Goal: Information Seeking & Learning: Learn about a topic

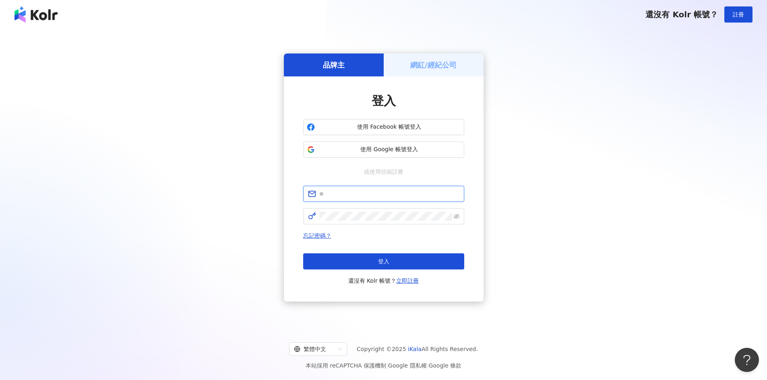
click at [347, 193] on input "text" at bounding box center [389, 194] width 140 height 9
type input "**********"
click button "登入" at bounding box center [383, 262] width 161 height 16
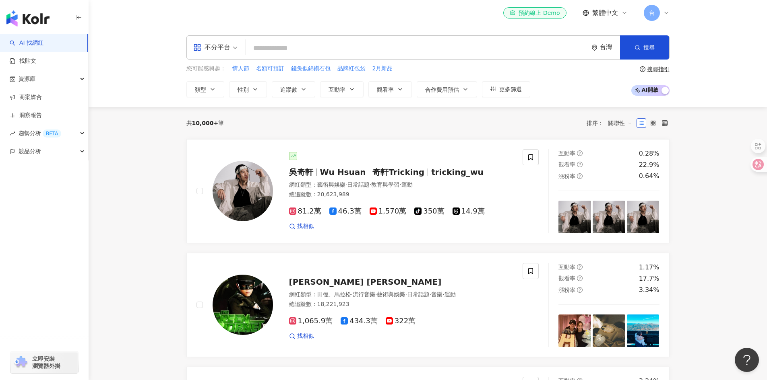
click at [665, 11] on icon at bounding box center [666, 13] width 6 height 6
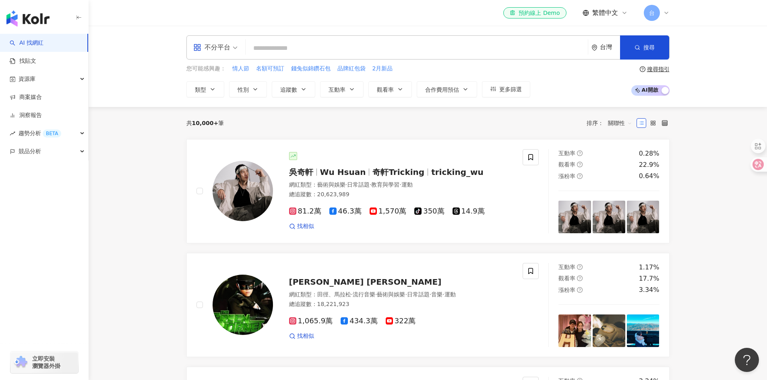
click at [659, 91] on span "AI 開啟 AI 關閉" at bounding box center [650, 90] width 38 height 10
click at [648, 88] on span "AI 開啟 AI 關閉" at bounding box center [650, 90] width 38 height 10
click at [223, 50] on div "不分平台" at bounding box center [211, 47] width 37 height 13
click at [199, 85] on icon at bounding box center [199, 85] width 2 height 2
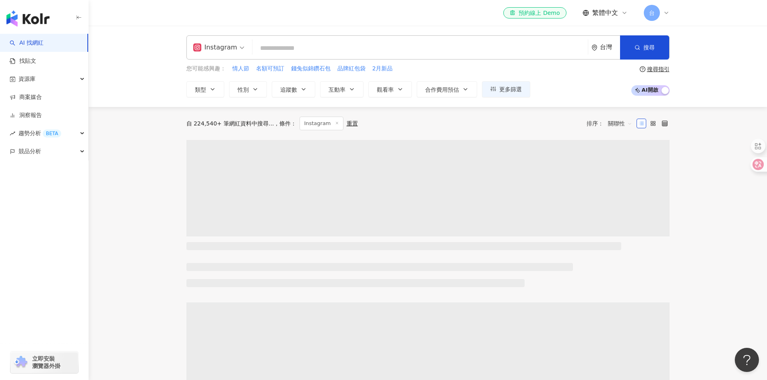
click at [271, 50] on input "search" at bounding box center [420, 48] width 329 height 15
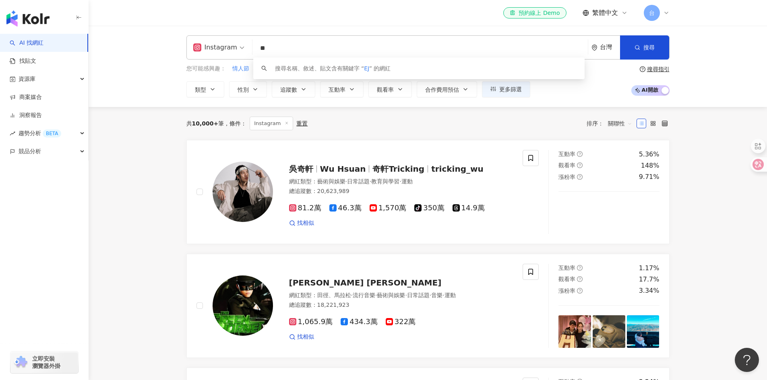
type input "*"
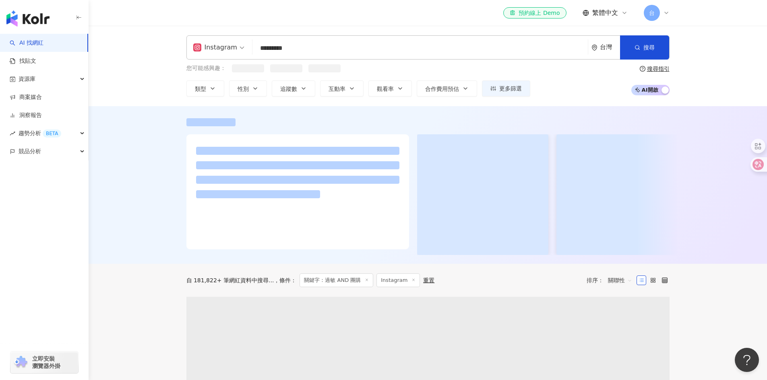
type input "*********"
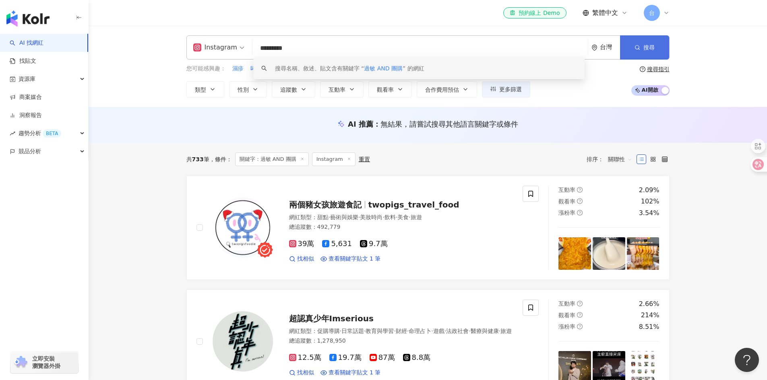
click at [655, 52] on button "搜尋" at bounding box center [644, 47] width 49 height 24
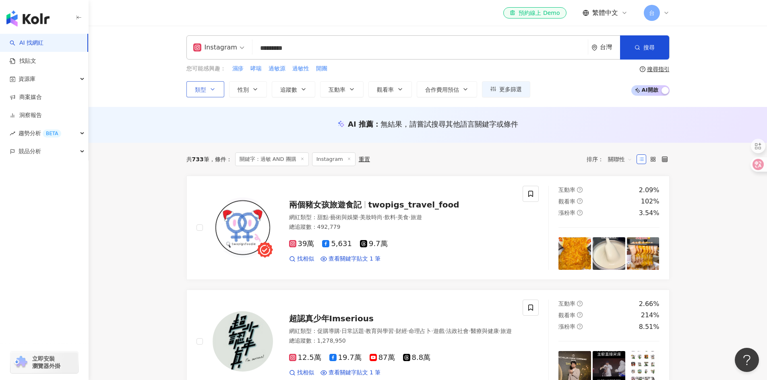
click at [215, 88] on icon "button" at bounding box center [212, 89] width 6 height 6
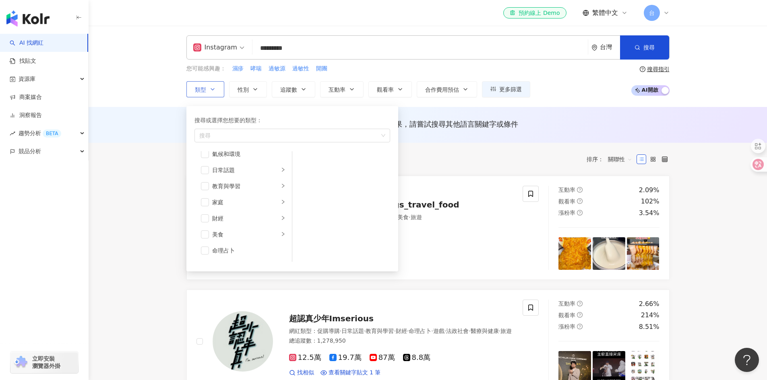
scroll to position [49, 0]
click at [281, 192] on icon "right" at bounding box center [283, 192] width 5 height 5
click at [208, 194] on span "button" at bounding box center [205, 192] width 8 height 8
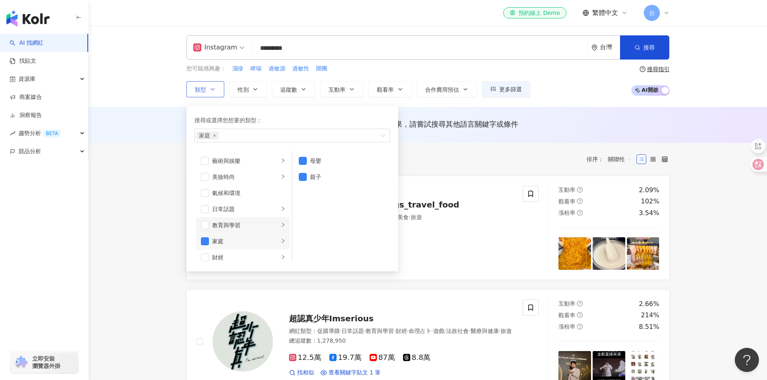
click at [281, 226] on icon "right" at bounding box center [283, 225] width 5 height 5
click at [203, 229] on span "button" at bounding box center [205, 225] width 8 height 8
click at [281, 211] on icon "right" at bounding box center [283, 209] width 5 height 5
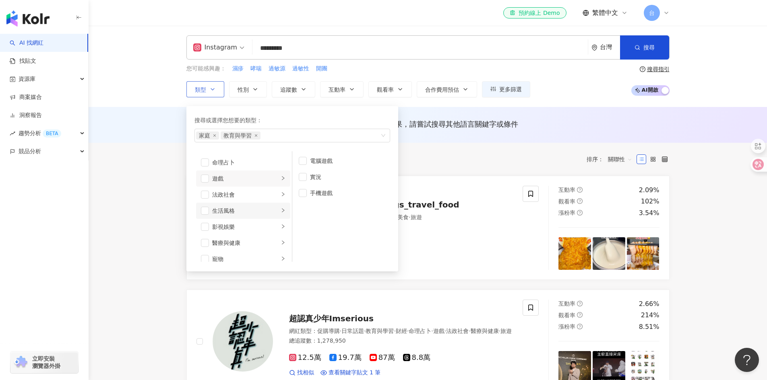
click at [282, 210] on icon "right" at bounding box center [283, 211] width 2 height 4
click at [201, 204] on span "button" at bounding box center [205, 203] width 8 height 8
click at [281, 221] on icon "right" at bounding box center [283, 218] width 5 height 5
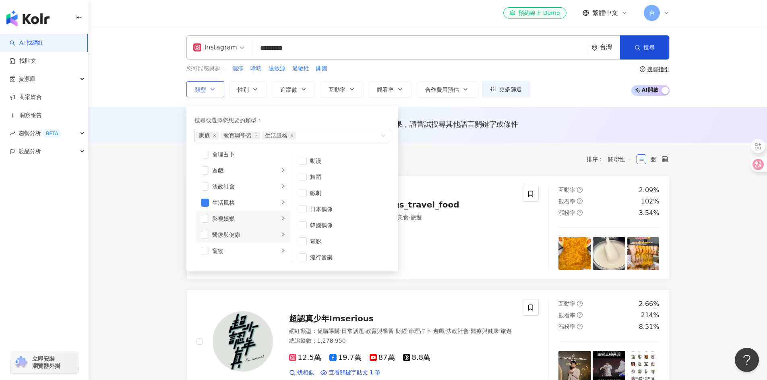
click at [281, 234] on icon "right" at bounding box center [283, 234] width 5 height 5
click at [281, 205] on icon "right" at bounding box center [283, 203] width 5 height 5
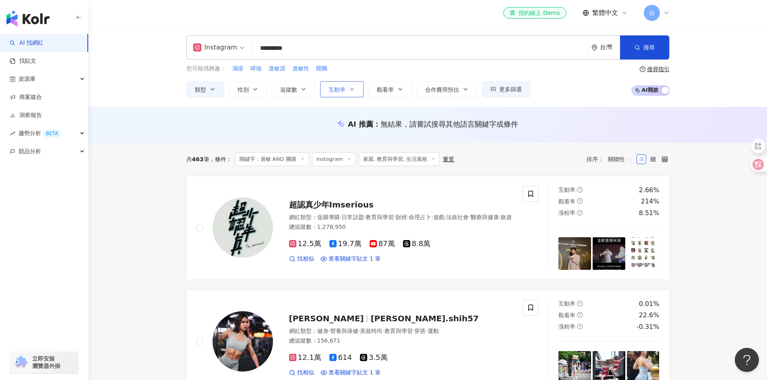
click at [355, 90] on button "互動率" at bounding box center [341, 89] width 43 height 16
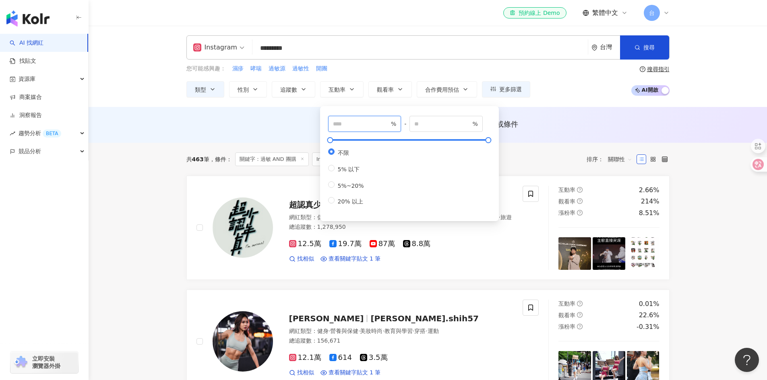
click at [360, 124] on input "number" at bounding box center [361, 124] width 56 height 9
type input "*"
click at [382, 90] on span "觀看率" at bounding box center [385, 90] width 17 height 6
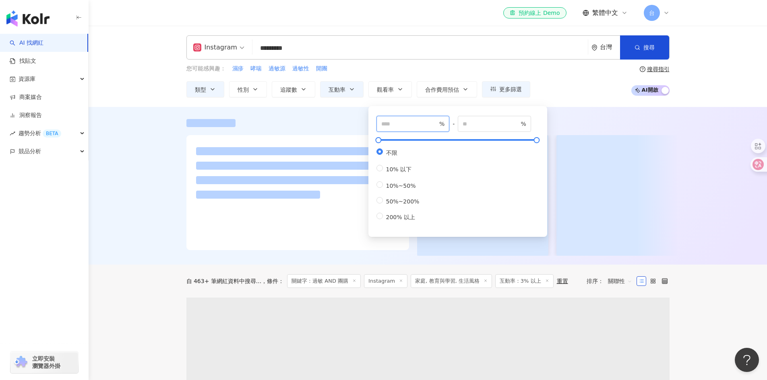
click at [407, 123] on input "number" at bounding box center [409, 124] width 56 height 9
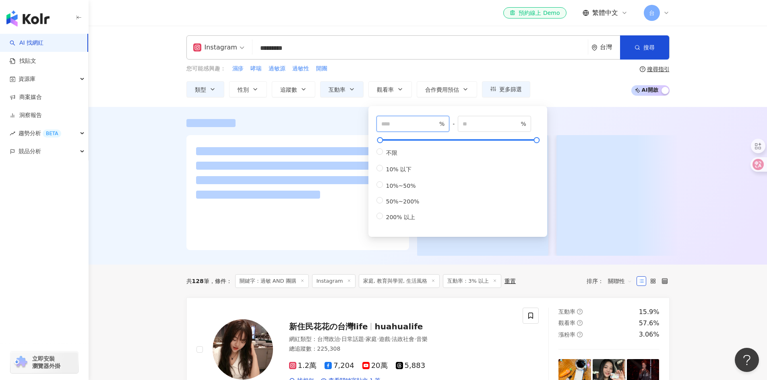
type input "***"
click at [337, 126] on div at bounding box center [427, 123] width 483 height 8
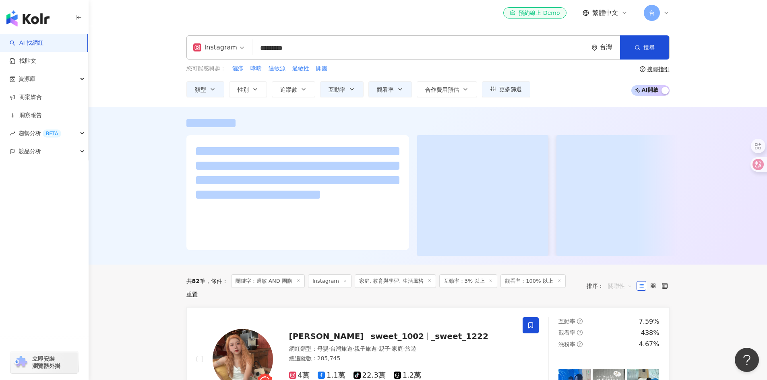
click at [623, 289] on span "關聯性" at bounding box center [620, 286] width 24 height 13
click at [625, 273] on div "關鍵字" at bounding box center [620, 271] width 20 height 9
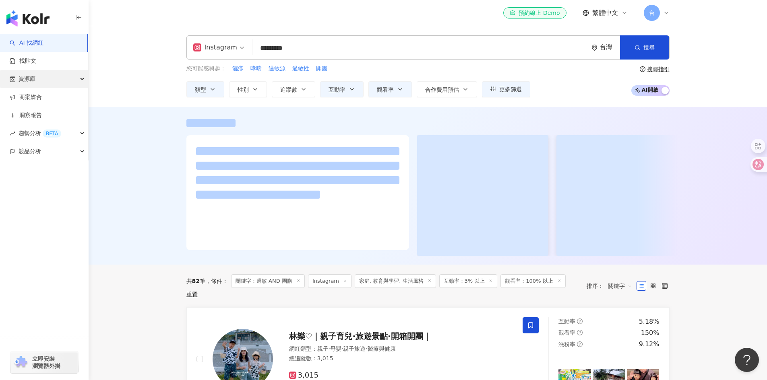
click at [78, 80] on div "資源庫" at bounding box center [44, 79] width 88 height 18
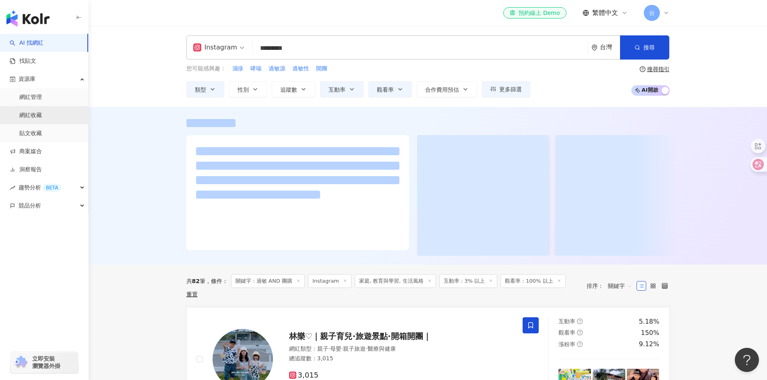
click at [32, 116] on link "網紅收藏" at bounding box center [30, 116] width 23 height 8
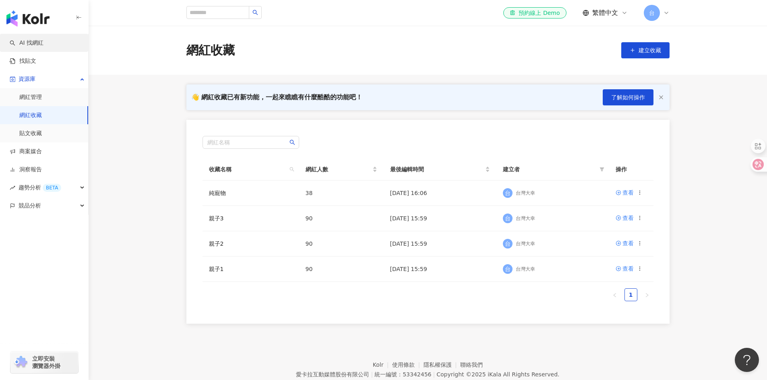
click at [34, 42] on link "AI 找網紅" at bounding box center [27, 43] width 34 height 8
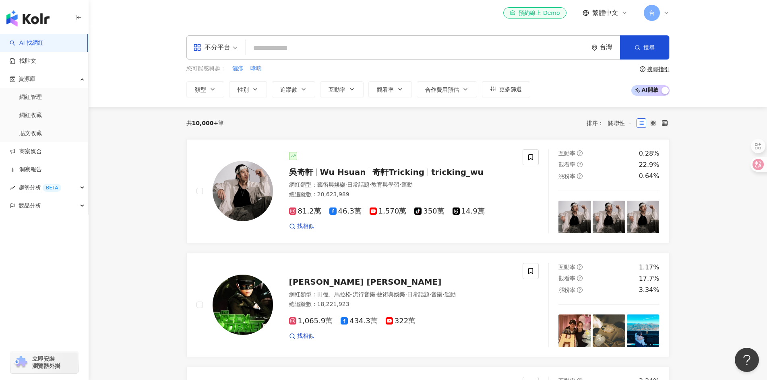
click at [297, 50] on input "search" at bounding box center [417, 48] width 336 height 15
type input "*"
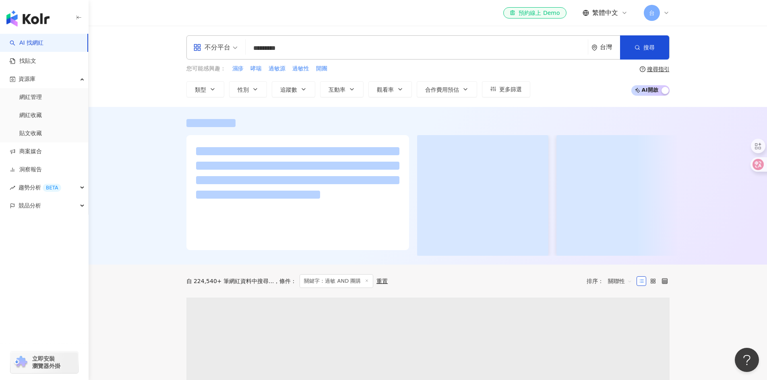
type input "*********"
click at [657, 87] on span "AI 開啟 AI 關閉" at bounding box center [650, 90] width 38 height 10
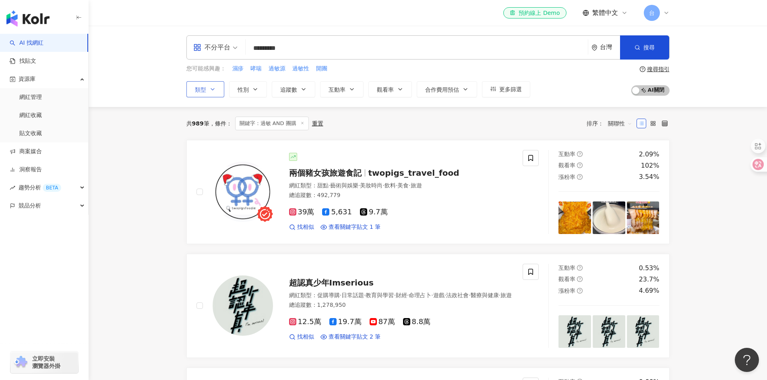
click at [211, 87] on icon "button" at bounding box center [212, 89] width 6 height 6
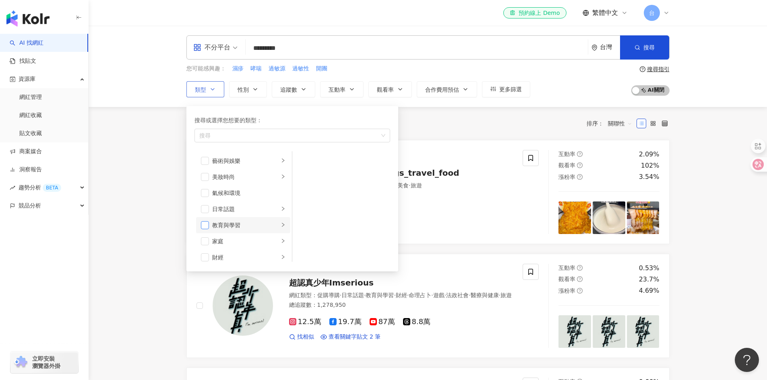
click at [207, 227] on span "button" at bounding box center [205, 225] width 8 height 8
click at [207, 242] on span "button" at bounding box center [205, 242] width 8 height 8
click at [207, 219] on span "button" at bounding box center [205, 217] width 8 height 8
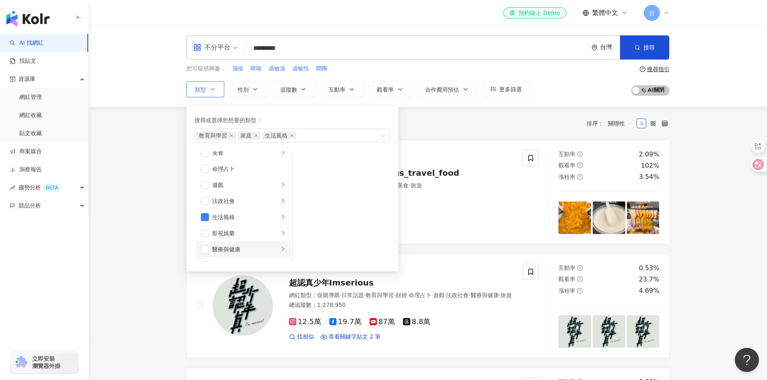
click at [281, 247] on icon "right" at bounding box center [283, 249] width 5 height 5
click at [303, 194] on span "button" at bounding box center [303, 193] width 8 height 8
click at [304, 162] on span "button" at bounding box center [303, 161] width 8 height 8
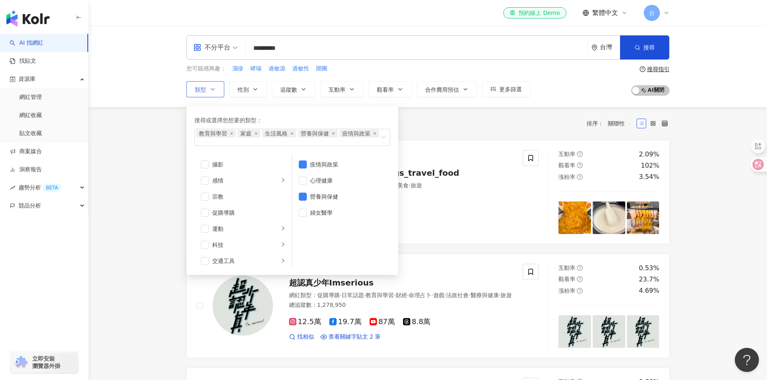
scroll to position [279, 0]
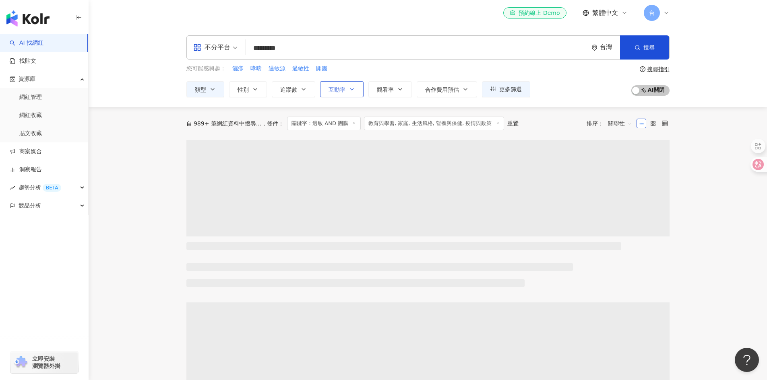
click at [347, 91] on button "互動率" at bounding box center [341, 89] width 43 height 16
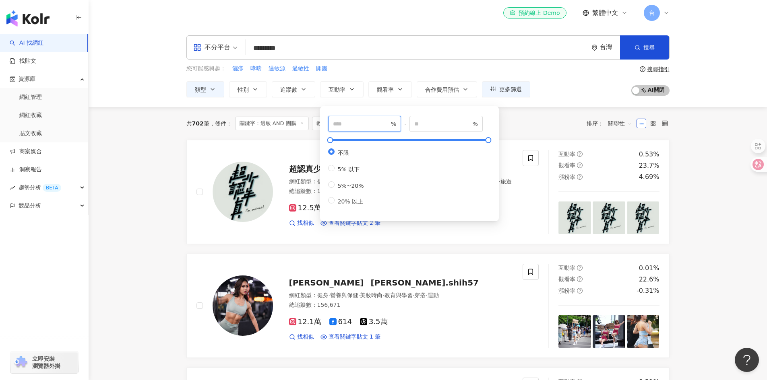
click at [361, 127] on input "number" at bounding box center [361, 124] width 56 height 9
type input "*"
click at [387, 88] on span "觀看率" at bounding box center [385, 90] width 17 height 6
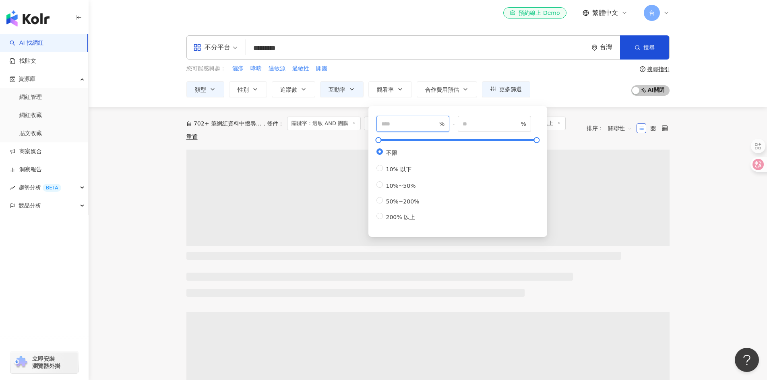
click at [409, 122] on input "number" at bounding box center [409, 124] width 56 height 9
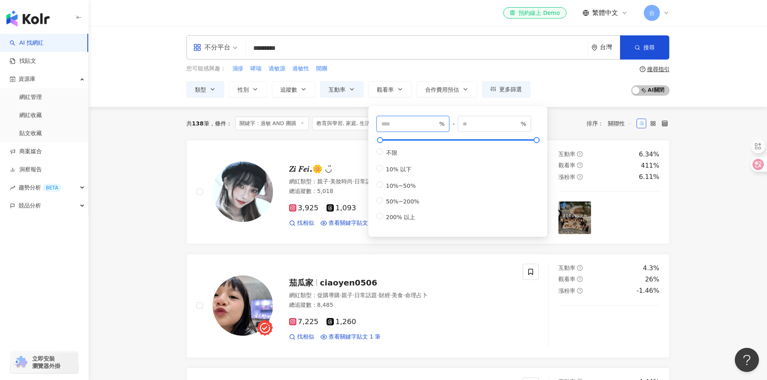
type input "***"
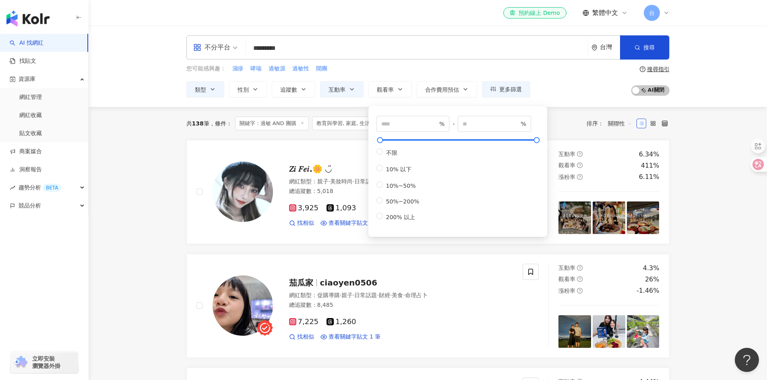
click at [556, 90] on div "您可能感興趣： 濕疹 哮喘 過敏源 過敏性 開團 類型 性別 追蹤數 互動率 觀看率 合作費用預估 更多篩選 * % - % 不限 5% 以下 5%~20% …" at bounding box center [427, 80] width 483 height 33
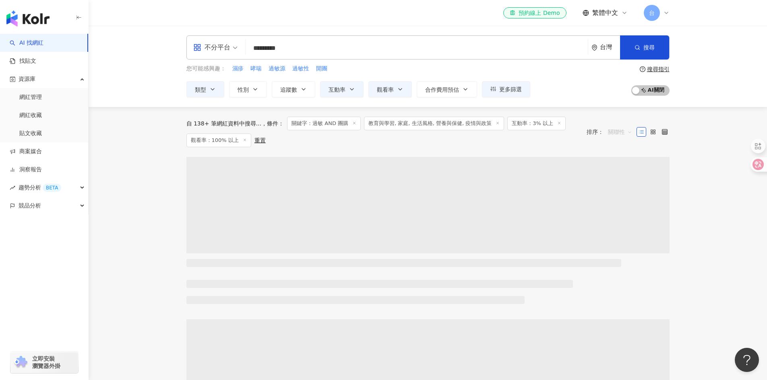
click at [618, 130] on span "關聯性" at bounding box center [620, 132] width 24 height 13
click at [622, 215] on div "關鍵字" at bounding box center [620, 217] width 20 height 9
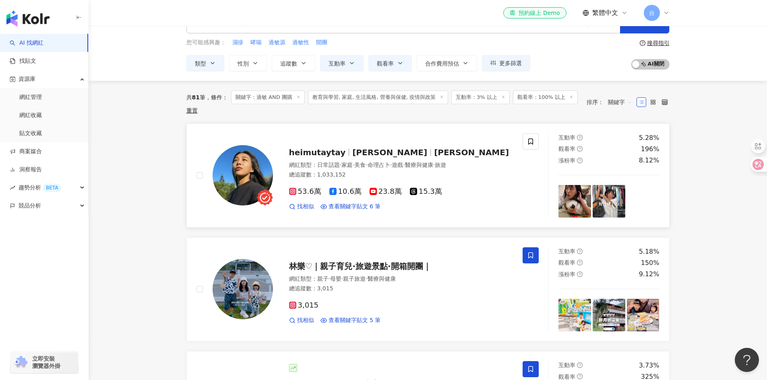
scroll to position [40, 0]
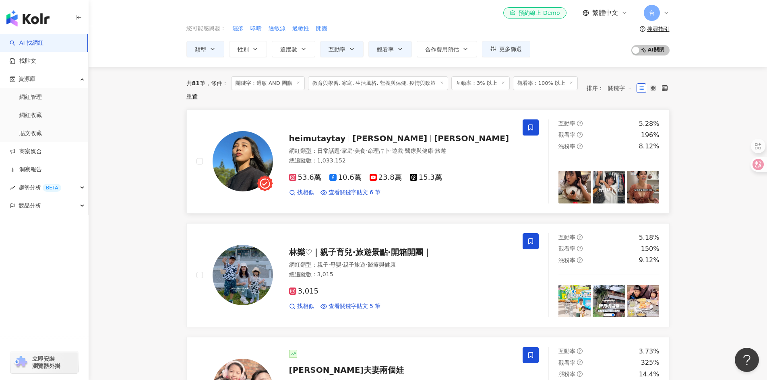
click at [532, 132] on span at bounding box center [531, 128] width 16 height 16
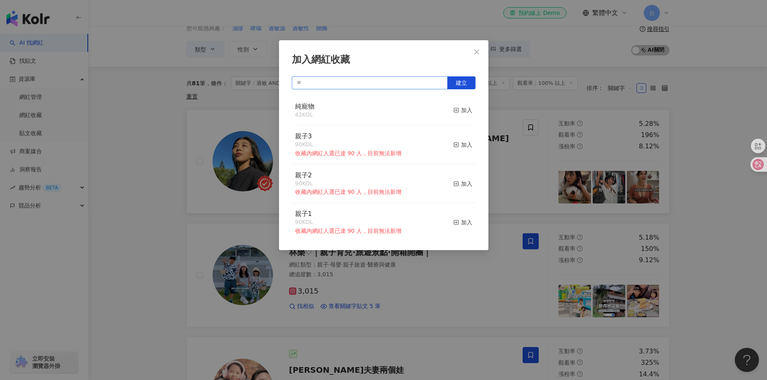
click at [387, 87] on input "text" at bounding box center [370, 82] width 156 height 13
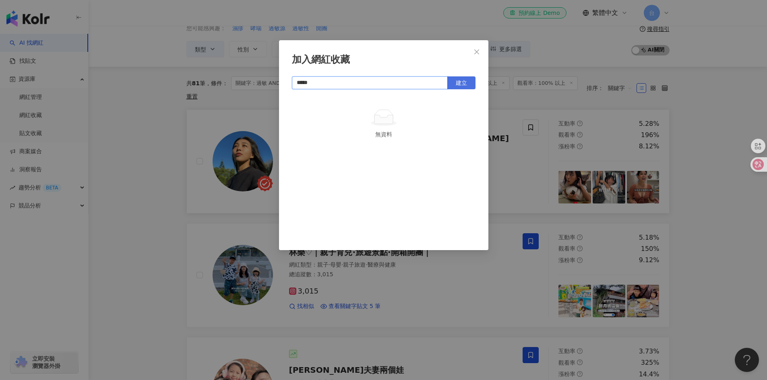
drag, startPoint x: 306, startPoint y: 81, endPoint x: 461, endPoint y: 83, distance: 154.2
click at [307, 82] on input "*****" at bounding box center [370, 82] width 156 height 13
type input "*****"
click at [457, 82] on span "建立" at bounding box center [461, 83] width 11 height 6
click at [476, 49] on icon "close" at bounding box center [476, 52] width 6 height 6
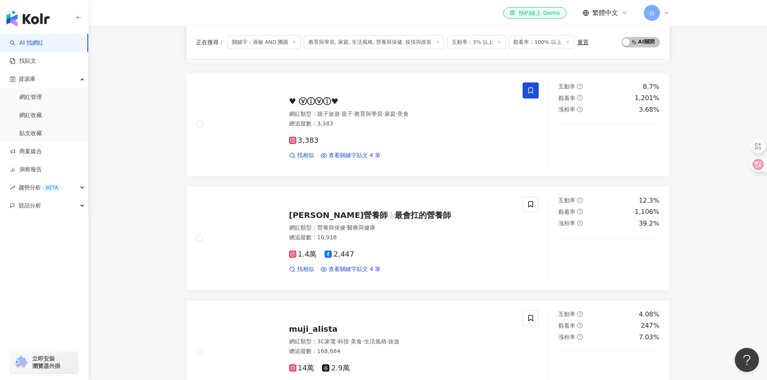
scroll to position [564, 0]
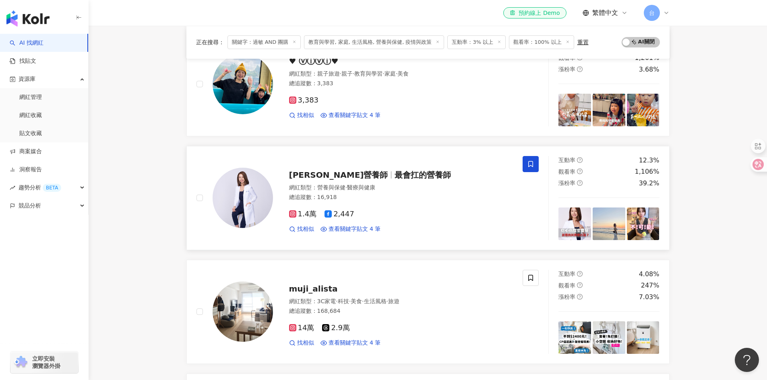
click at [534, 162] on span at bounding box center [531, 164] width 16 height 16
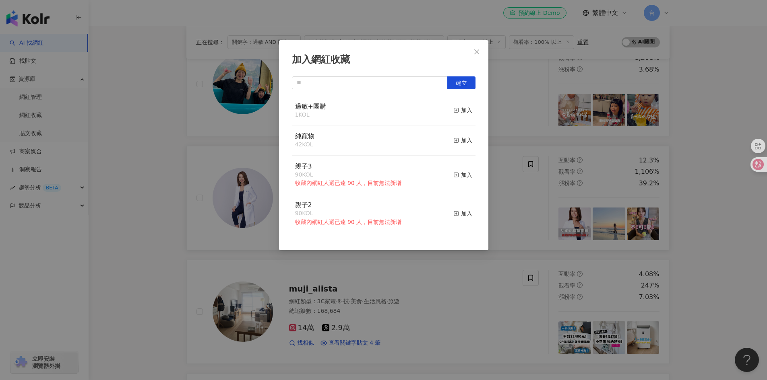
click at [383, 107] on div "過敏+團購 1 KOL 加入" at bounding box center [384, 111] width 184 height 30
click at [453, 110] on icon "button" at bounding box center [456, 110] width 6 height 6
click at [476, 52] on icon "close" at bounding box center [476, 52] width 6 height 6
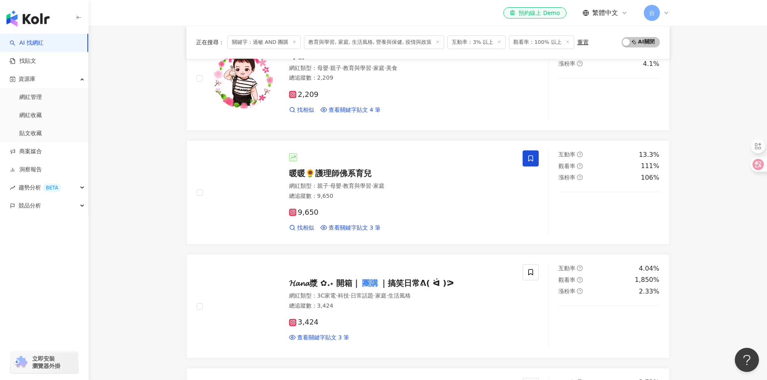
scroll to position [1047, 0]
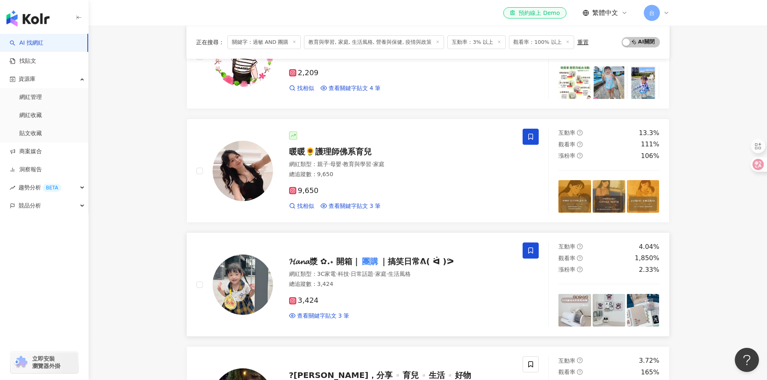
click at [533, 250] on icon at bounding box center [530, 250] width 7 height 7
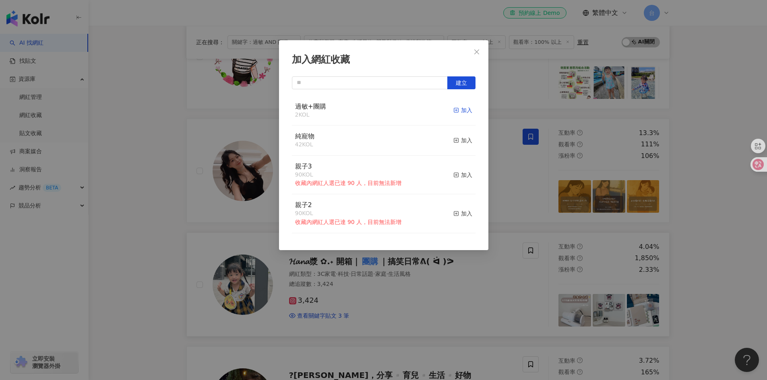
click at [454, 111] on div "加入" at bounding box center [462, 110] width 19 height 9
click at [477, 50] on icon "close" at bounding box center [476, 52] width 6 height 6
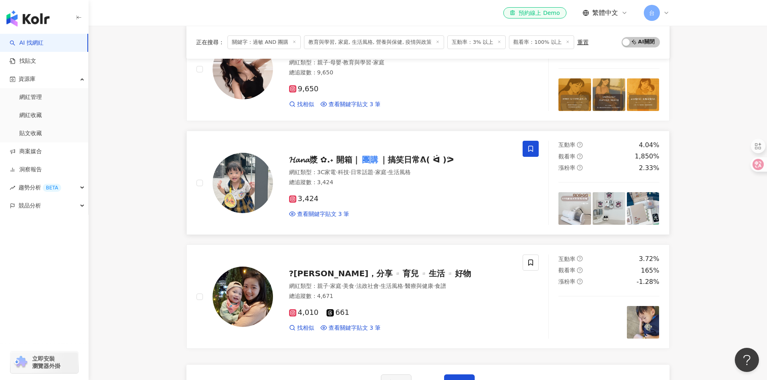
scroll to position [1168, 0]
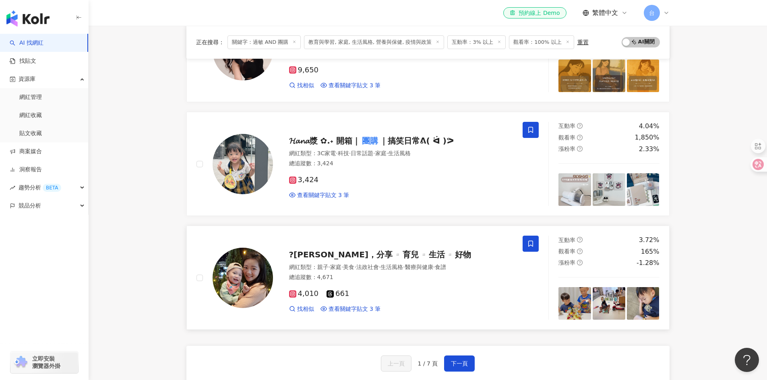
click at [529, 245] on icon at bounding box center [530, 243] width 7 height 7
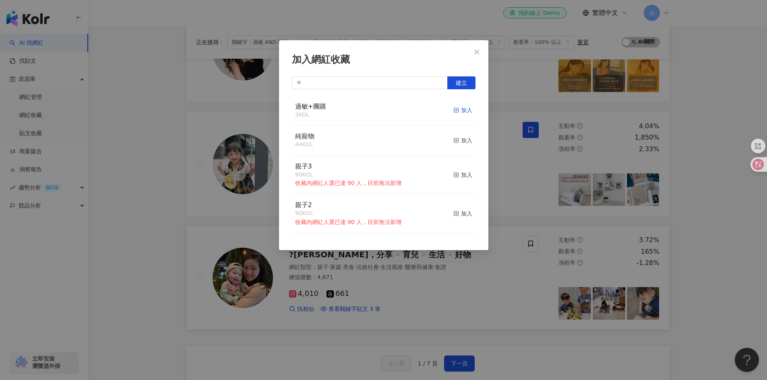
click at [457, 107] on div "加入" at bounding box center [462, 110] width 19 height 9
click at [476, 53] on icon "close" at bounding box center [476, 52] width 6 height 6
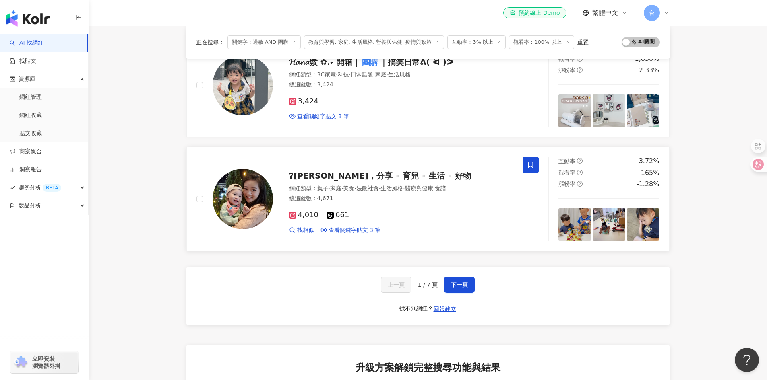
scroll to position [1248, 0]
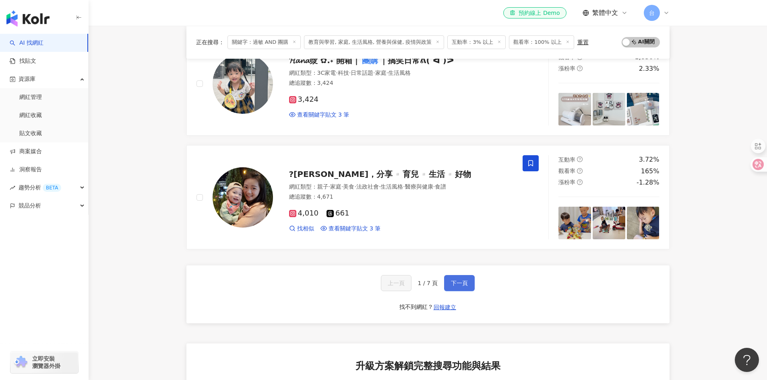
click at [469, 283] on button "下一頁" at bounding box center [459, 283] width 31 height 16
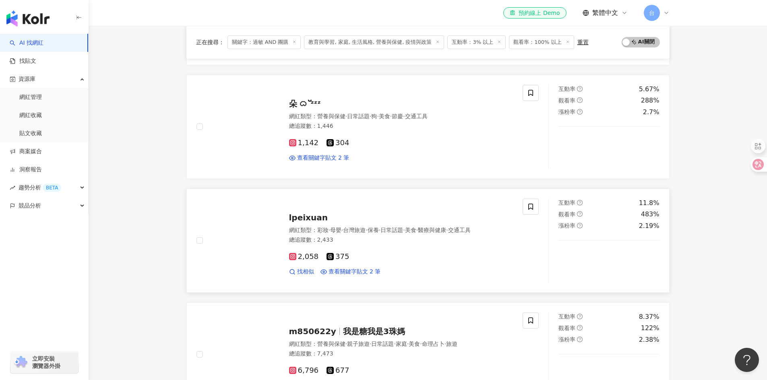
scroll to position [644, 0]
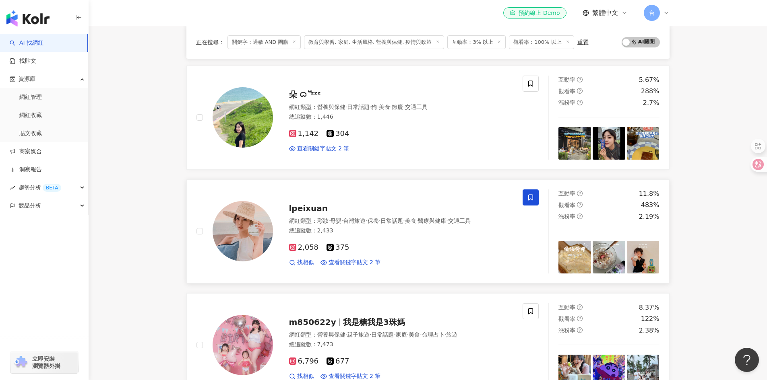
click at [532, 199] on icon at bounding box center [530, 197] width 7 height 7
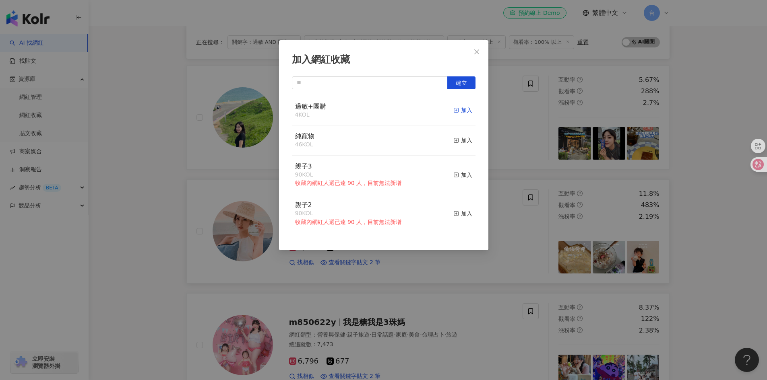
click at [459, 109] on div "加入" at bounding box center [462, 110] width 19 height 9
click at [476, 51] on icon "close" at bounding box center [476, 51] width 5 height 5
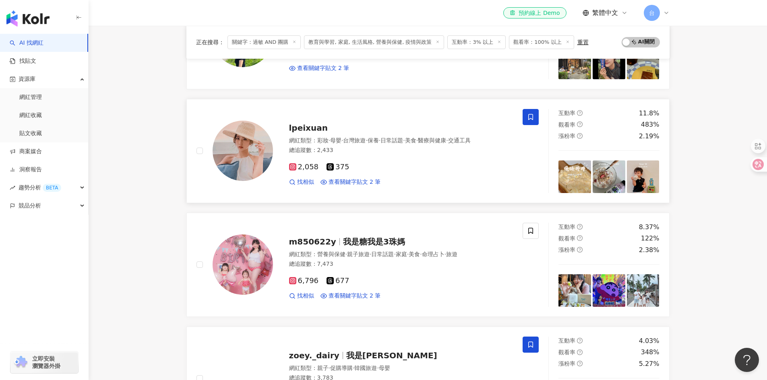
scroll to position [765, 0]
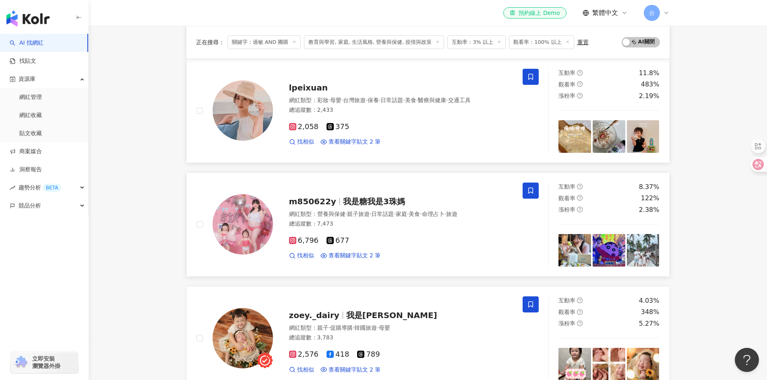
click at [529, 193] on icon at bounding box center [530, 191] width 5 height 6
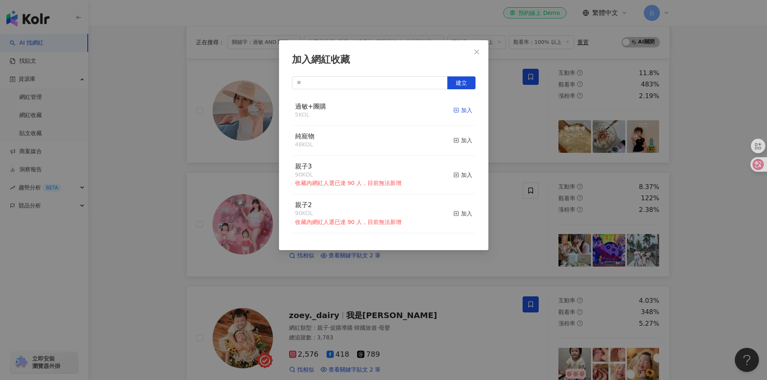
click at [458, 108] on div "加入" at bounding box center [462, 110] width 19 height 9
click at [479, 49] on icon "close" at bounding box center [476, 52] width 6 height 6
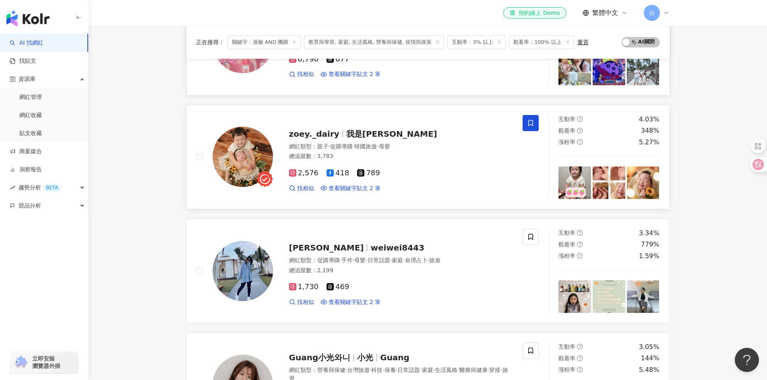
scroll to position [966, 0]
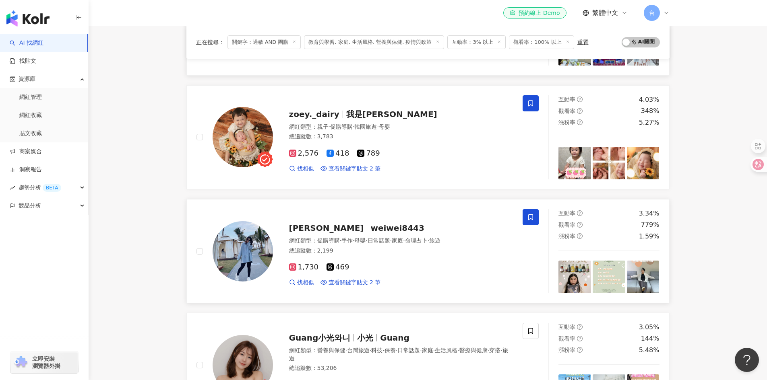
click at [530, 217] on icon at bounding box center [530, 217] width 7 height 7
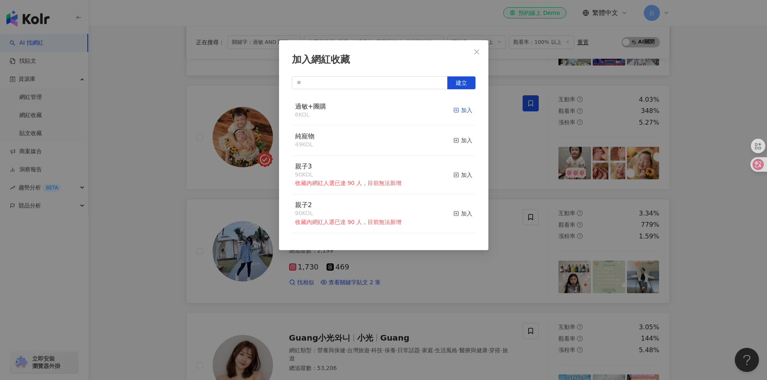
click at [459, 107] on div "加入" at bounding box center [462, 110] width 19 height 9
click at [476, 53] on icon "close" at bounding box center [476, 51] width 5 height 5
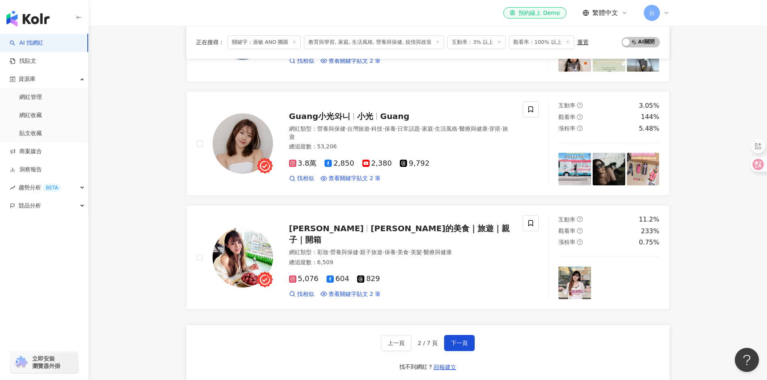
scroll to position [1208, 0]
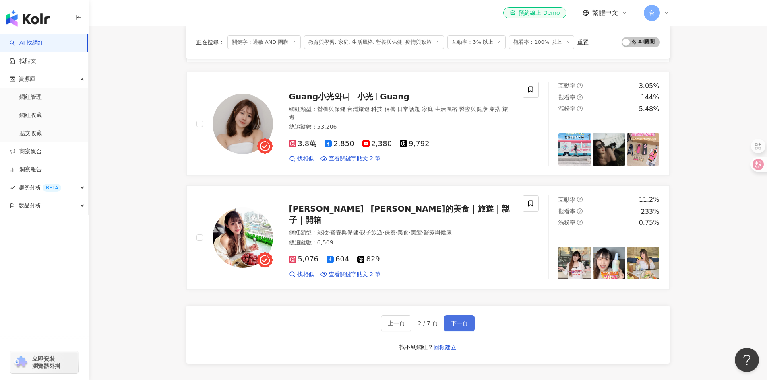
click at [463, 327] on span "下一頁" at bounding box center [459, 323] width 17 height 6
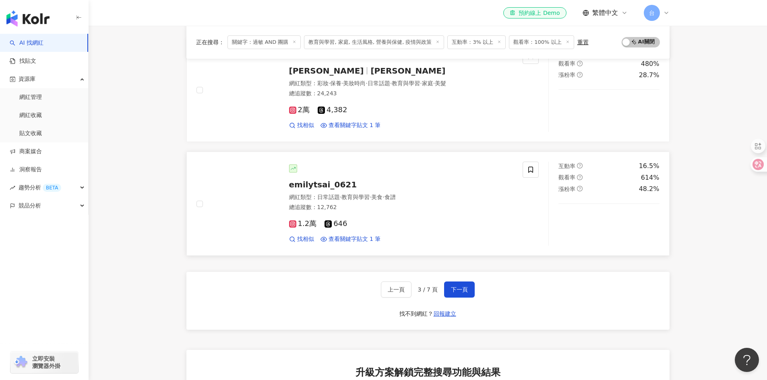
scroll to position [1248, 0]
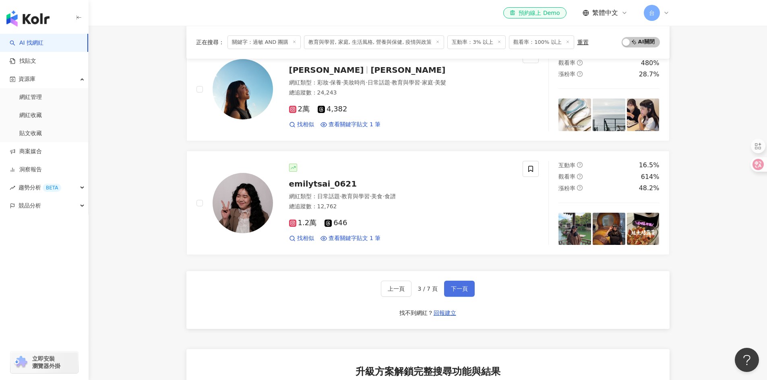
click at [468, 281] on button "下一頁" at bounding box center [459, 289] width 31 height 16
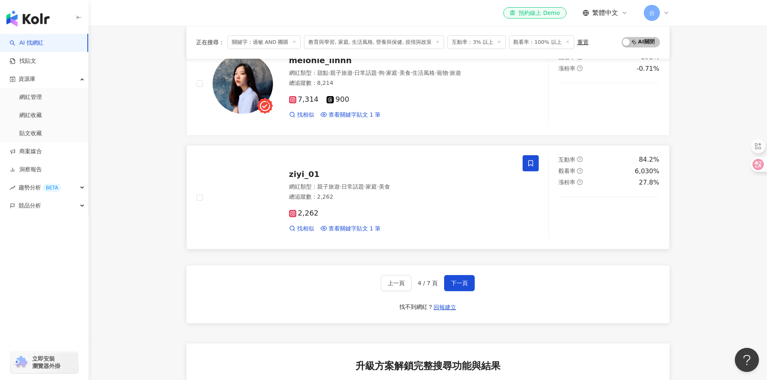
scroll to position [1208, 0]
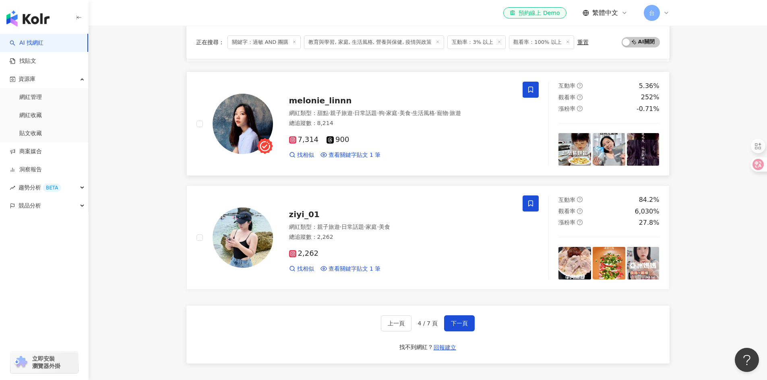
click at [529, 92] on icon at bounding box center [530, 90] width 5 height 6
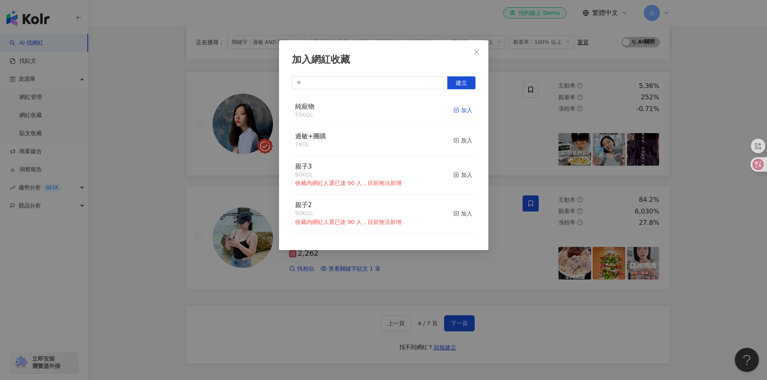
click at [454, 107] on div "加入" at bounding box center [462, 110] width 19 height 9
click at [444, 111] on div "取消收藏" at bounding box center [457, 110] width 30 height 9
click at [454, 143] on div "加入" at bounding box center [462, 140] width 19 height 9
click at [476, 51] on icon "close" at bounding box center [476, 51] width 5 height 5
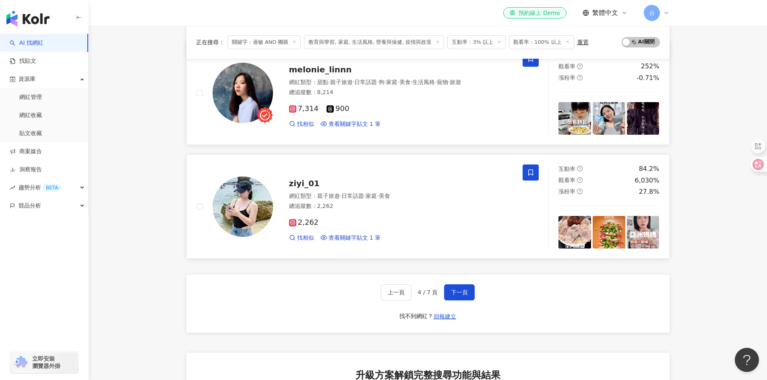
scroll to position [1248, 0]
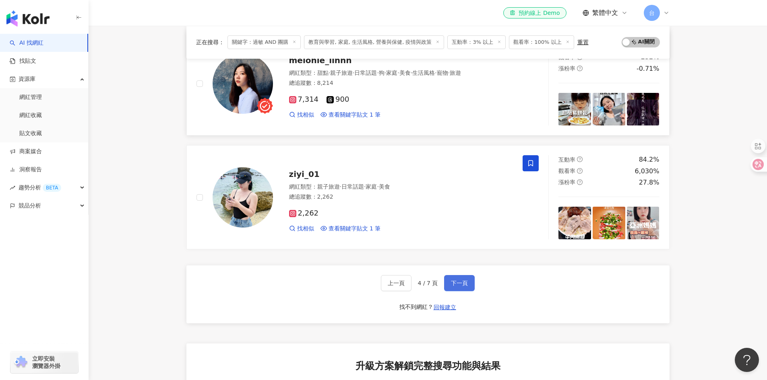
click at [464, 283] on span "下一頁" at bounding box center [459, 283] width 17 height 6
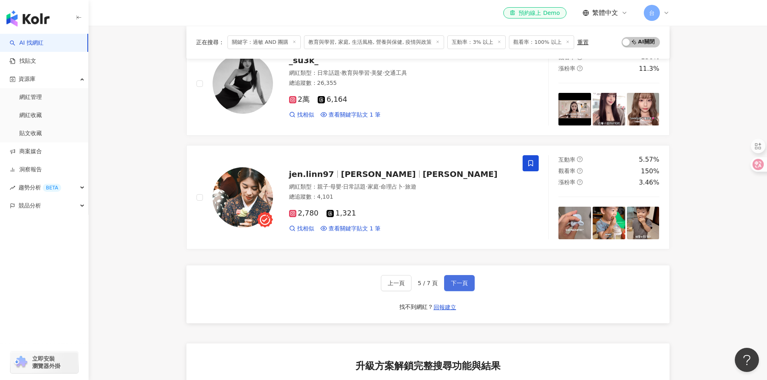
click at [456, 283] on span "下一頁" at bounding box center [459, 283] width 17 height 6
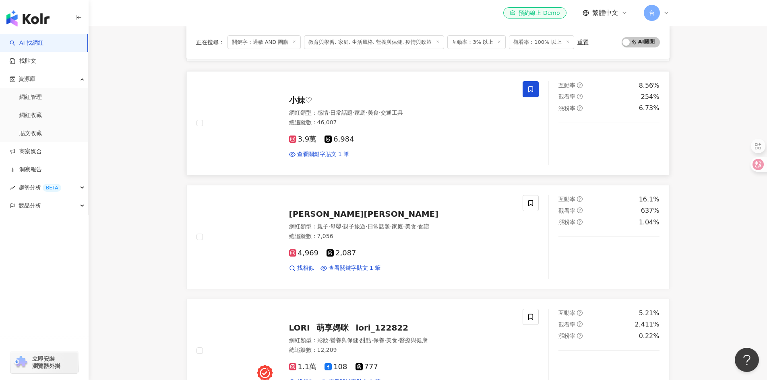
scroll to position [201, 0]
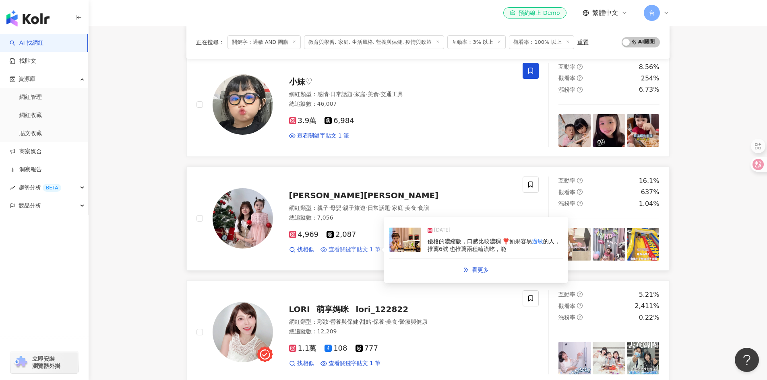
click at [351, 250] on span "查看關鍵字貼文 1 筆" at bounding box center [355, 250] width 52 height 8
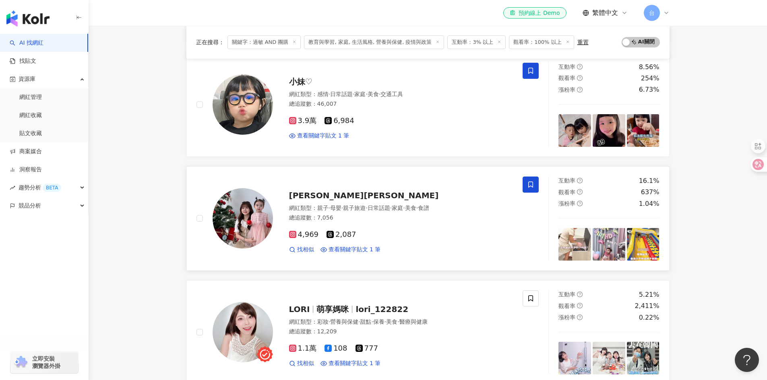
click at [531, 183] on icon at bounding box center [530, 184] width 7 height 7
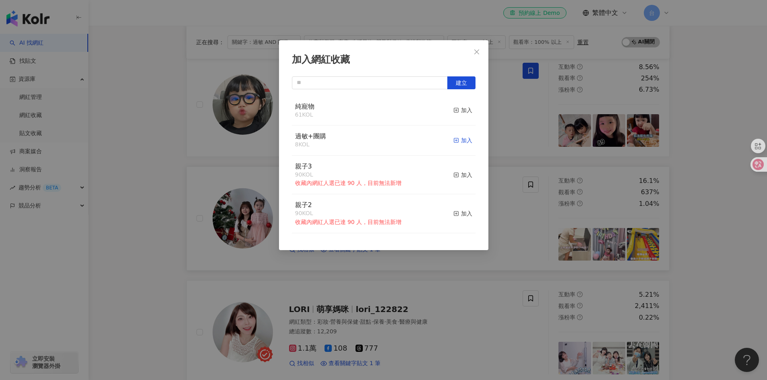
click at [454, 140] on div "加入" at bounding box center [462, 140] width 19 height 9
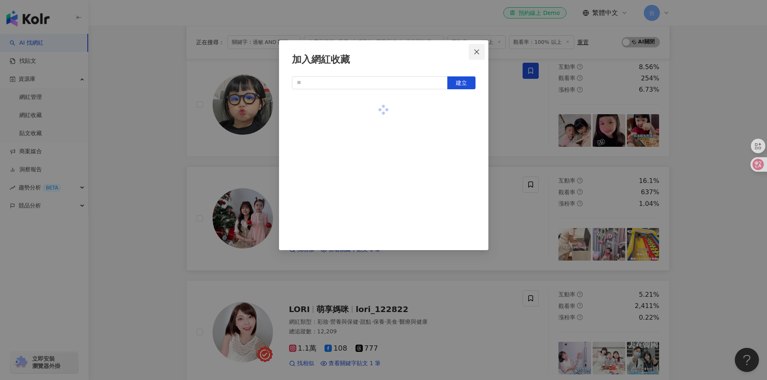
click at [477, 51] on icon "close" at bounding box center [476, 51] width 5 height 5
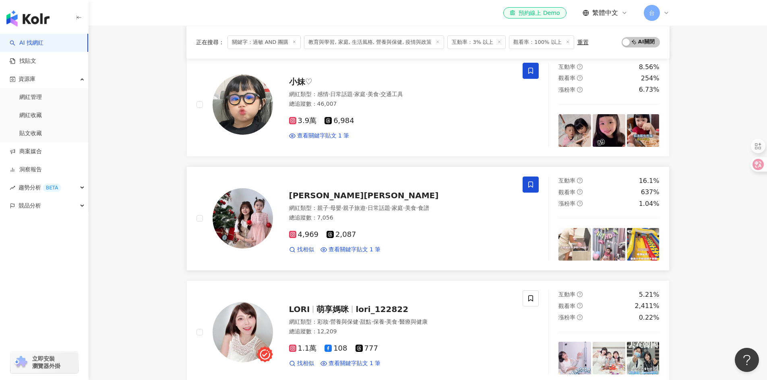
click at [529, 185] on icon at bounding box center [530, 184] width 7 height 7
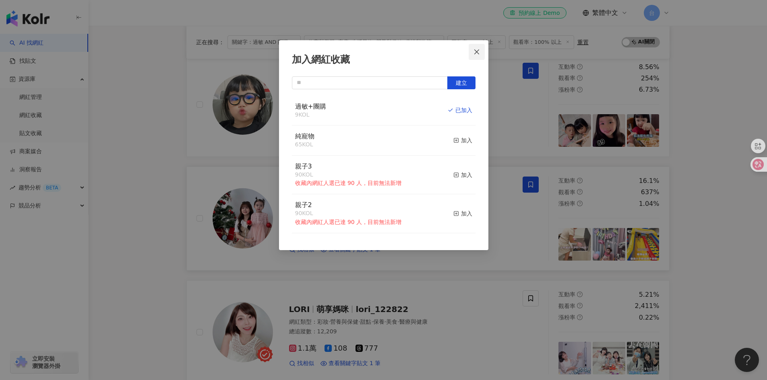
click at [473, 50] on icon "close" at bounding box center [476, 52] width 6 height 6
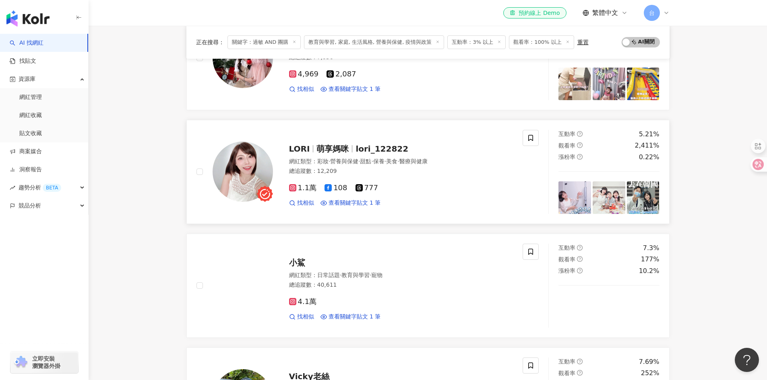
scroll to position [362, 0]
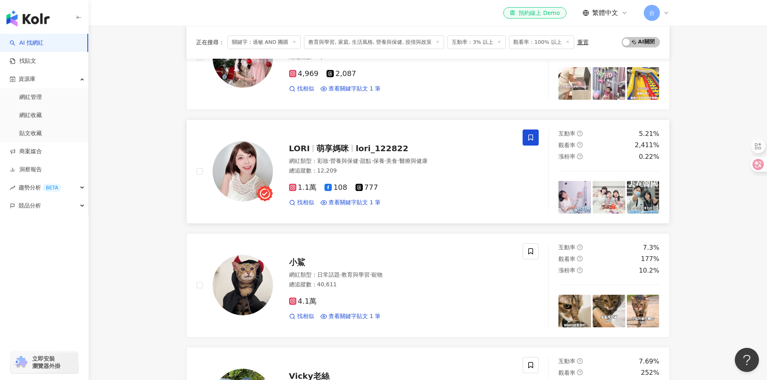
click at [529, 138] on icon at bounding box center [530, 137] width 5 height 6
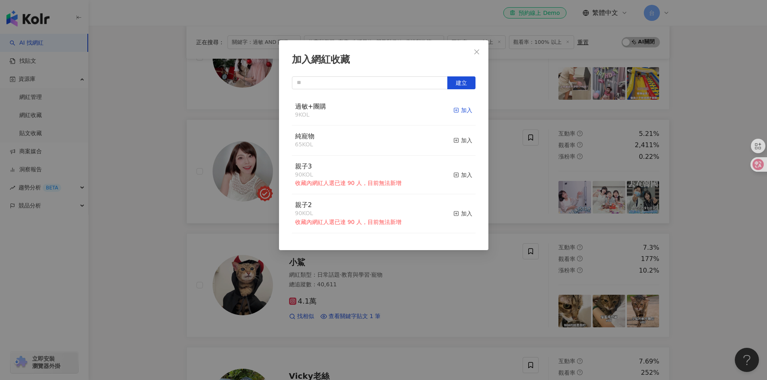
click at [456, 110] on div "加入" at bounding box center [462, 110] width 19 height 9
click at [477, 53] on icon "close" at bounding box center [476, 52] width 6 height 6
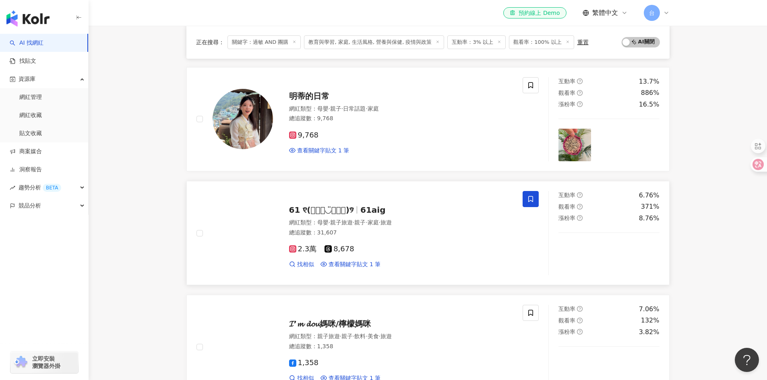
scroll to position [966, 0]
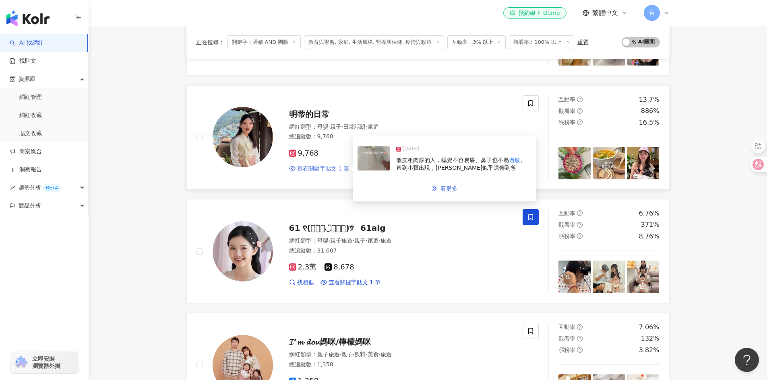
click at [320, 167] on span "查看關鍵字貼文 1 筆" at bounding box center [323, 169] width 52 height 8
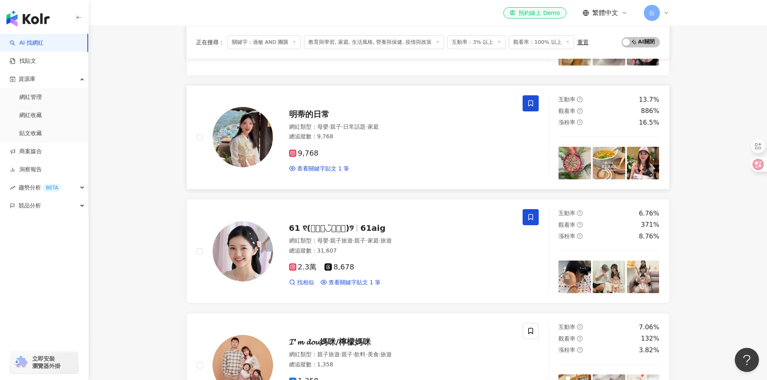
click at [531, 102] on icon at bounding box center [530, 103] width 7 height 7
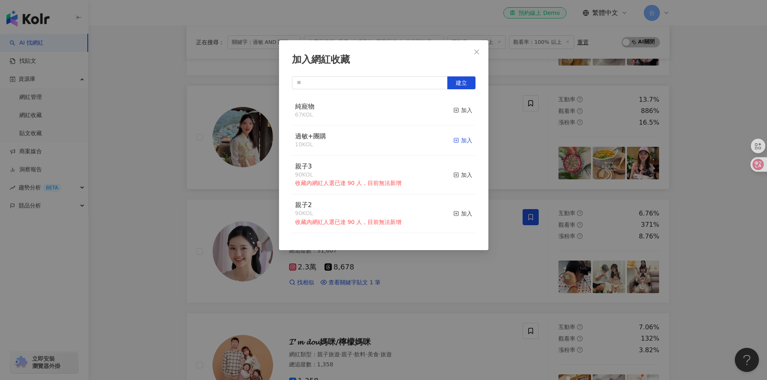
click at [454, 143] on div "加入" at bounding box center [462, 140] width 19 height 9
click at [475, 51] on icon "close" at bounding box center [476, 52] width 6 height 6
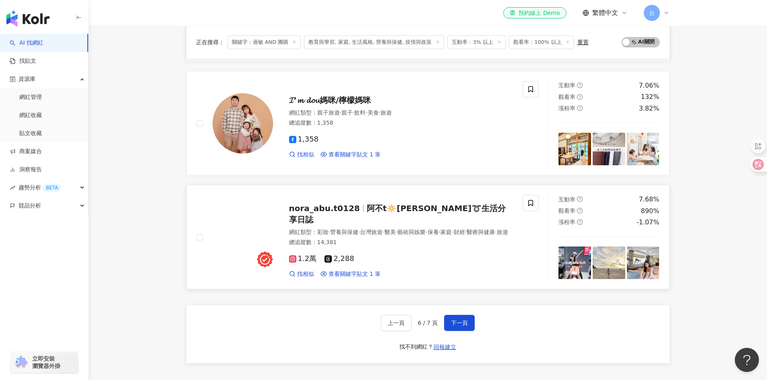
scroll to position [1208, 0]
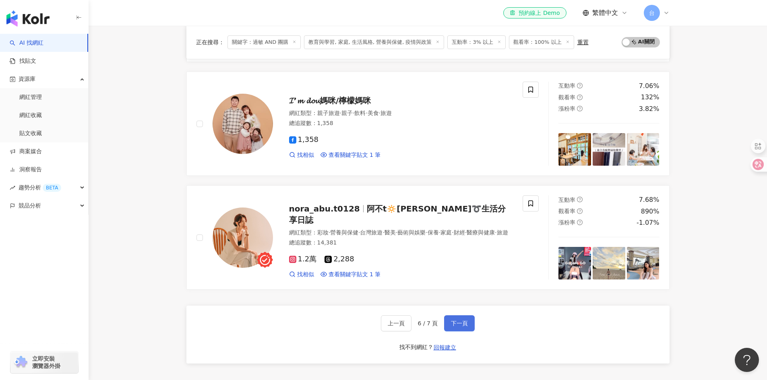
click at [463, 325] on span "下一頁" at bounding box center [459, 323] width 17 height 6
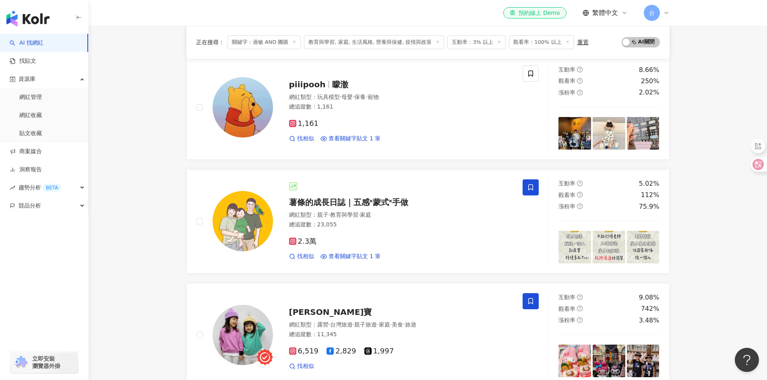
scroll to position [0, 0]
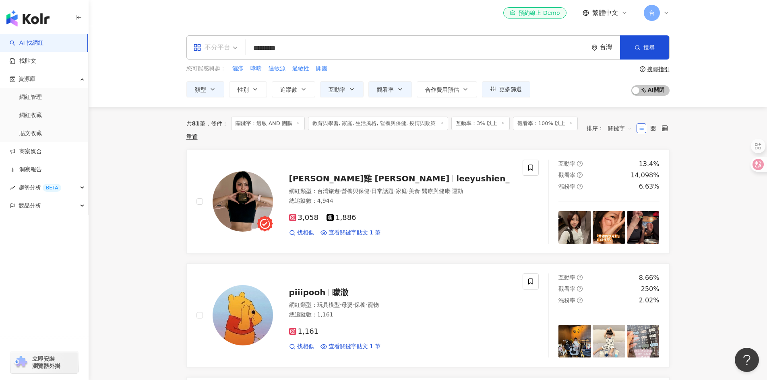
click at [234, 46] on span "不分平台" at bounding box center [215, 47] width 44 height 13
click at [217, 87] on div "Instagram" at bounding box center [217, 85] width 45 height 10
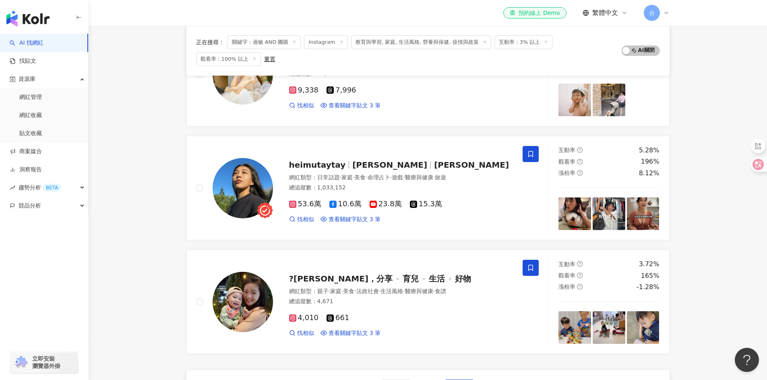
scroll to position [1442, 0]
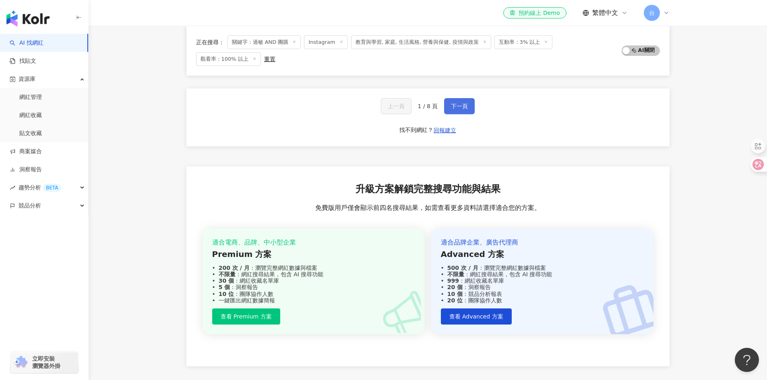
click at [467, 102] on button "下一頁" at bounding box center [459, 106] width 31 height 16
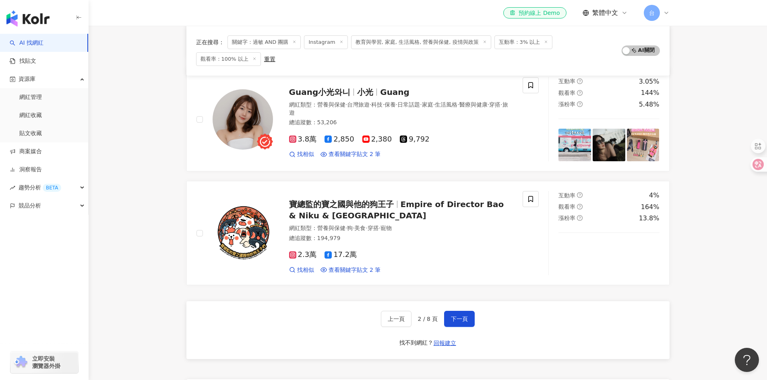
scroll to position [1309, 0]
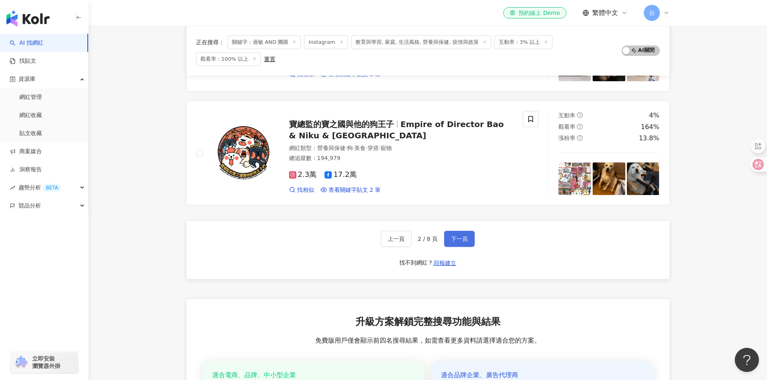
click at [469, 236] on button "下一頁" at bounding box center [459, 239] width 31 height 16
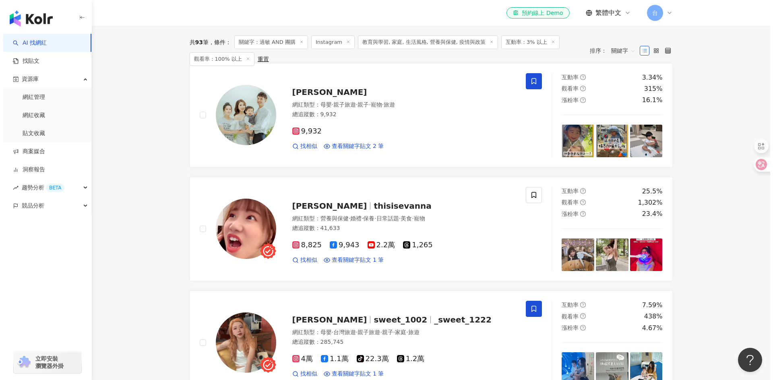
scroll to position [0, 0]
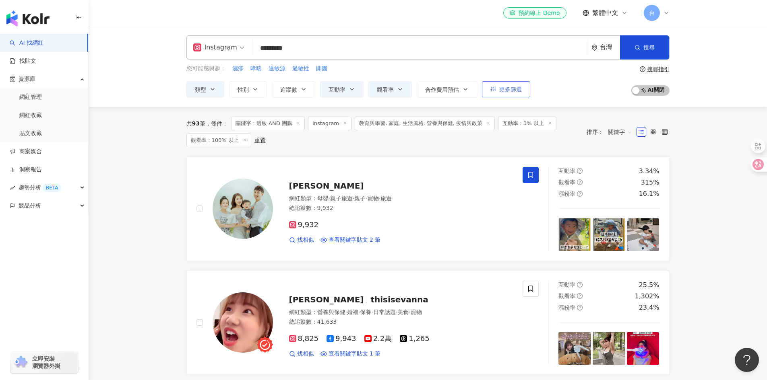
click at [522, 93] on button "更多篩選" at bounding box center [506, 89] width 48 height 16
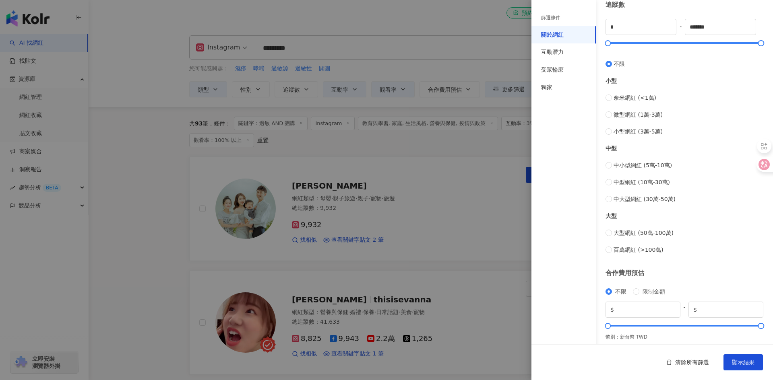
scroll to position [237, 0]
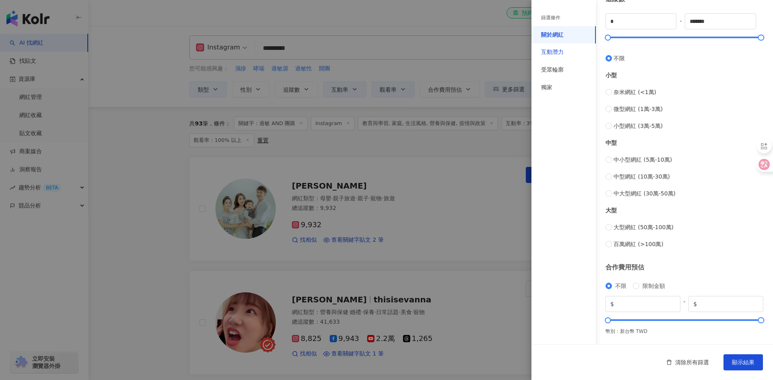
click at [549, 56] on div "互動潛力" at bounding box center [552, 52] width 23 height 8
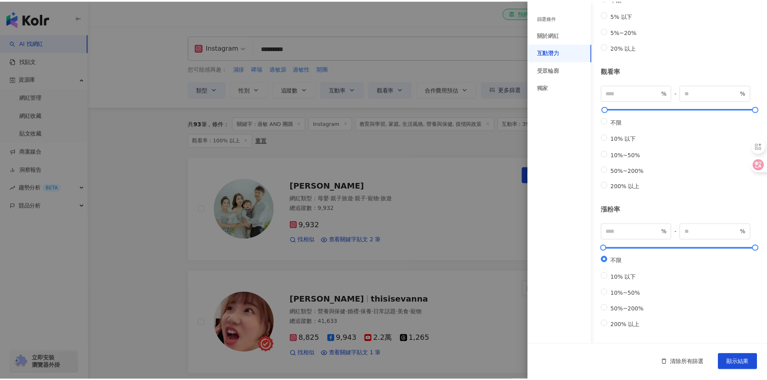
scroll to position [159, 0]
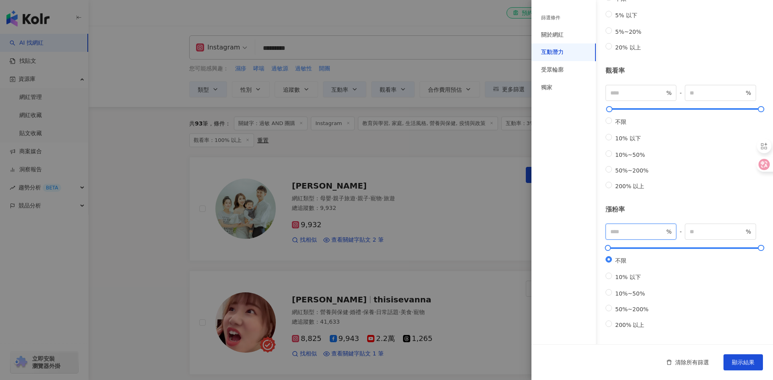
click at [626, 227] on input "number" at bounding box center [637, 231] width 54 height 9
type input "*"
click at [746, 365] on span "顯示結果" at bounding box center [743, 363] width 23 height 6
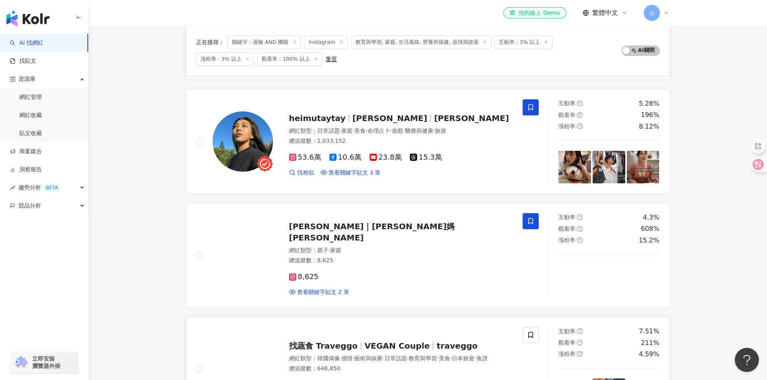
scroll to position [1288, 0]
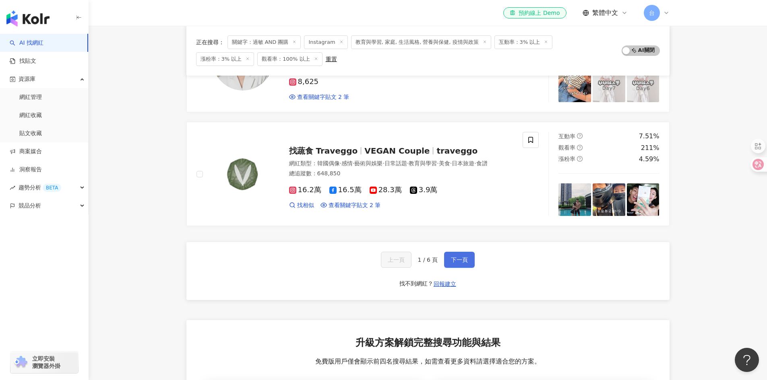
click at [462, 260] on span "下一頁" at bounding box center [459, 260] width 17 height 6
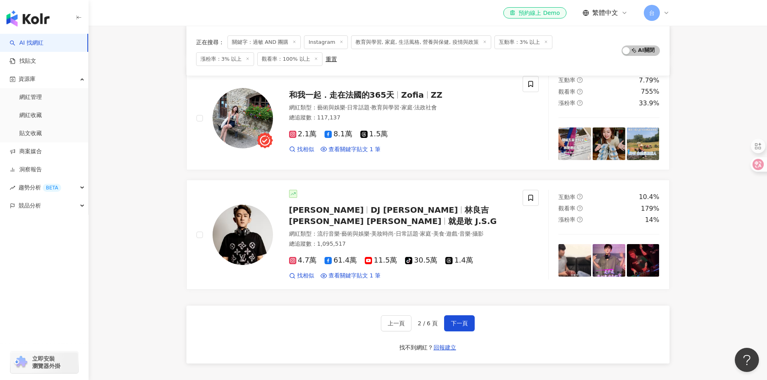
scroll to position [1248, 0]
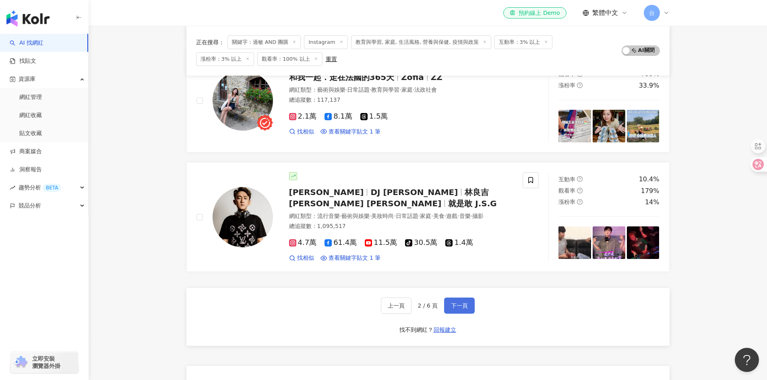
click at [455, 303] on span "下一頁" at bounding box center [459, 306] width 17 height 6
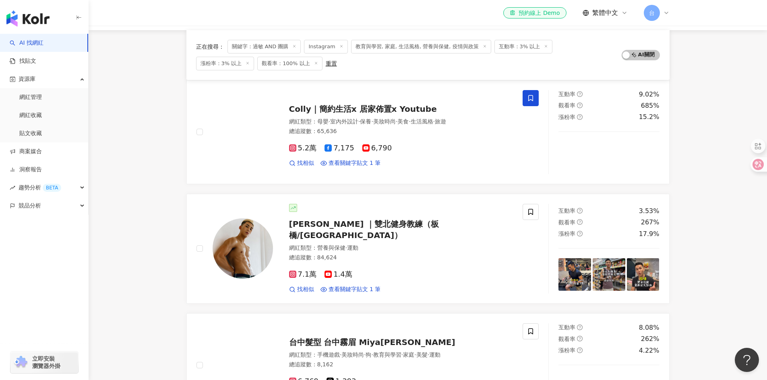
scroll to position [87, 0]
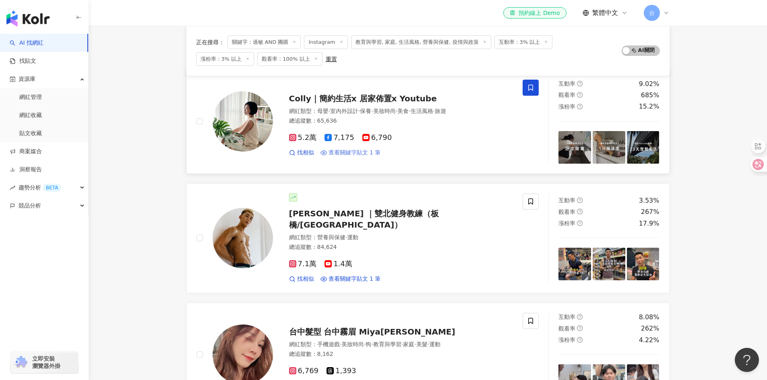
click at [369, 151] on span "查看關鍵字貼文 1 筆" at bounding box center [355, 153] width 52 height 8
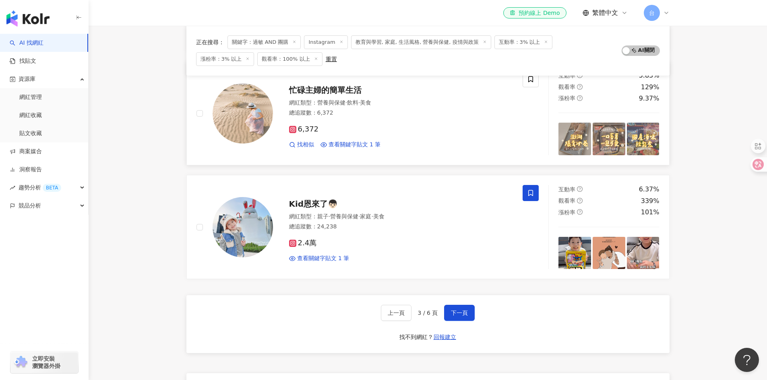
scroll to position [1255, 0]
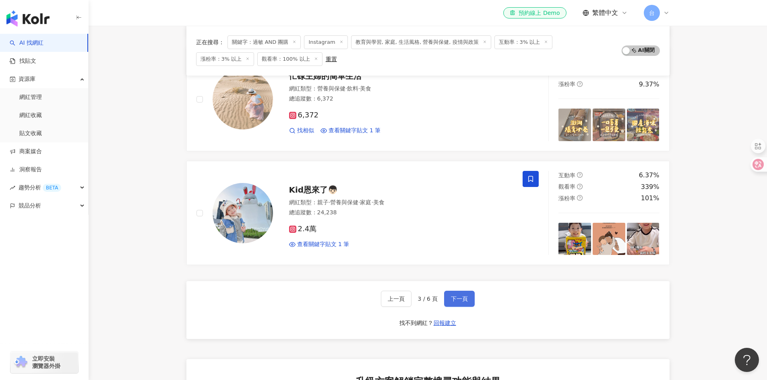
click at [461, 296] on span "下一頁" at bounding box center [459, 299] width 17 height 6
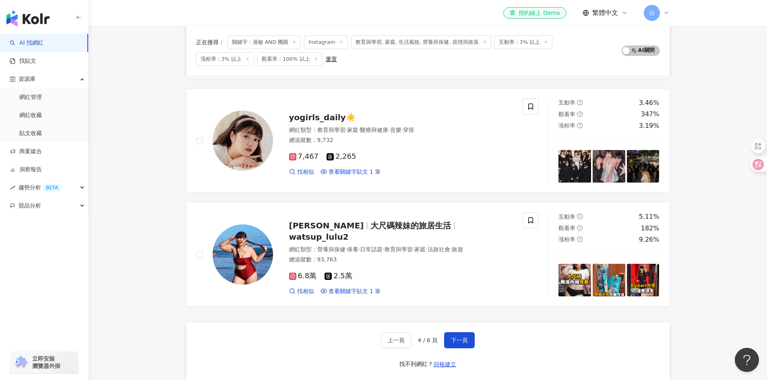
scroll to position [1248, 0]
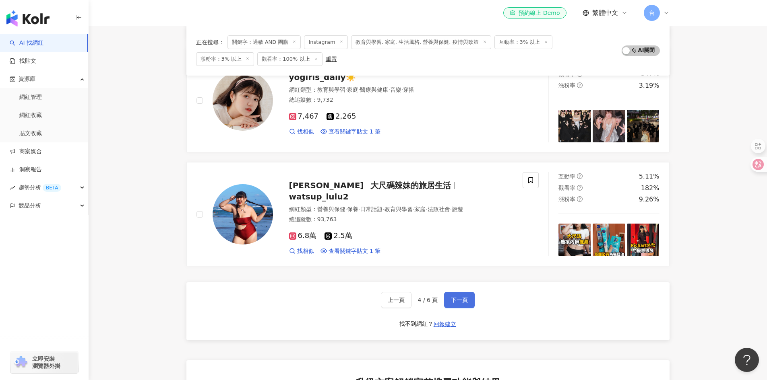
click at [460, 296] on button "下一頁" at bounding box center [459, 300] width 31 height 16
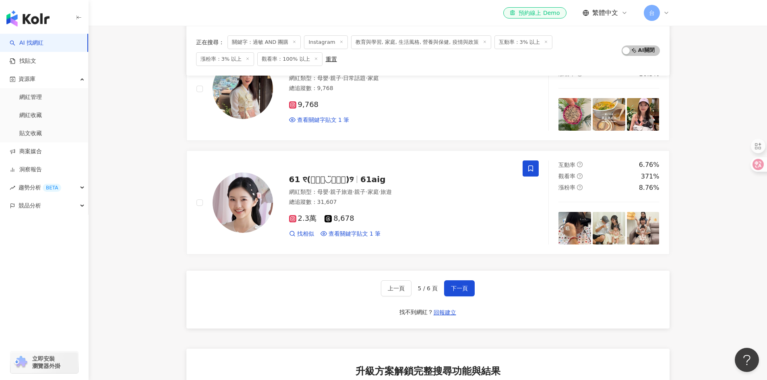
scroll to position [1369, 0]
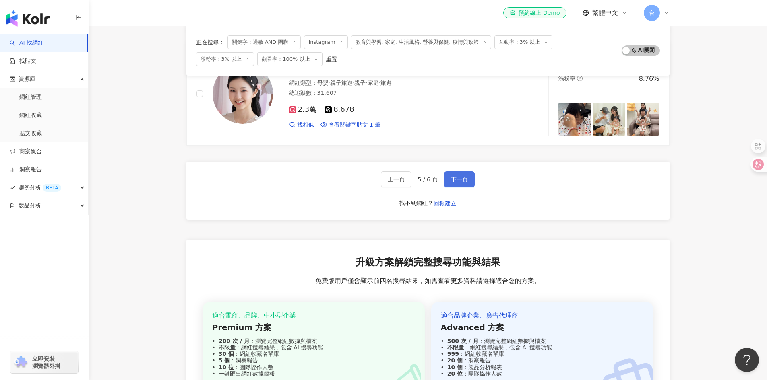
click at [464, 181] on span "下一頁" at bounding box center [459, 179] width 17 height 6
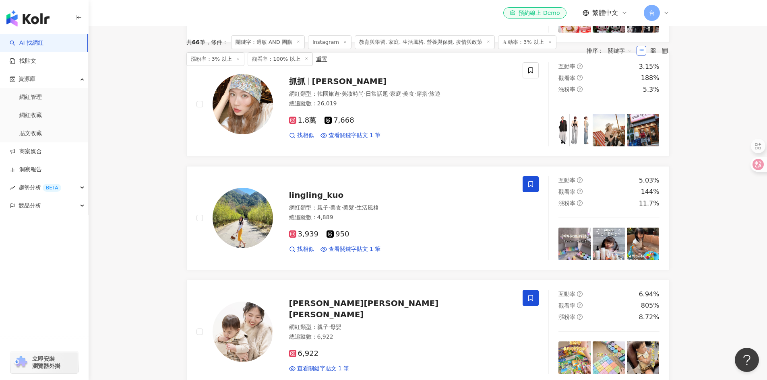
scroll to position [0, 0]
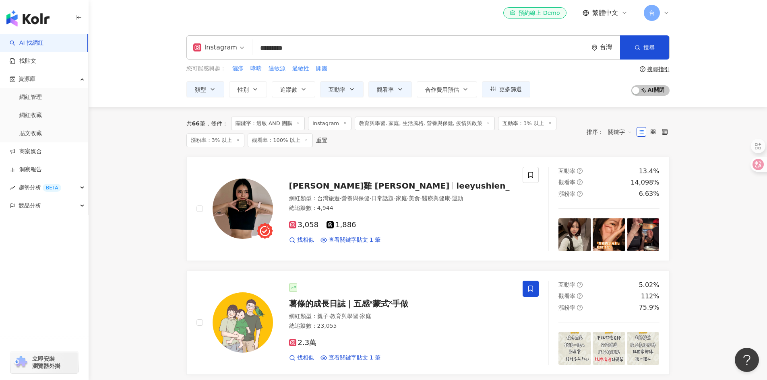
click at [259, 48] on input "*********" at bounding box center [420, 48] width 329 height 15
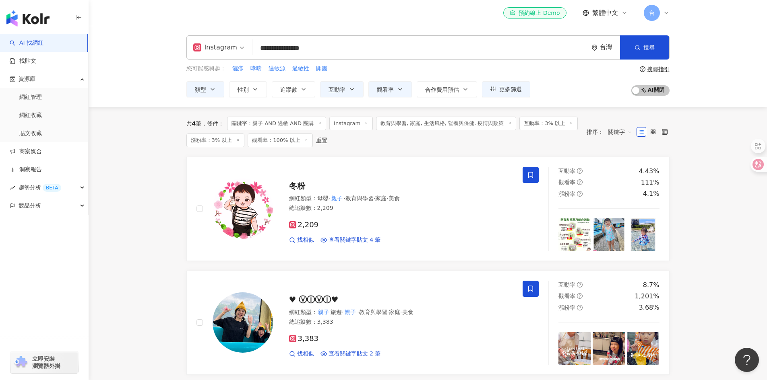
drag, startPoint x: 334, startPoint y: 50, endPoint x: 345, endPoint y: 43, distance: 12.8
click at [334, 50] on input "**********" at bounding box center [420, 48] width 329 height 15
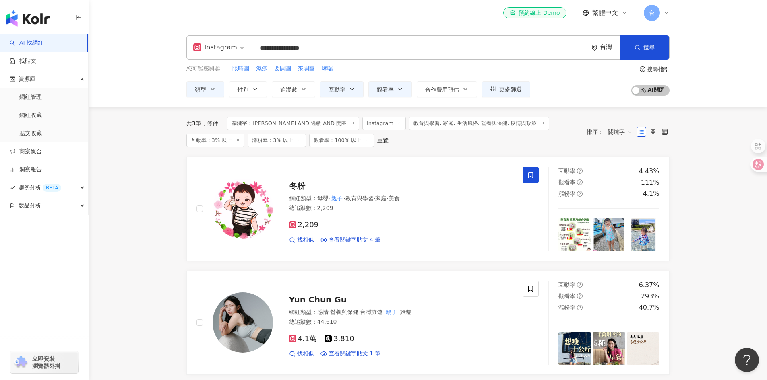
click at [409, 124] on span "教育與學習, 家庭, 生活風格, 營養與保健, 疫情與政策" at bounding box center [479, 124] width 140 height 14
click at [541, 124] on icon at bounding box center [543, 123] width 4 height 4
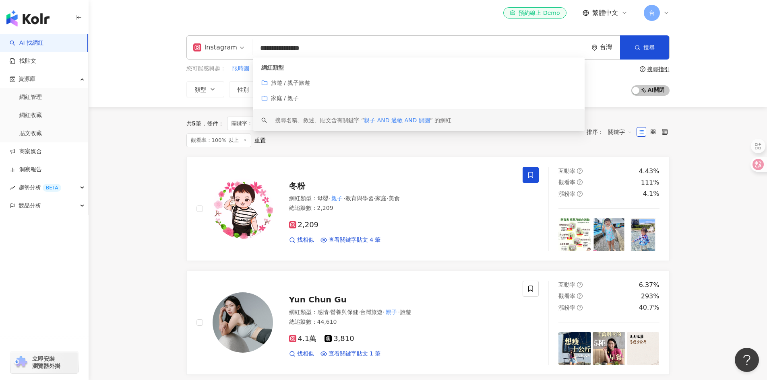
drag, startPoint x: 269, startPoint y: 48, endPoint x: 233, endPoint y: 45, distance: 36.3
click at [233, 45] on div "**********" at bounding box center [427, 47] width 483 height 24
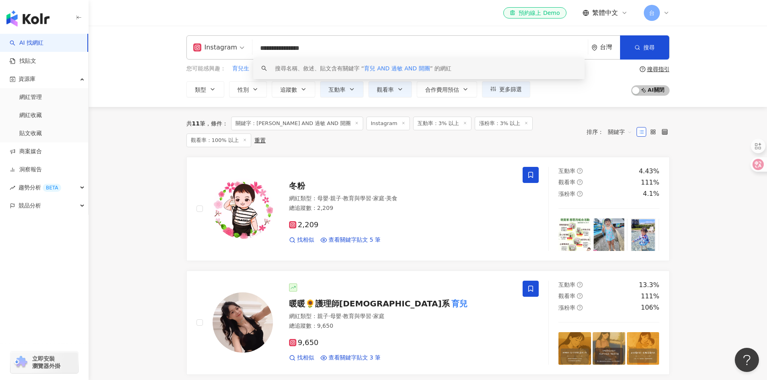
drag, startPoint x: 265, startPoint y: 50, endPoint x: 260, endPoint y: 49, distance: 4.5
click at [264, 50] on input "**********" at bounding box center [420, 48] width 329 height 15
drag, startPoint x: 258, startPoint y: 49, endPoint x: 297, endPoint y: 49, distance: 39.1
click at [297, 49] on input "**********" at bounding box center [420, 48] width 329 height 15
type input "*"
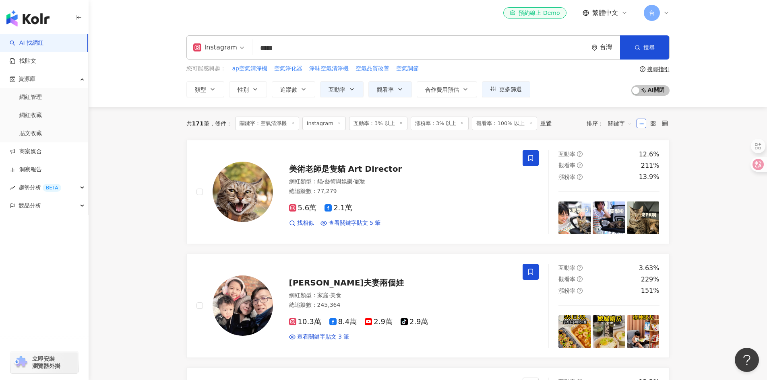
scroll to position [0, 0]
drag, startPoint x: 289, startPoint y: 46, endPoint x: 249, endPoint y: 56, distance: 41.1
click at [249, 56] on div "Instagram 空氣清淨機 ***** 台灣 搜尋 keyword 搜尋名稱、敘述、貼文含有關鍵字 “ 空氣清淨機 ” 的網紅" at bounding box center [427, 47] width 483 height 24
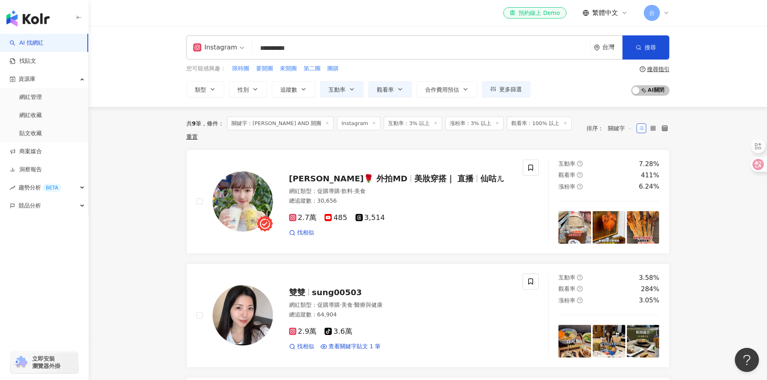
click at [623, 122] on span "關鍵字" at bounding box center [620, 128] width 24 height 13
click at [320, 48] on input "**********" at bounding box center [421, 48] width 331 height 15
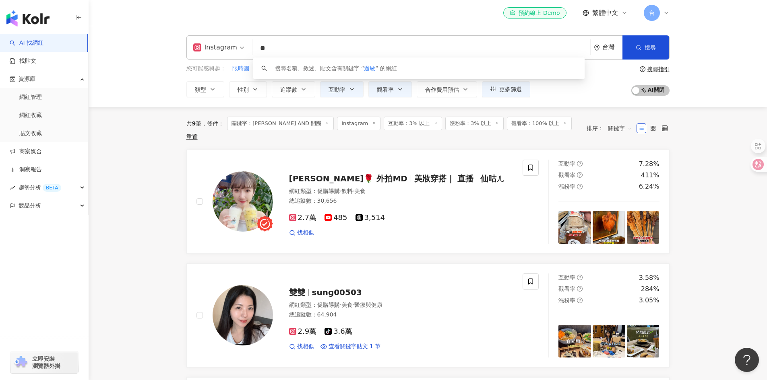
type input "*"
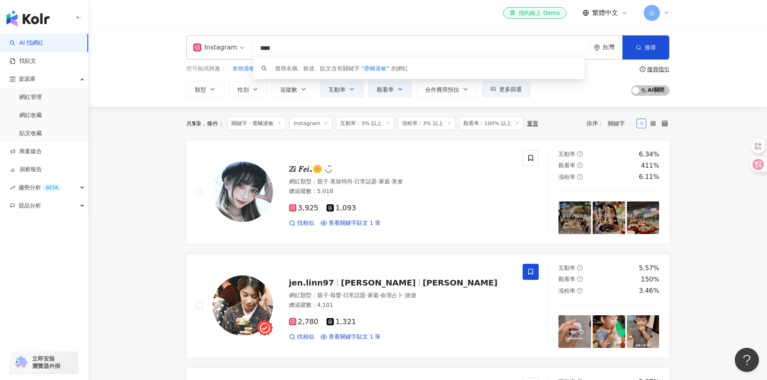
click at [245, 49] on div "Instagram **** 台灣 搜尋 keyword 搜尋名稱、敘述、貼文含有關鍵字 “ 塵螨過敏 ” 的網紅" at bounding box center [427, 47] width 483 height 24
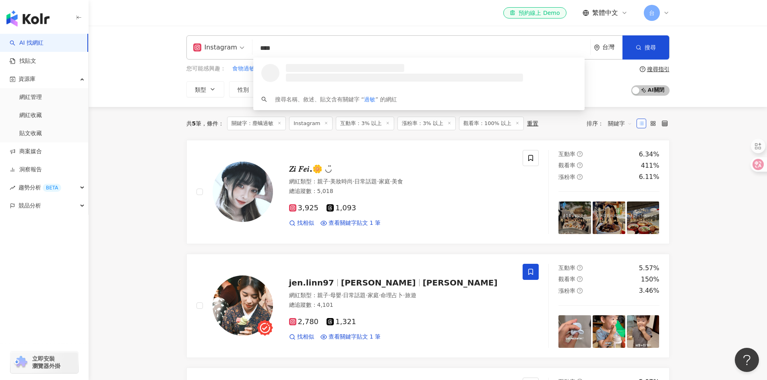
type input "***"
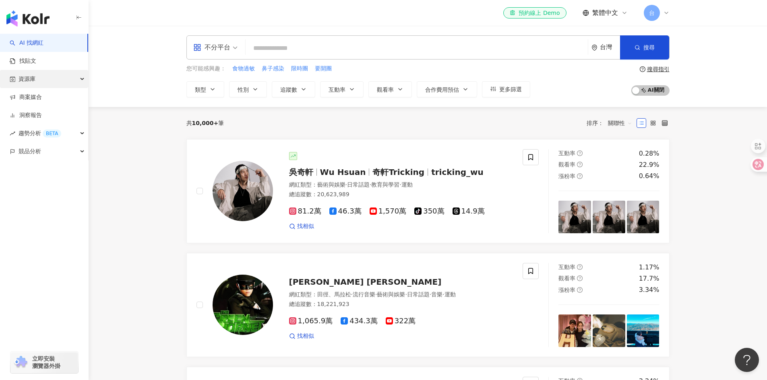
click at [34, 83] on span "資源庫" at bounding box center [27, 79] width 17 height 18
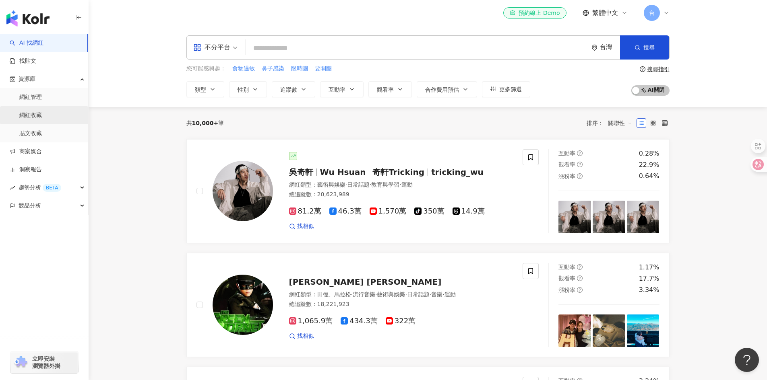
click at [39, 113] on link "網紅收藏" at bounding box center [30, 116] width 23 height 8
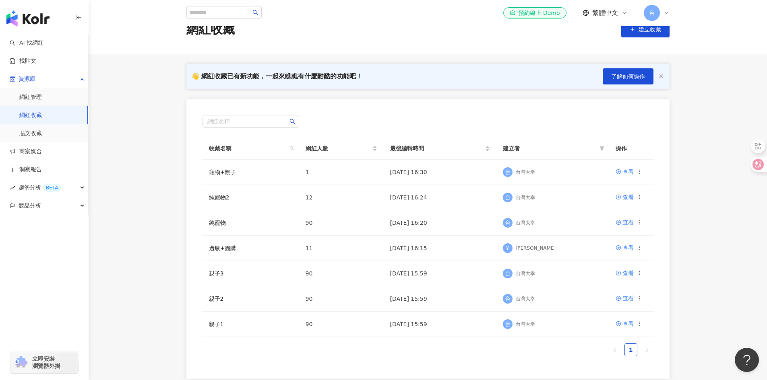
scroll to position [40, 0]
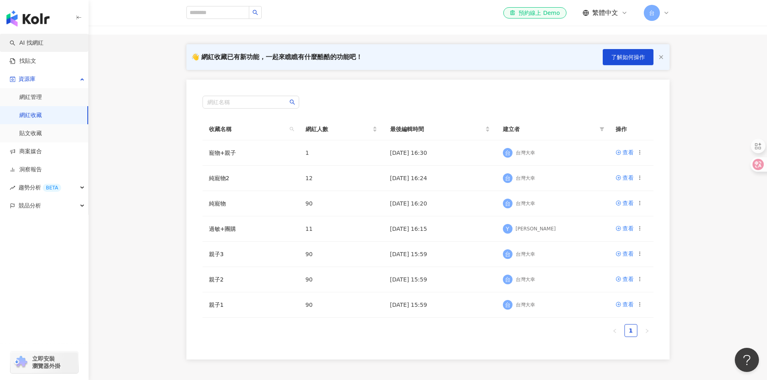
click at [33, 43] on link "AI 找網紅" at bounding box center [27, 43] width 34 height 8
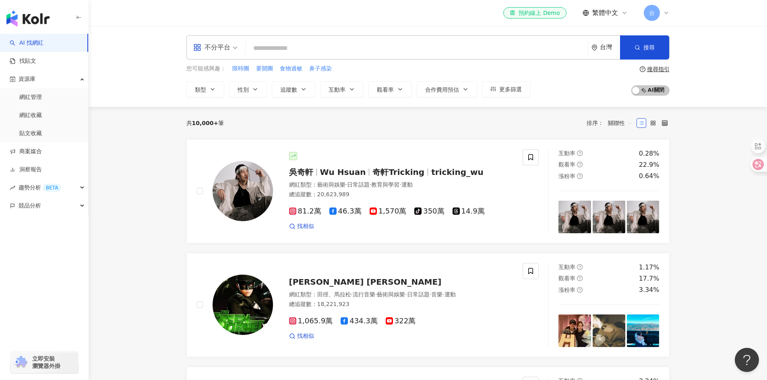
click at [227, 45] on div "不分平台" at bounding box center [211, 47] width 37 height 13
click at [210, 89] on div "Instagram" at bounding box center [217, 85] width 45 height 10
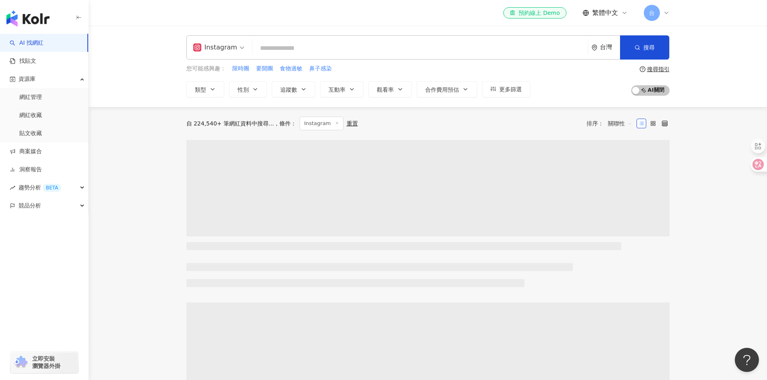
click at [210, 89] on icon "button" at bounding box center [212, 89] width 6 height 6
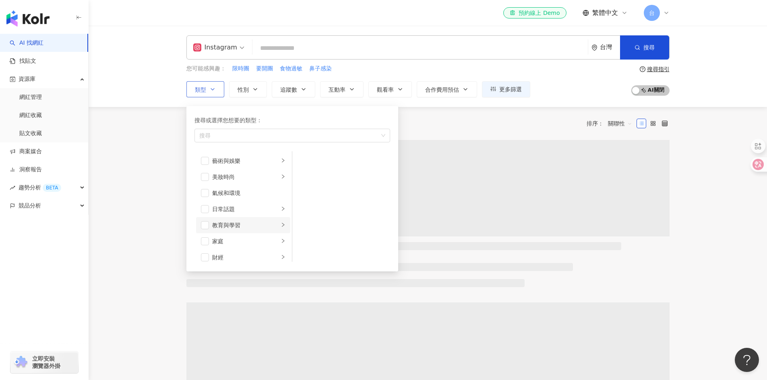
click at [205, 245] on span "button" at bounding box center [205, 242] width 8 height 8
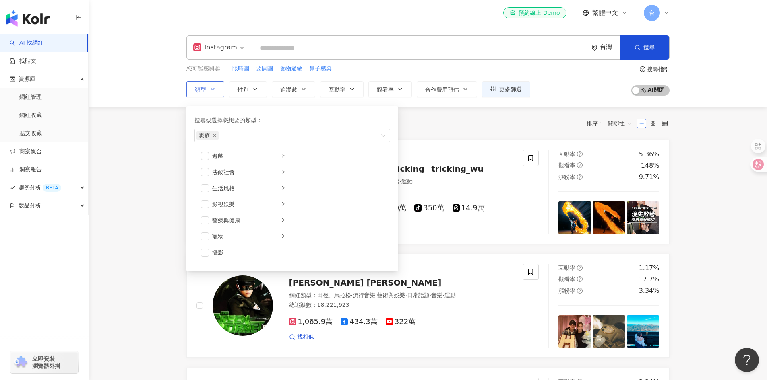
scroll to position [151, 0]
click at [281, 220] on icon "right" at bounding box center [283, 218] width 5 height 5
click at [304, 162] on span "button" at bounding box center [303, 161] width 8 height 8
click at [301, 194] on span "button" at bounding box center [303, 193] width 8 height 8
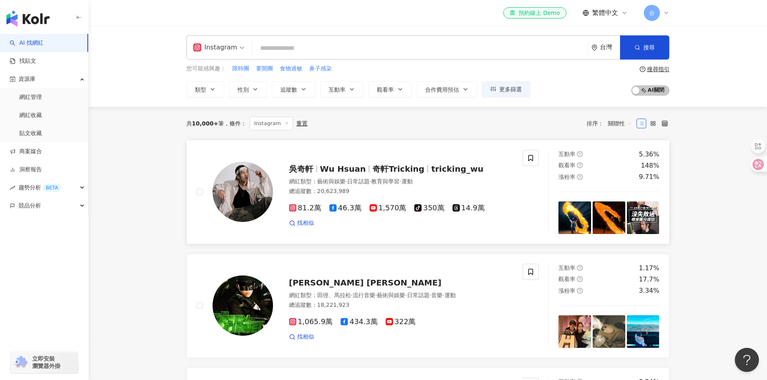
scroll to position [205, 0]
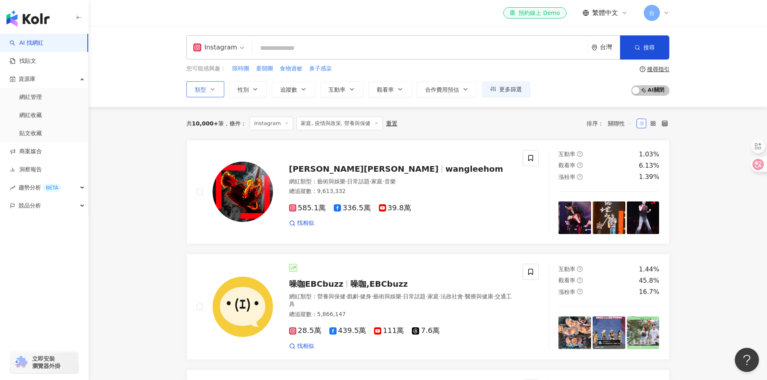
click at [212, 89] on icon "button" at bounding box center [212, 89] width 6 height 6
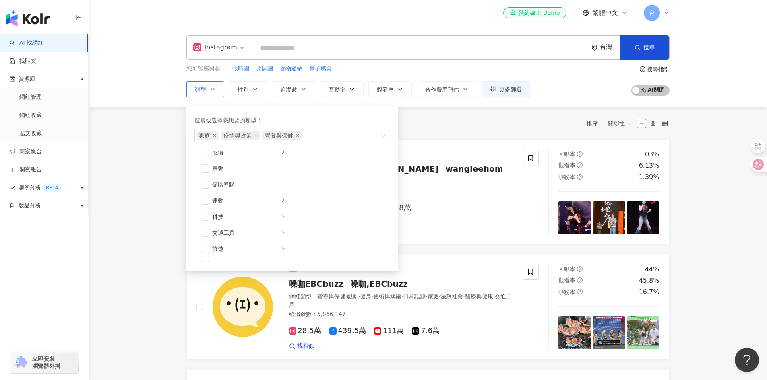
scroll to position [279, 0]
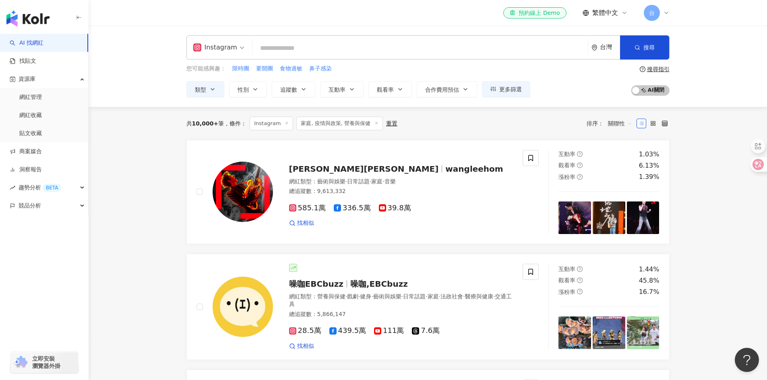
click at [274, 47] on input "search" at bounding box center [420, 48] width 329 height 15
type input "*"
click at [300, 93] on button "追蹤數" at bounding box center [293, 89] width 43 height 16
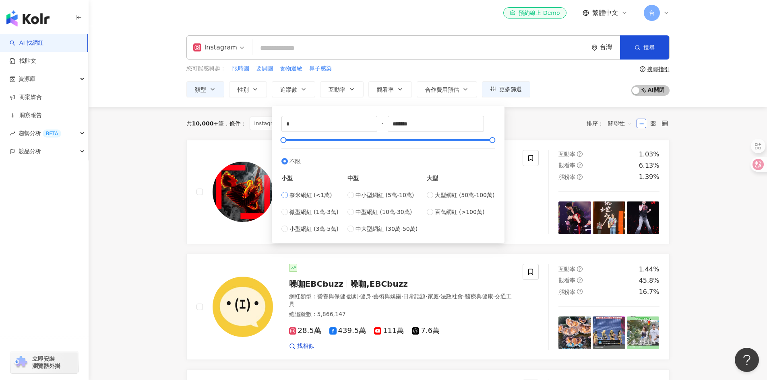
type input "****"
type input "*****"
type input "*"
drag, startPoint x: 412, startPoint y: 122, endPoint x: 393, endPoint y: 118, distance: 19.9
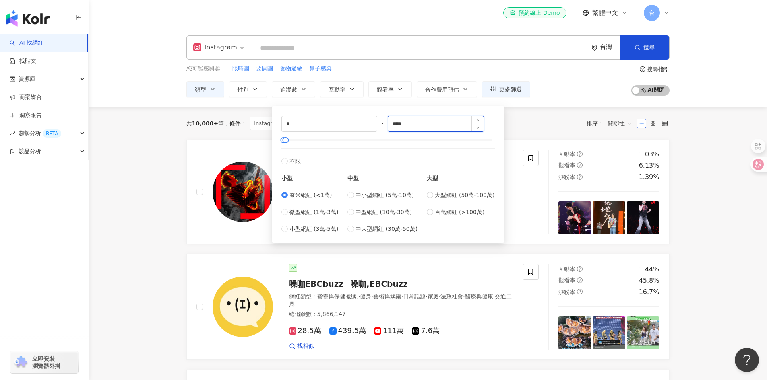
click at [382, 123] on div "* - **** 不限 小型 奈米網紅 (<1萬) 微型網紅 (1萬-3萬) 小型網紅 (3萬-5萬) 中型 中小型網紅 (5萬-10萬) 中型網紅 (10萬…" at bounding box center [387, 175] width 213 height 118
type input "******"
click at [498, 146] on div "* - ****** 不限 小型 奈米網紅 (<1萬) 微型網紅 (1萬-3萬) 小型網紅 (3萬-5萬) 中型 中小型網紅 (5萬-10萬) 中型網紅 (1…" at bounding box center [388, 174] width 223 height 127
click at [298, 123] on input "*" at bounding box center [329, 123] width 95 height 15
type input "*"
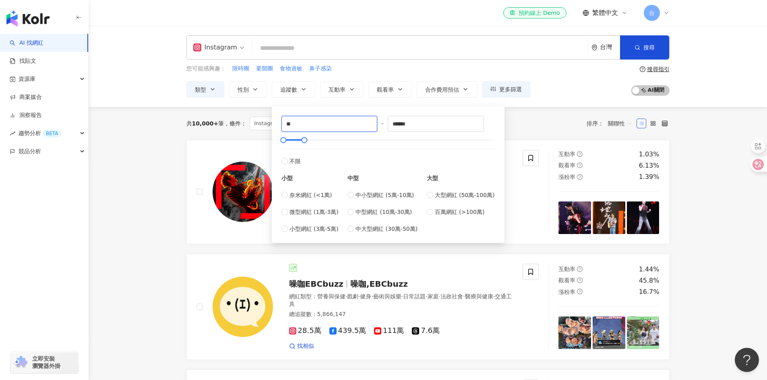
type input "*"
type input "****"
click at [359, 94] on button "互動率" at bounding box center [341, 89] width 43 height 16
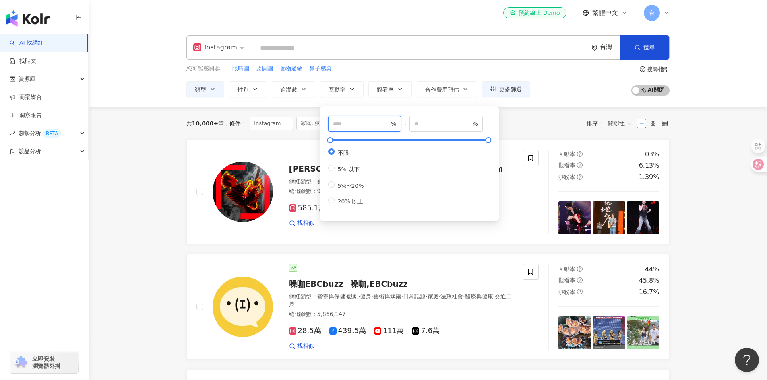
click at [366, 122] on input "number" at bounding box center [361, 124] width 56 height 9
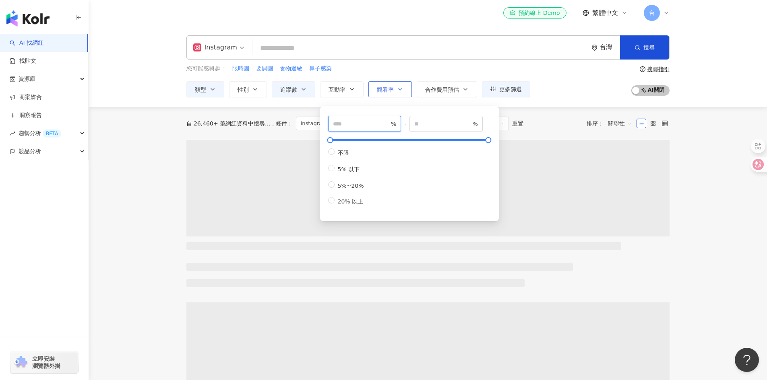
type input "*"
click at [389, 90] on span "觀看率" at bounding box center [385, 90] width 17 height 6
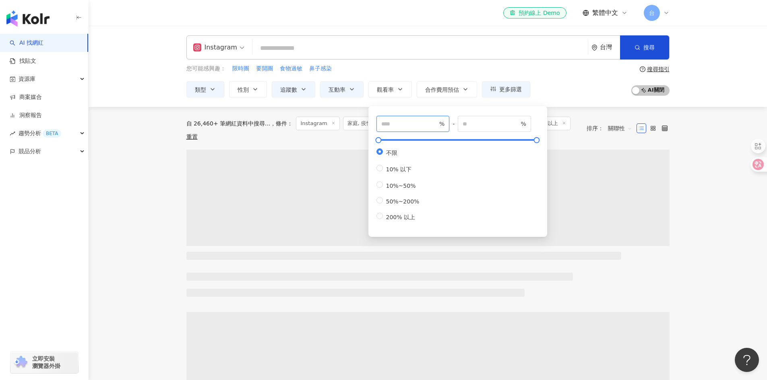
click at [392, 126] on input "number" at bounding box center [409, 124] width 56 height 9
click at [470, 66] on div "您可能感興趣： 限時團 要開團 食物過敏 鼻子感染" at bounding box center [358, 68] width 344 height 9
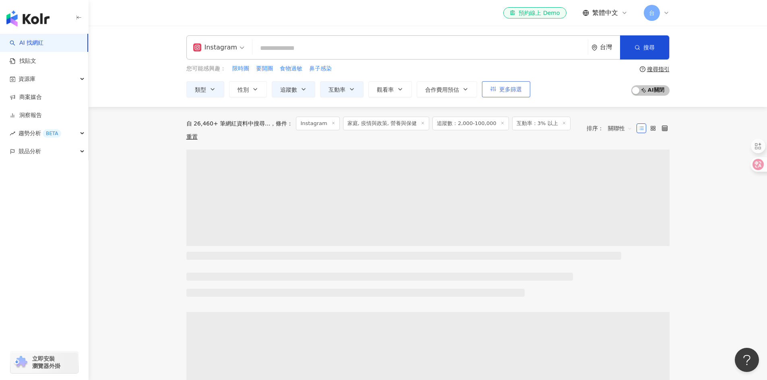
click at [507, 90] on span "更多篩選" at bounding box center [510, 89] width 23 height 6
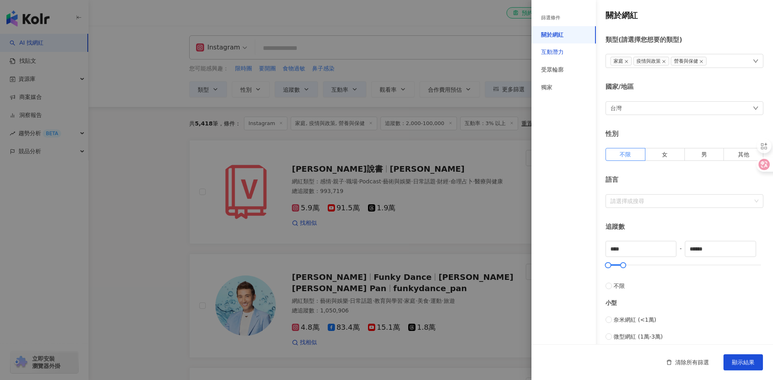
click at [550, 48] on div "互動潛力" at bounding box center [552, 52] width 23 height 8
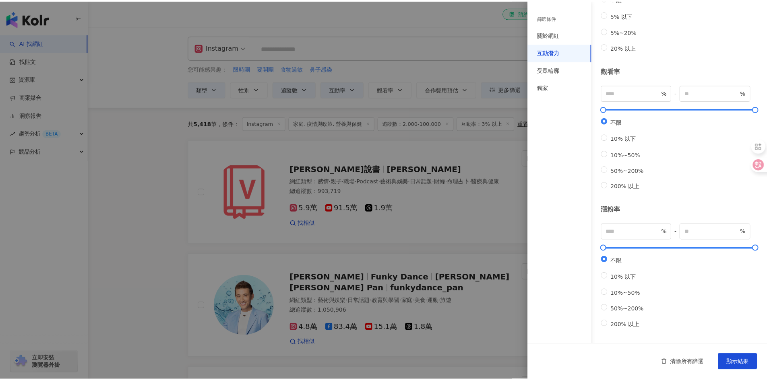
scroll to position [159, 0]
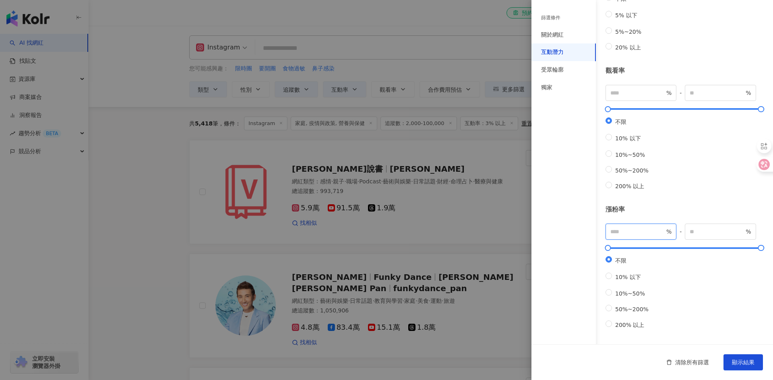
click at [628, 227] on input "number" at bounding box center [637, 231] width 54 height 9
type input "*"
click at [745, 363] on span "顯示結果" at bounding box center [743, 363] width 23 height 6
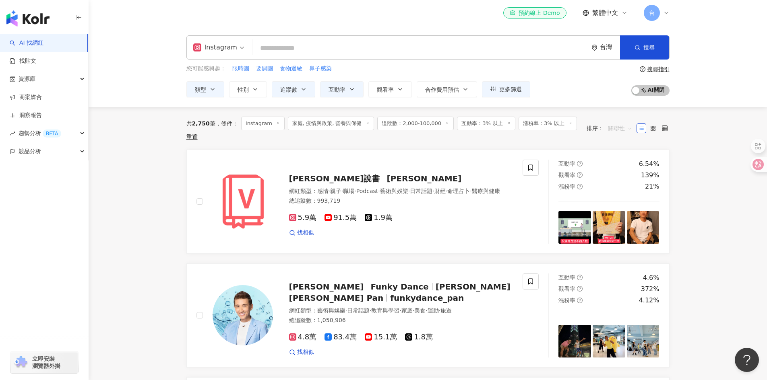
click at [621, 128] on span "關聯性" at bounding box center [620, 128] width 24 height 13
click at [275, 45] on input "search" at bounding box center [420, 48] width 329 height 15
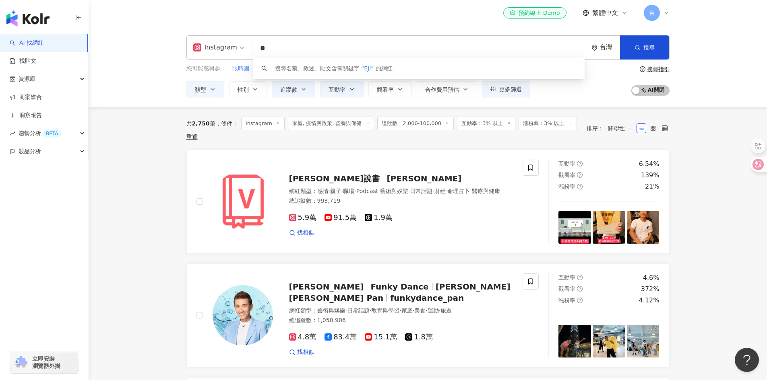
type input "*"
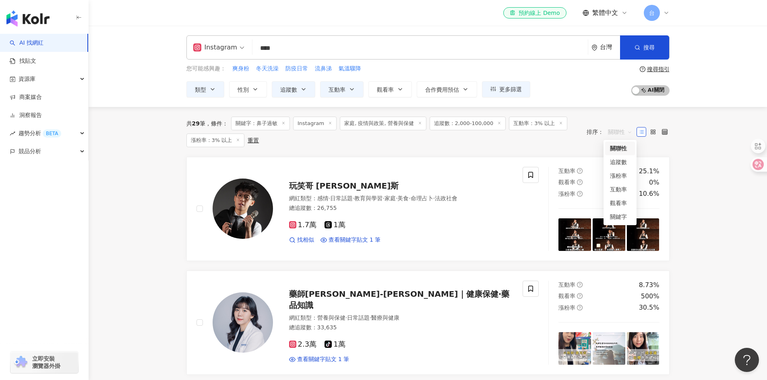
click at [617, 134] on span "關聯性" at bounding box center [620, 132] width 24 height 13
click at [616, 214] on div "關鍵字" at bounding box center [620, 217] width 20 height 9
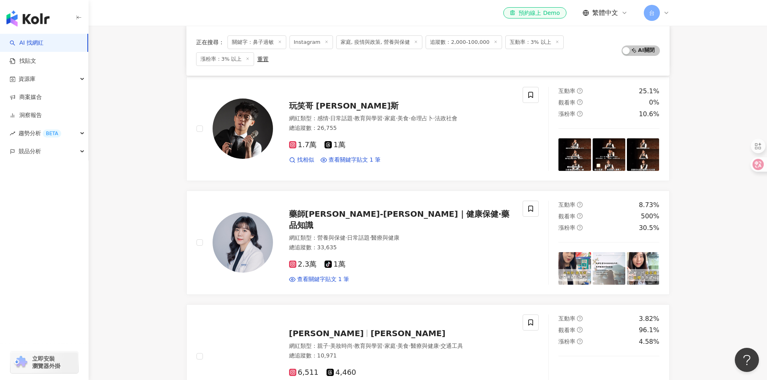
scroll to position [322, 0]
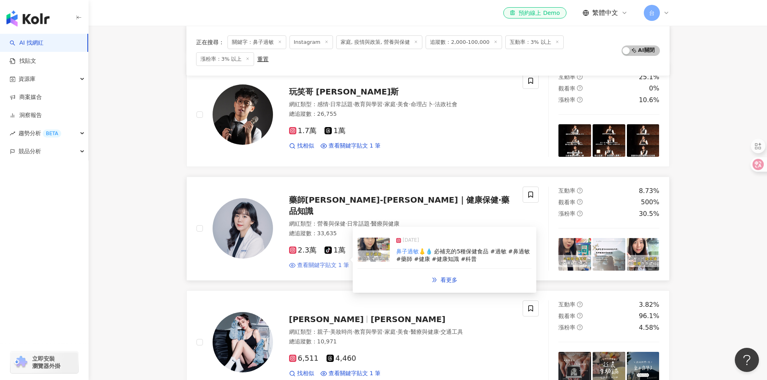
click at [332, 263] on span "查看關鍵字貼文 1 筆" at bounding box center [323, 266] width 52 height 8
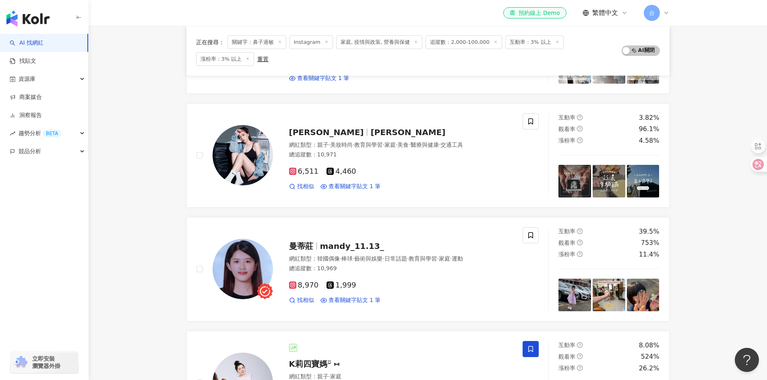
scroll to position [523, 0]
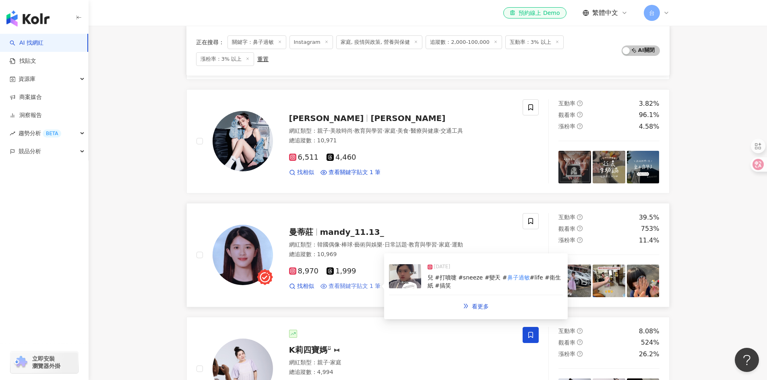
click at [358, 284] on span "查看關鍵字貼文 1 筆" at bounding box center [355, 287] width 52 height 8
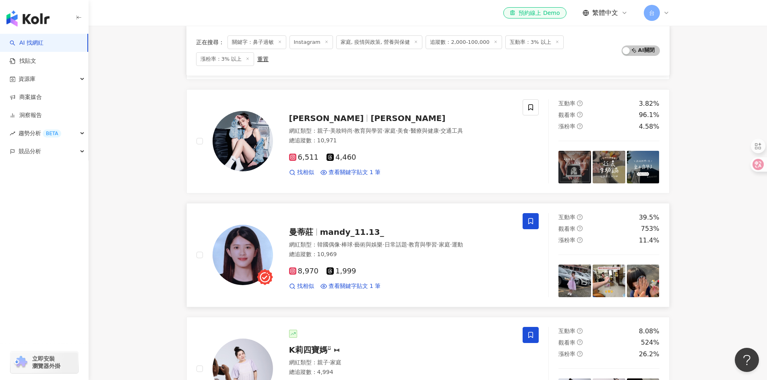
click at [529, 222] on icon at bounding box center [530, 221] width 7 height 7
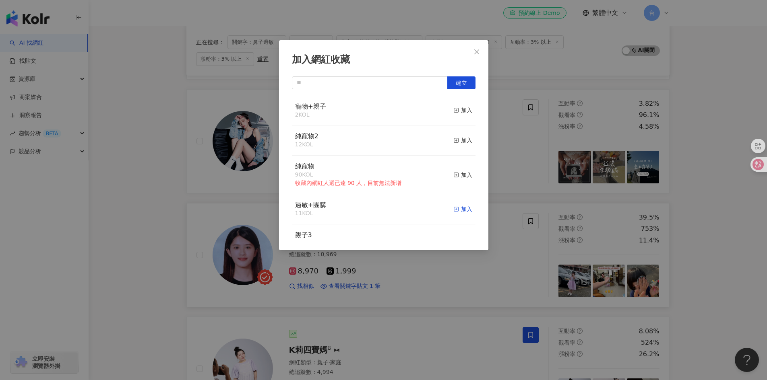
click at [455, 211] on div "加入" at bounding box center [462, 209] width 19 height 9
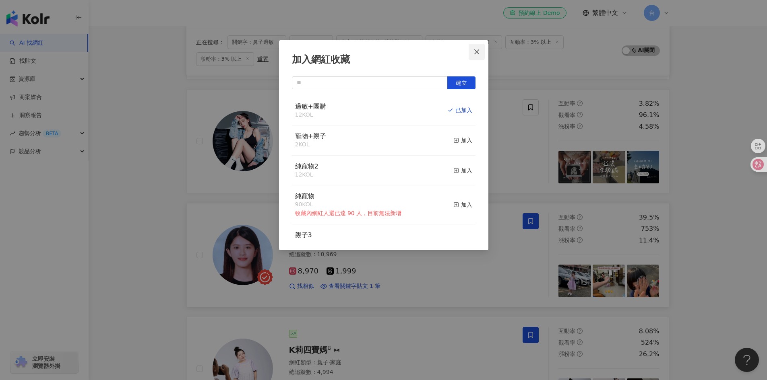
click at [476, 53] on icon "close" at bounding box center [476, 52] width 6 height 6
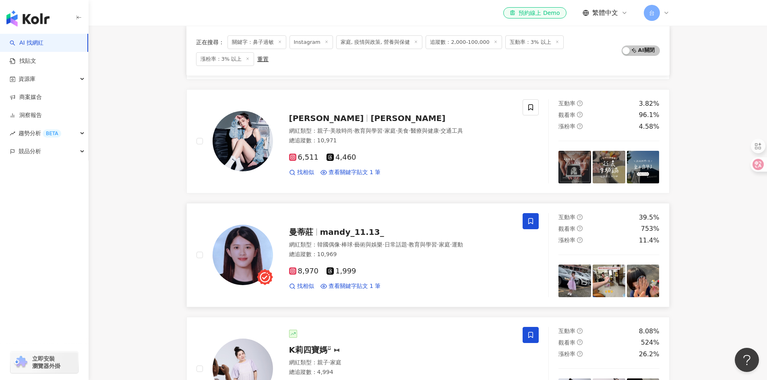
scroll to position [483, 0]
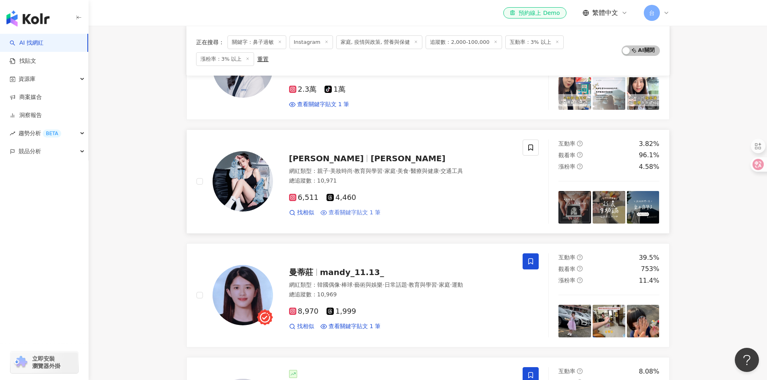
click at [355, 211] on span "查看關鍵字貼文 1 筆" at bounding box center [355, 213] width 52 height 8
click at [531, 147] on icon at bounding box center [530, 147] width 7 height 7
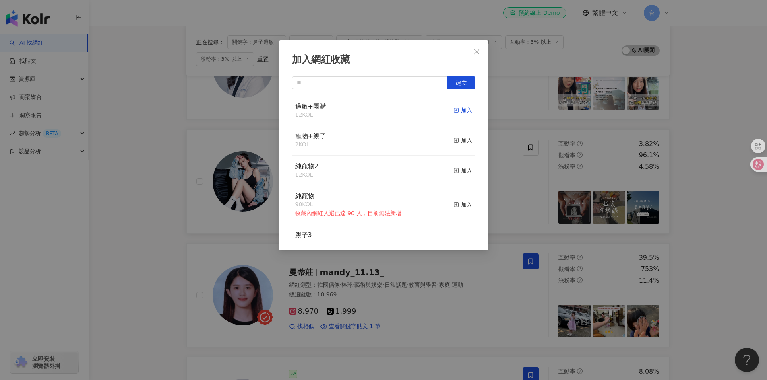
click at [459, 109] on div "加入" at bounding box center [462, 110] width 19 height 9
click at [477, 53] on icon "close" at bounding box center [476, 52] width 6 height 6
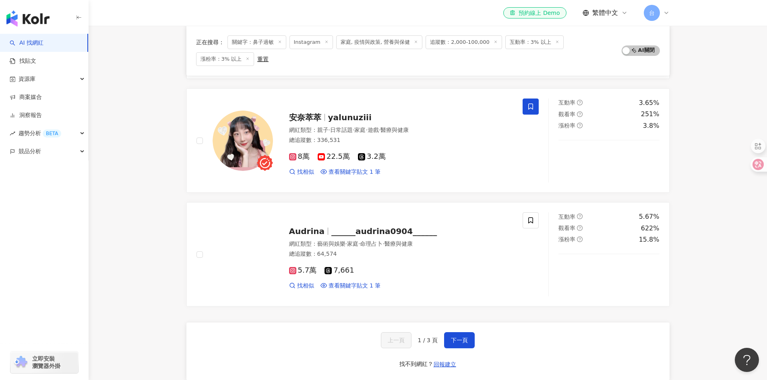
scroll to position [1248, 0]
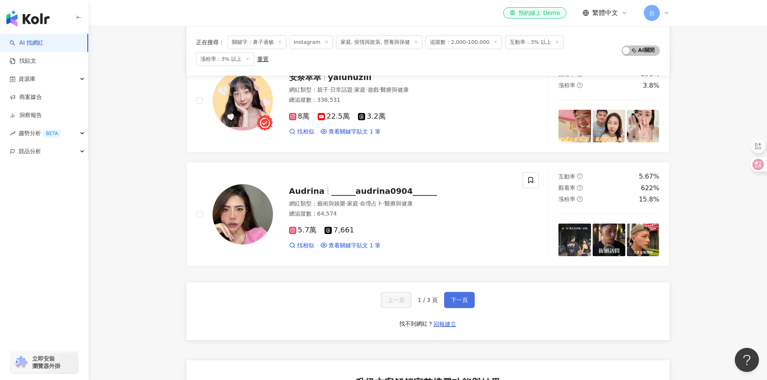
click at [459, 304] on button "下一頁" at bounding box center [459, 300] width 31 height 16
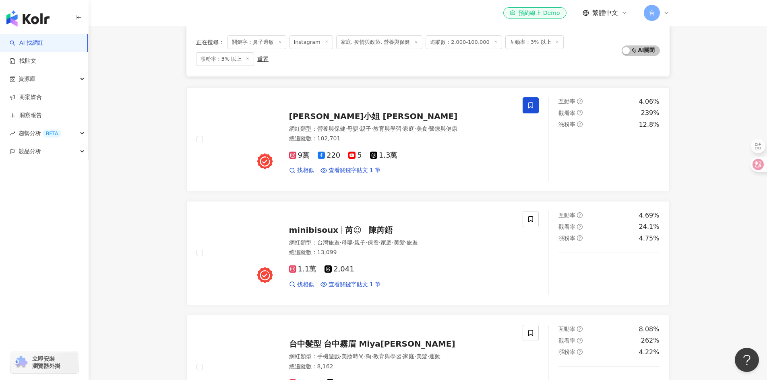
scroll to position [886, 0]
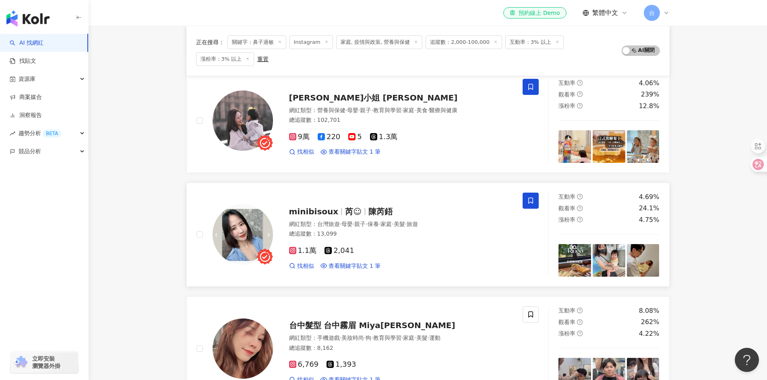
click at [531, 199] on icon at bounding box center [530, 200] width 7 height 7
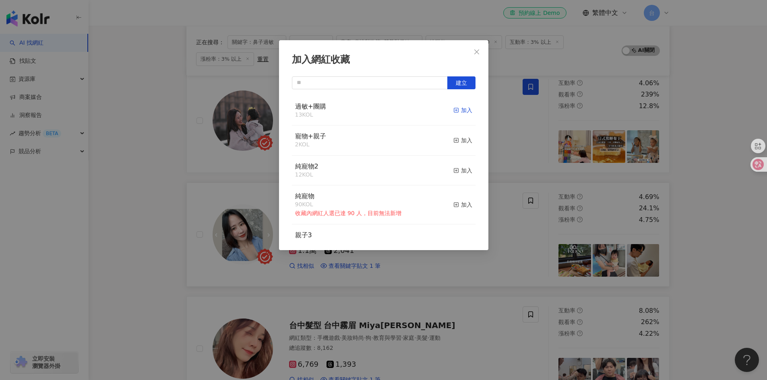
click at [457, 108] on div "加入" at bounding box center [462, 110] width 19 height 9
click at [477, 52] on icon "close" at bounding box center [476, 52] width 6 height 6
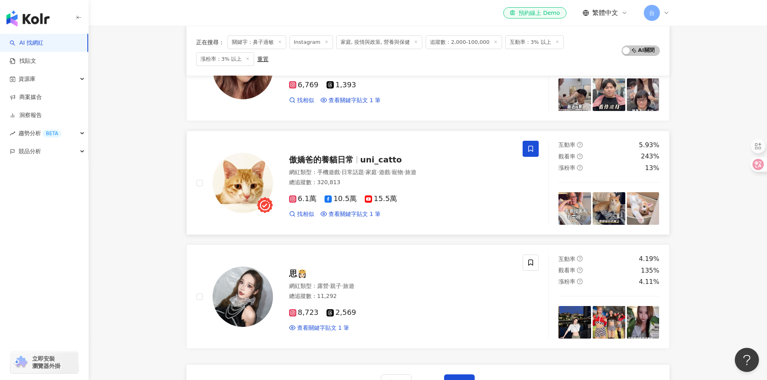
scroll to position [1208, 0]
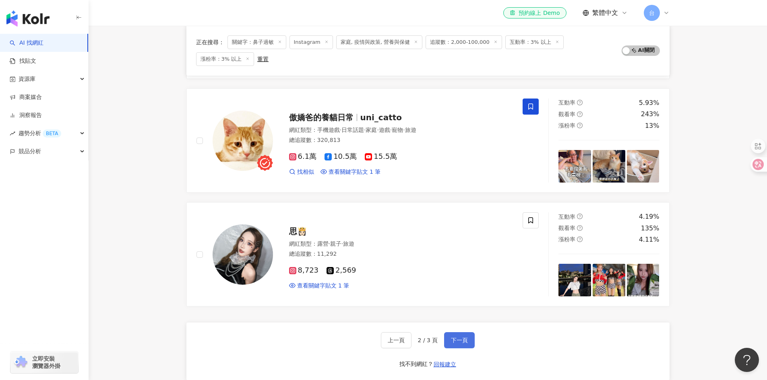
click at [452, 337] on span "下一頁" at bounding box center [459, 340] width 17 height 6
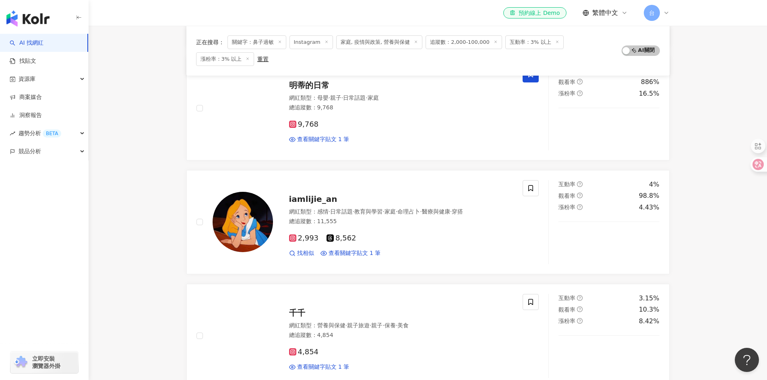
scroll to position [524, 0]
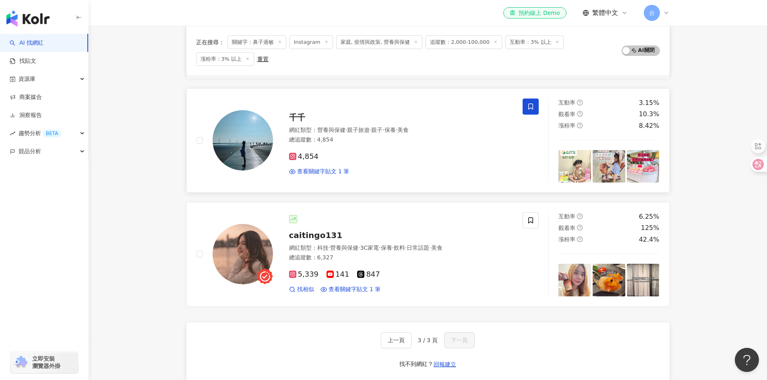
click at [538, 108] on span at bounding box center [531, 107] width 16 height 16
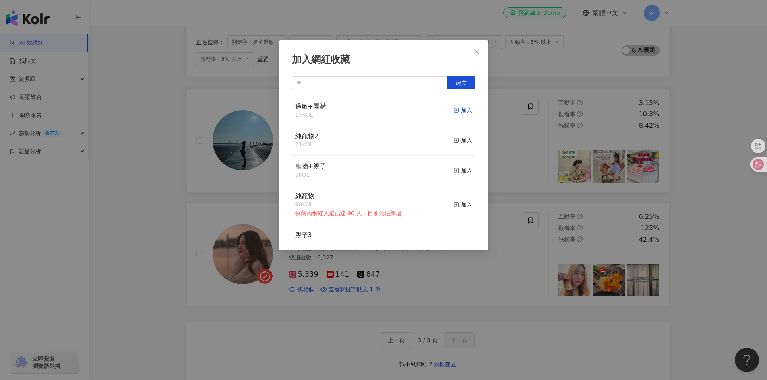
click at [461, 112] on div "加入" at bounding box center [462, 110] width 19 height 9
click at [475, 52] on icon "close" at bounding box center [476, 52] width 6 height 6
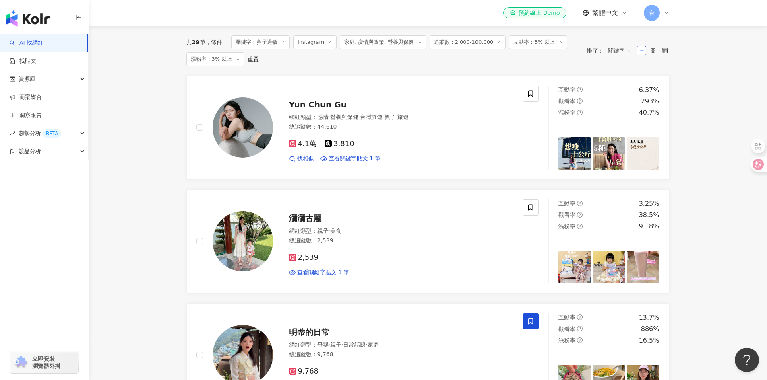
scroll to position [0, 0]
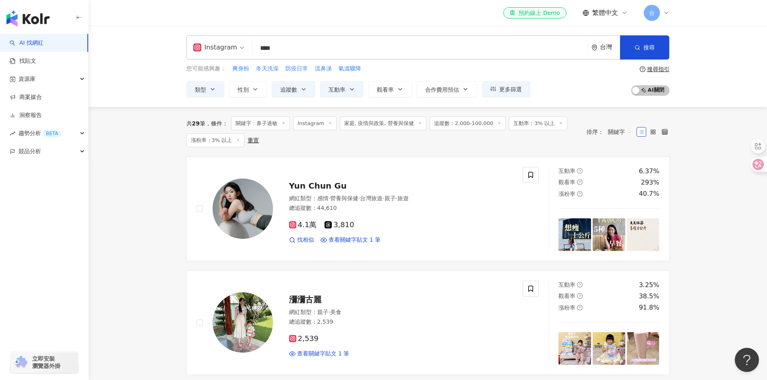
click at [298, 46] on input "****" at bounding box center [420, 48] width 329 height 15
type input "*"
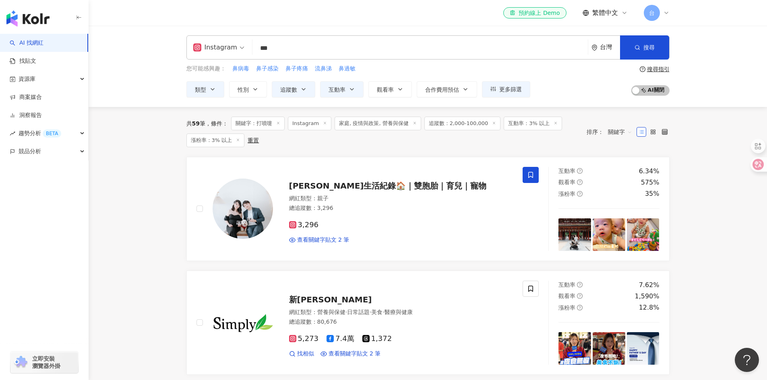
click at [294, 51] on input "***" at bounding box center [420, 48] width 329 height 15
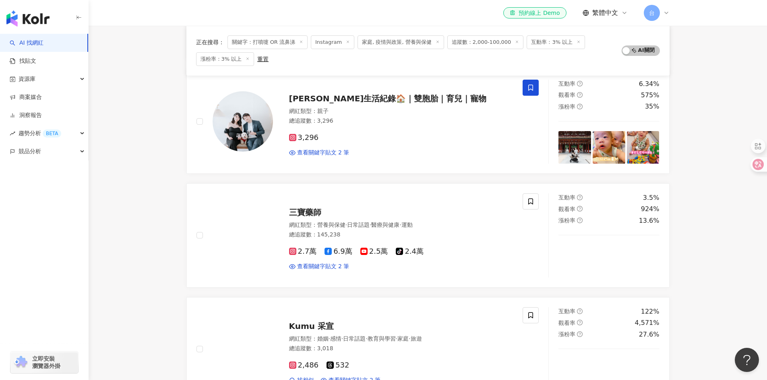
scroll to position [242, 0]
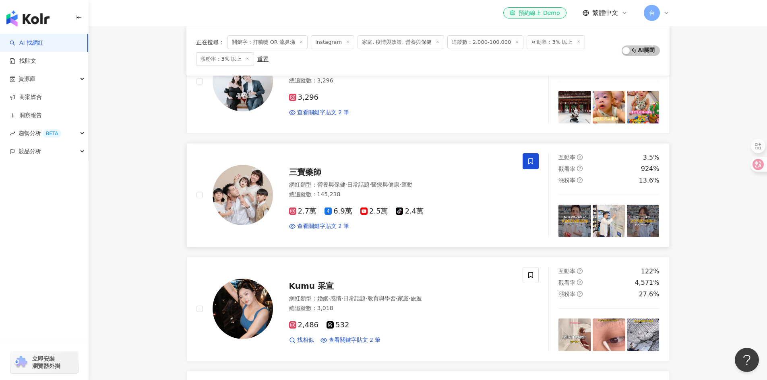
click at [532, 158] on icon at bounding box center [530, 161] width 7 height 7
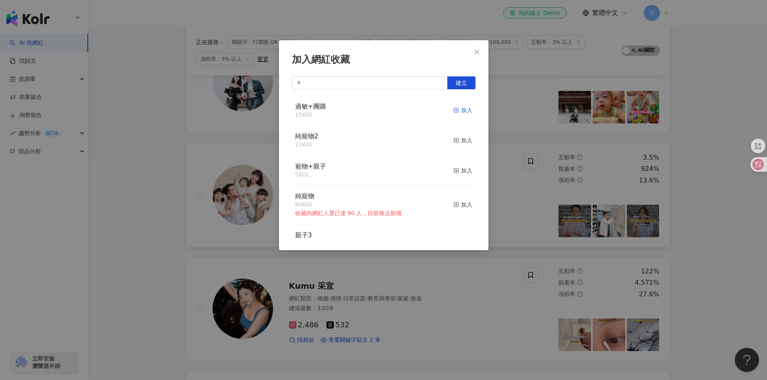
click at [453, 108] on icon "button" at bounding box center [456, 110] width 6 height 6
click at [475, 49] on icon "close" at bounding box center [476, 52] width 6 height 6
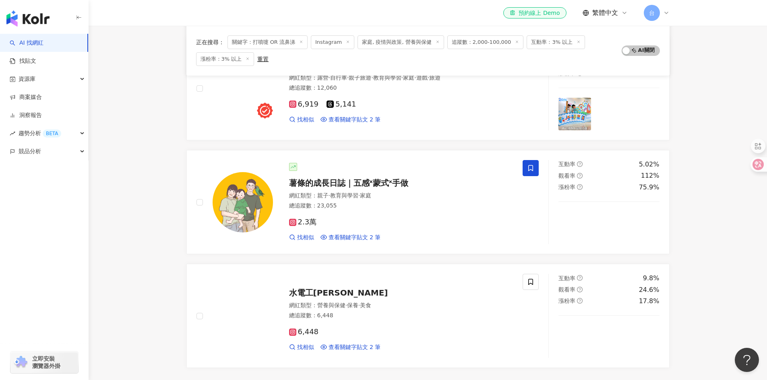
scroll to position [1208, 0]
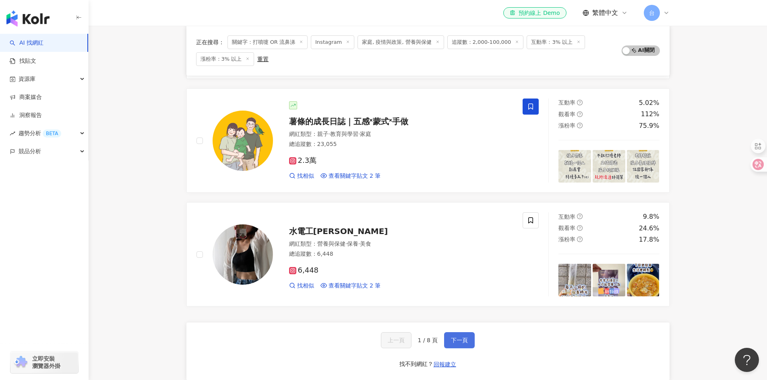
click at [454, 345] on button "下一頁" at bounding box center [459, 341] width 31 height 16
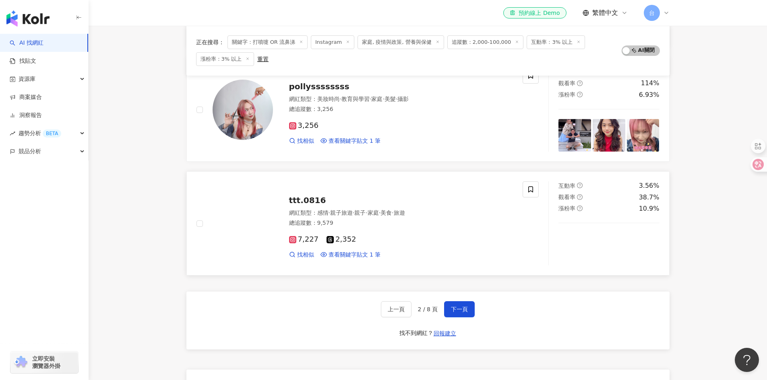
scroll to position [1248, 0]
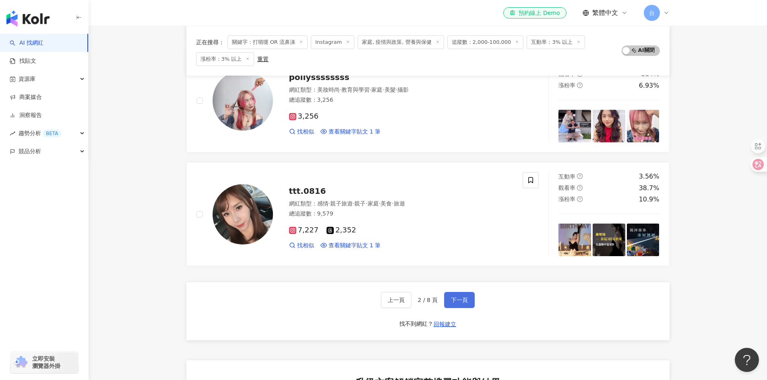
click at [465, 299] on span "下一頁" at bounding box center [459, 300] width 17 height 6
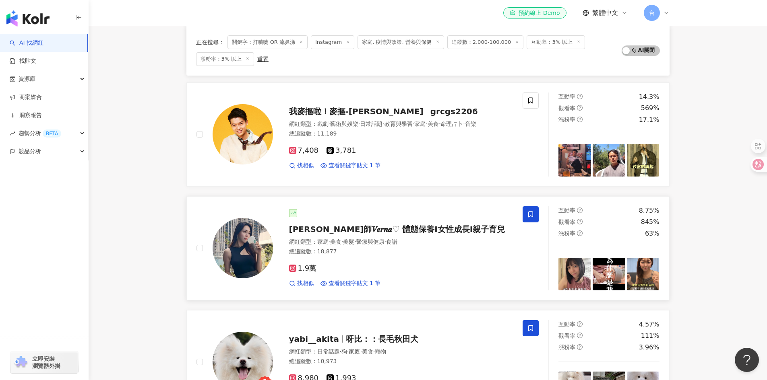
scroll to position [684, 0]
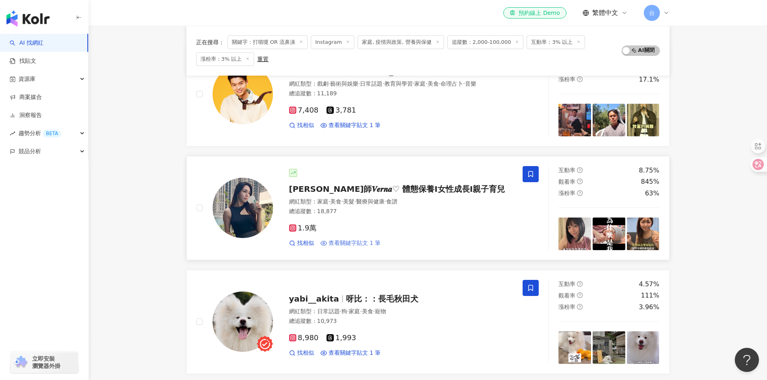
click at [373, 242] on span "查看關鍵字貼文 1 筆" at bounding box center [355, 244] width 52 height 8
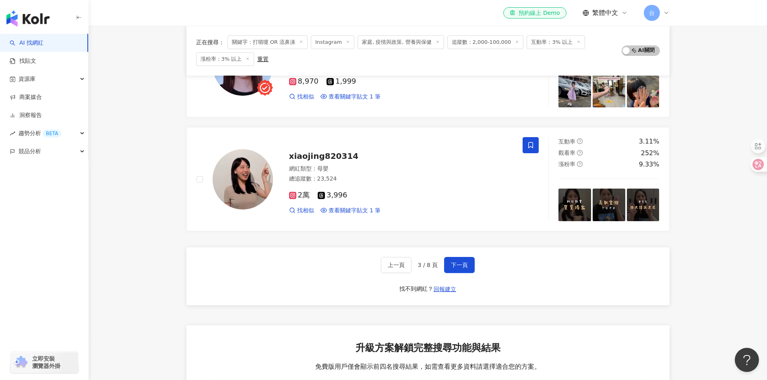
scroll to position [1288, 0]
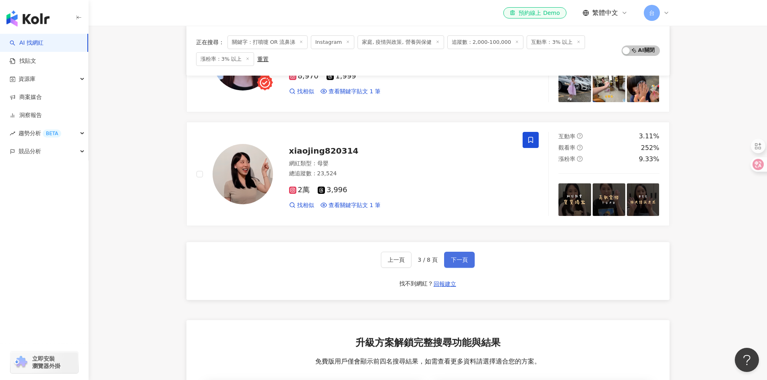
click at [462, 260] on span "下一頁" at bounding box center [459, 260] width 17 height 6
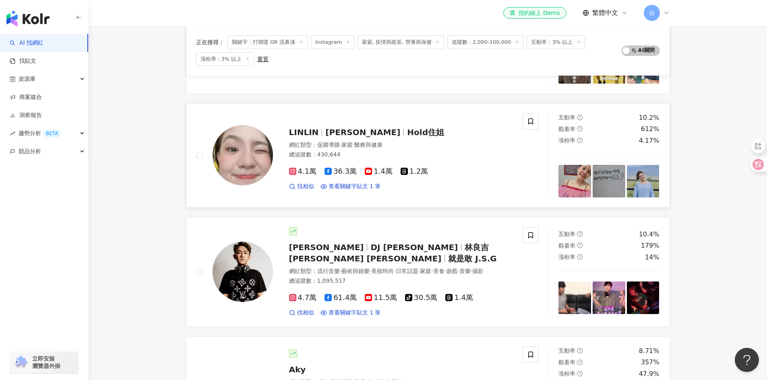
scroll to position [403, 0]
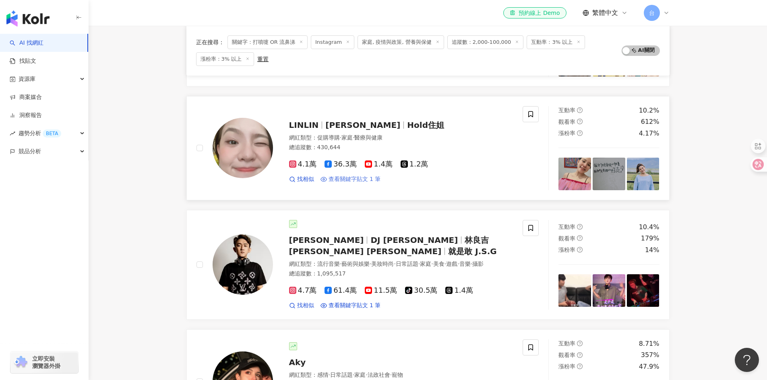
click at [341, 179] on span "查看關鍵字貼文 1 筆" at bounding box center [355, 180] width 52 height 8
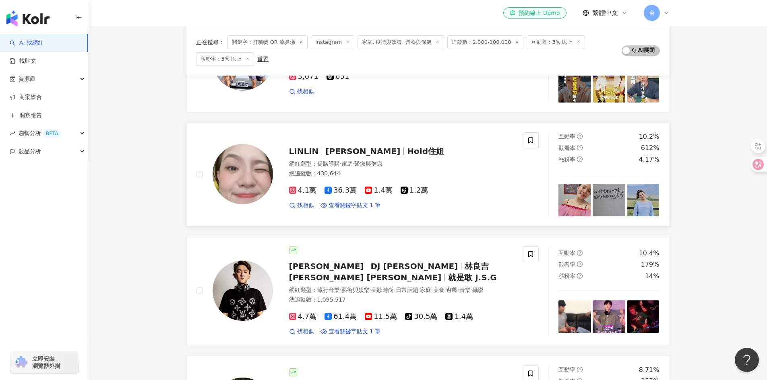
scroll to position [362, 0]
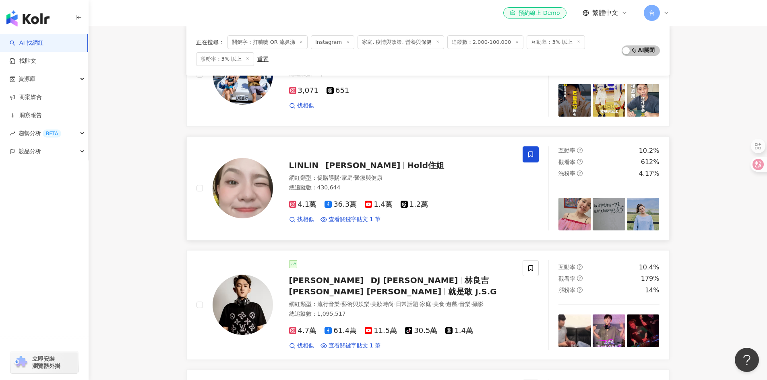
click at [530, 155] on icon at bounding box center [530, 154] width 7 height 7
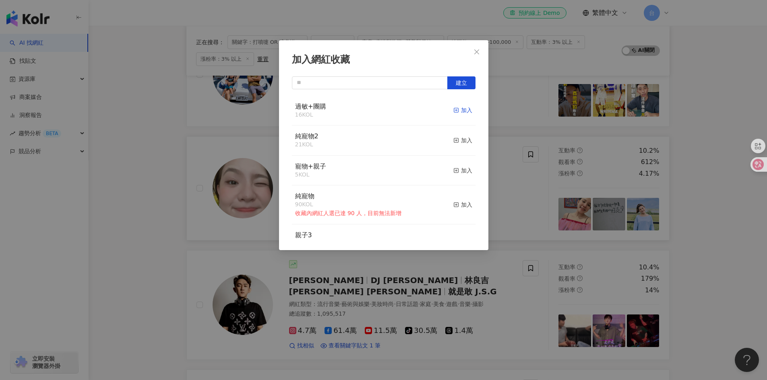
click at [456, 110] on div "加入" at bounding box center [462, 110] width 19 height 9
click at [476, 50] on icon "close" at bounding box center [476, 52] width 6 height 6
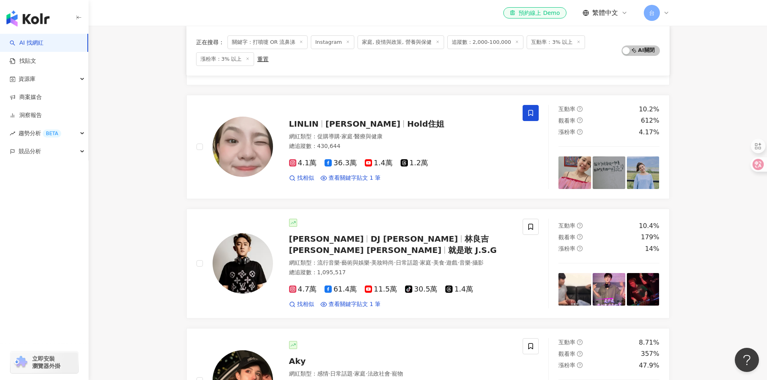
scroll to position [0, 0]
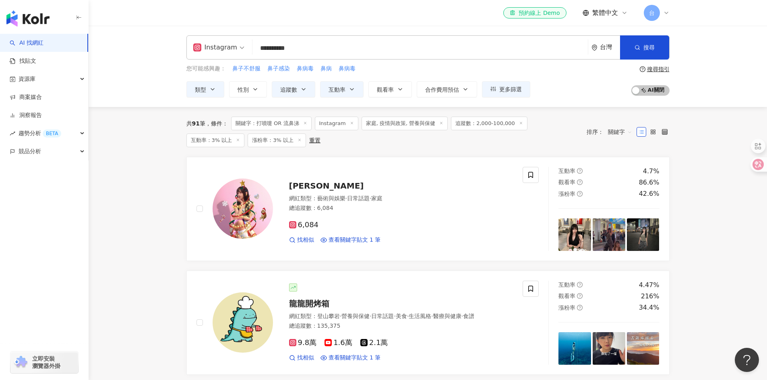
click at [312, 50] on input "**********" at bounding box center [420, 48] width 329 height 15
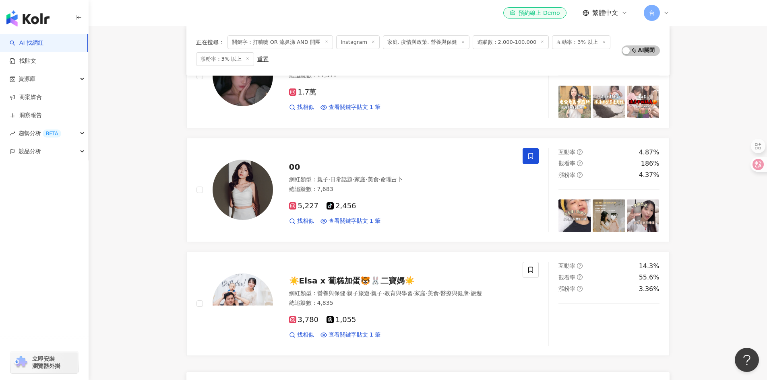
scroll to position [201, 0]
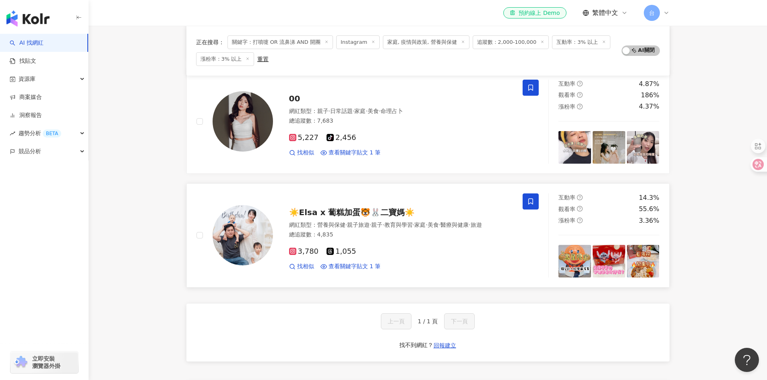
click at [531, 202] on icon at bounding box center [530, 201] width 7 height 7
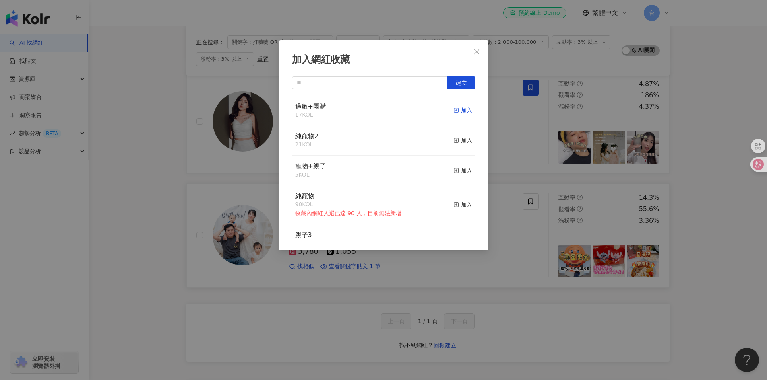
click at [455, 112] on div "加入" at bounding box center [462, 110] width 19 height 9
click at [475, 51] on icon "close" at bounding box center [476, 51] width 5 height 5
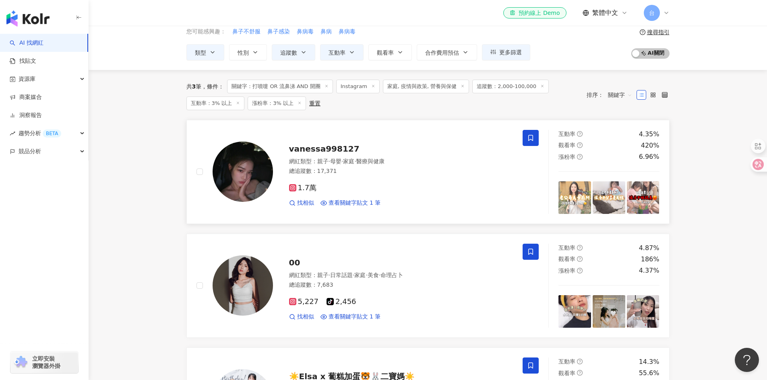
scroll to position [0, 0]
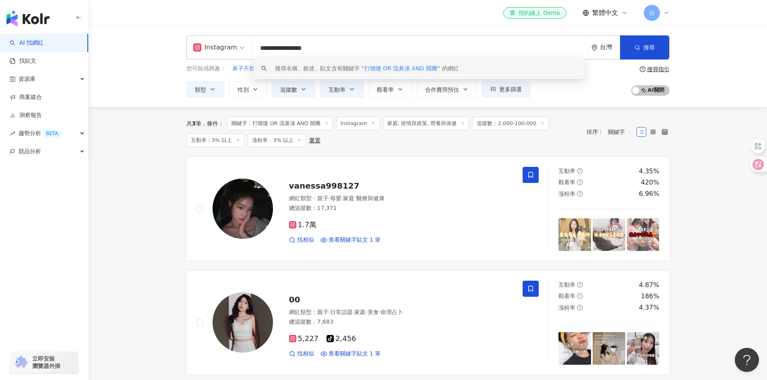
drag, startPoint x: 281, startPoint y: 50, endPoint x: 230, endPoint y: 48, distance: 51.2
click at [230, 48] on div "**********" at bounding box center [427, 47] width 483 height 24
drag, startPoint x: 261, startPoint y: 50, endPoint x: 248, endPoint y: 54, distance: 13.9
click at [248, 54] on div "**********" at bounding box center [427, 47] width 483 height 24
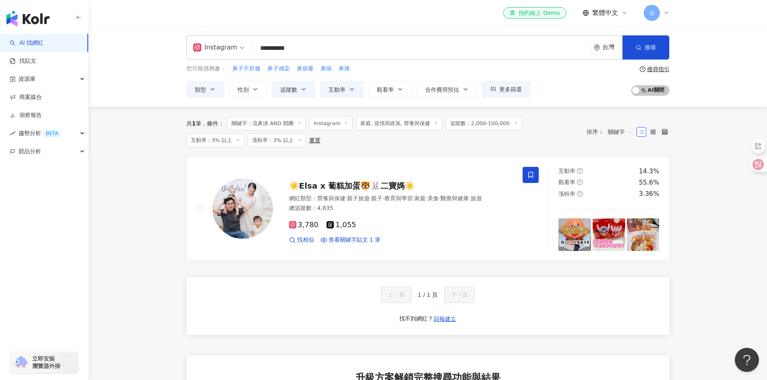
drag, startPoint x: 276, startPoint y: 48, endPoint x: 226, endPoint y: 50, distance: 50.0
click at [180, 47] on div "**********" at bounding box center [427, 66] width 515 height 62
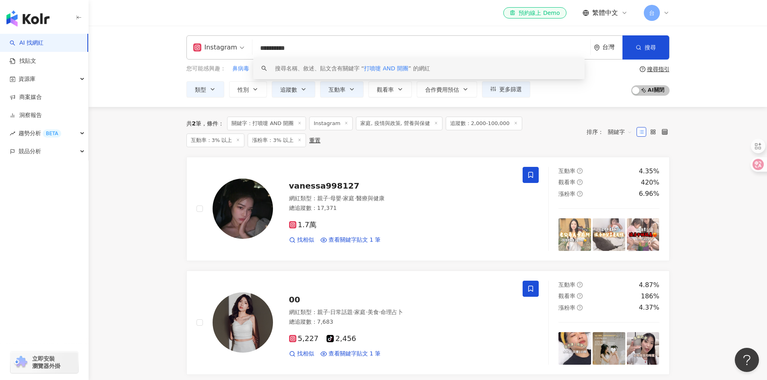
click at [413, 126] on span "家庭, 疫情與政策, 營養與保健" at bounding box center [399, 124] width 87 height 14
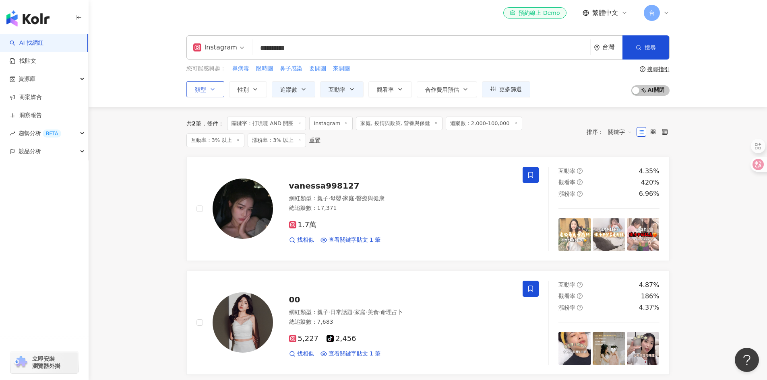
click at [199, 87] on span "類型" at bounding box center [200, 90] width 11 height 6
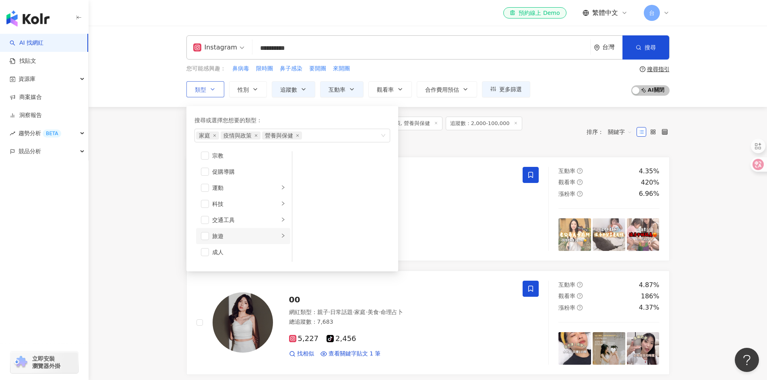
scroll to position [118, 0]
click at [281, 252] on icon "right" at bounding box center [283, 252] width 5 height 5
click at [304, 162] on span "button" at bounding box center [303, 161] width 8 height 8
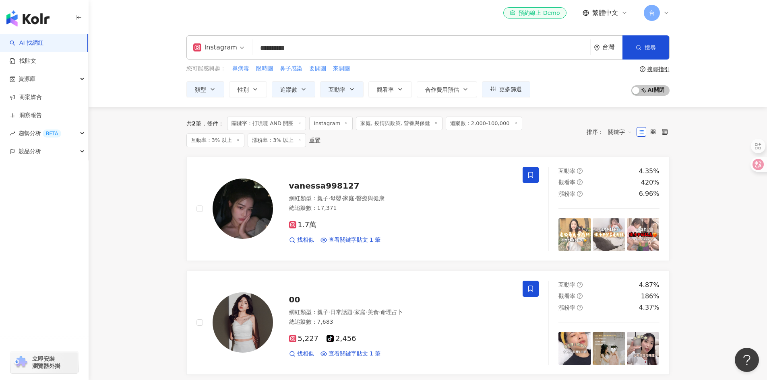
click at [159, 215] on main "**********" at bounding box center [428, 347] width 678 height 643
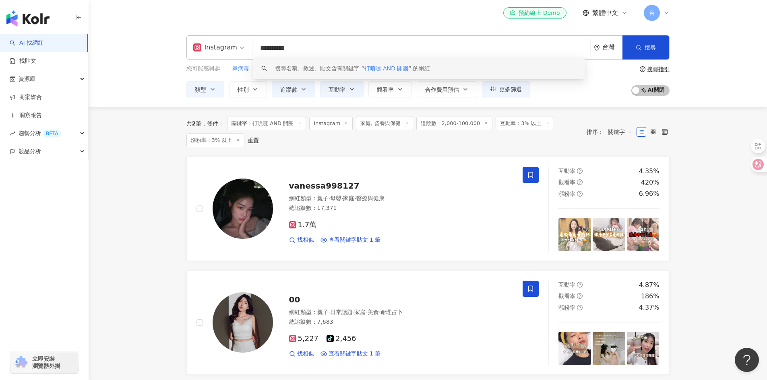
drag, startPoint x: 279, startPoint y: 50, endPoint x: 397, endPoint y: 51, distance: 118.0
click at [395, 52] on input "**********" at bounding box center [421, 48] width 331 height 15
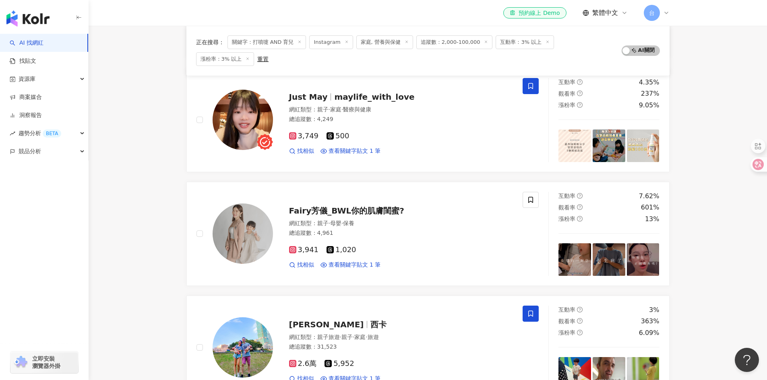
scroll to position [483, 0]
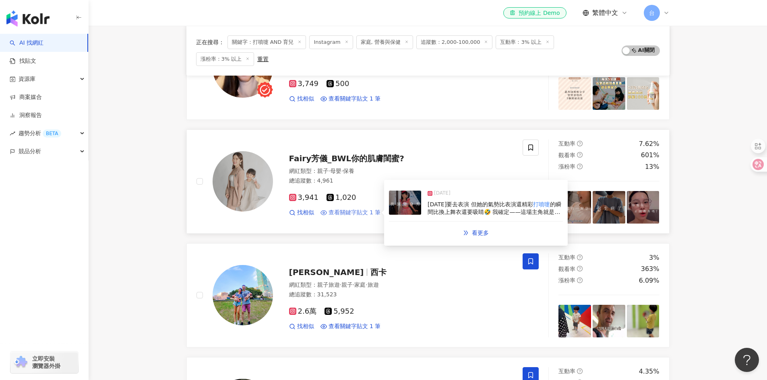
click at [346, 209] on span "查看關鍵字貼文 1 筆" at bounding box center [355, 213] width 52 height 8
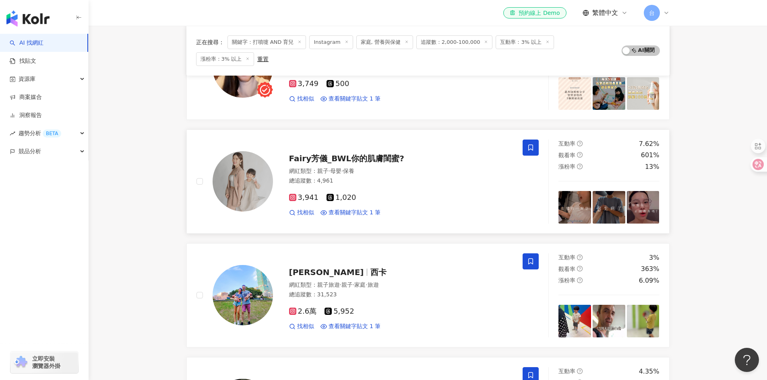
click at [527, 144] on icon at bounding box center [530, 147] width 7 height 7
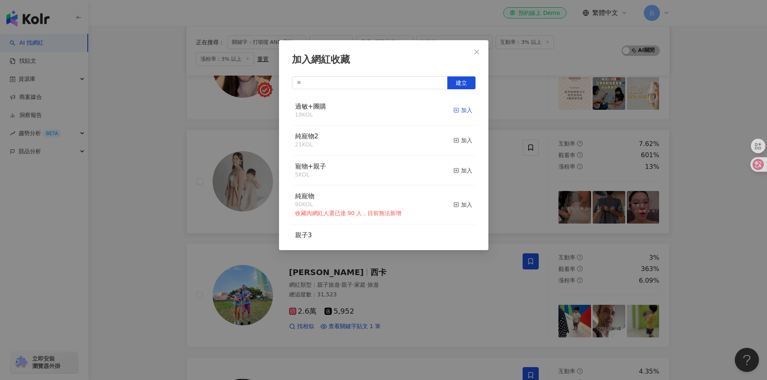
click at [453, 107] on icon "button" at bounding box center [456, 110] width 6 height 6
click at [476, 50] on icon "close" at bounding box center [476, 52] width 6 height 6
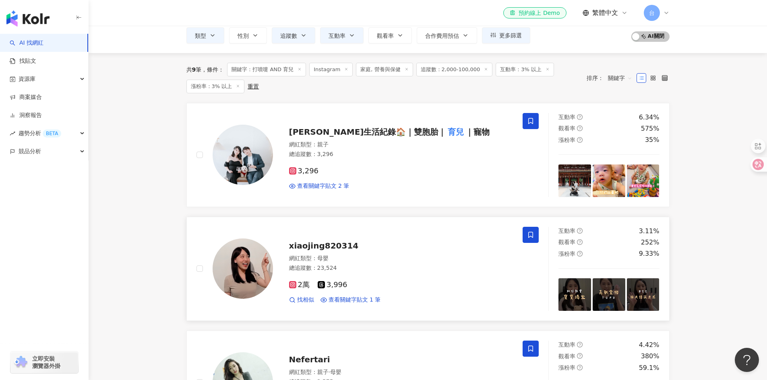
scroll to position [0, 0]
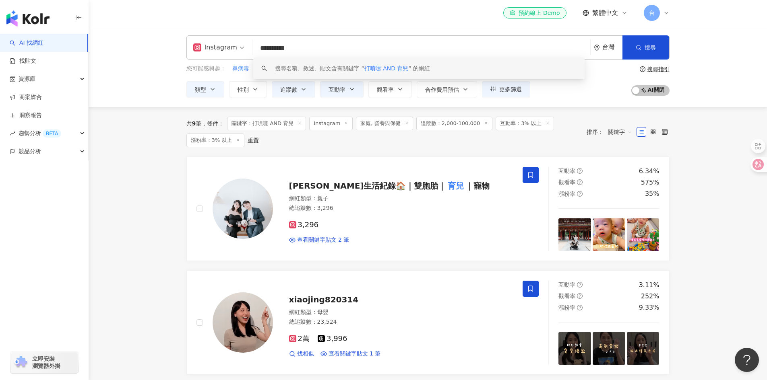
drag, startPoint x: 275, startPoint y: 50, endPoint x: 184, endPoint y: 36, distance: 91.6
click at [182, 39] on div "**********" at bounding box center [427, 66] width 515 height 62
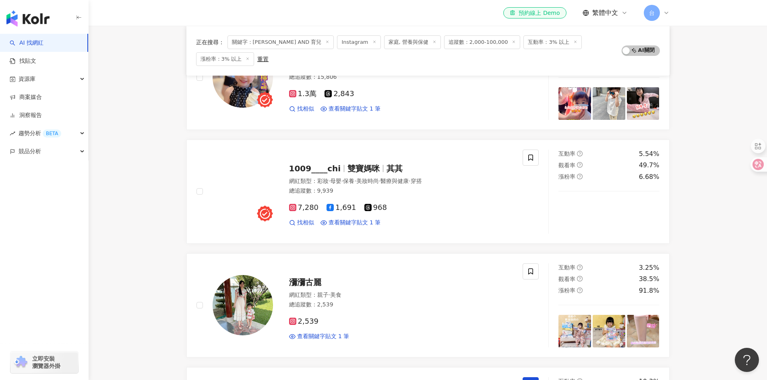
scroll to position [362, 0]
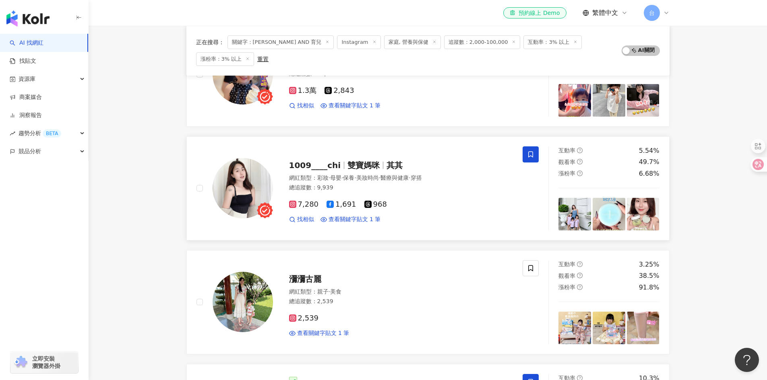
click at [533, 151] on span at bounding box center [531, 155] width 16 height 16
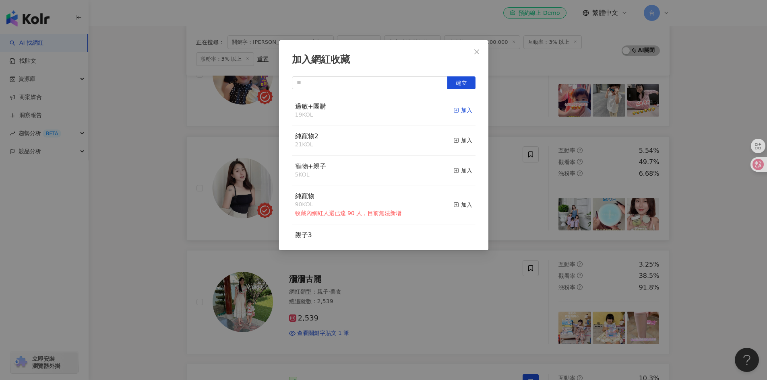
click at [457, 107] on div "加入" at bounding box center [462, 110] width 19 height 9
click at [476, 53] on icon "close" at bounding box center [476, 52] width 6 height 6
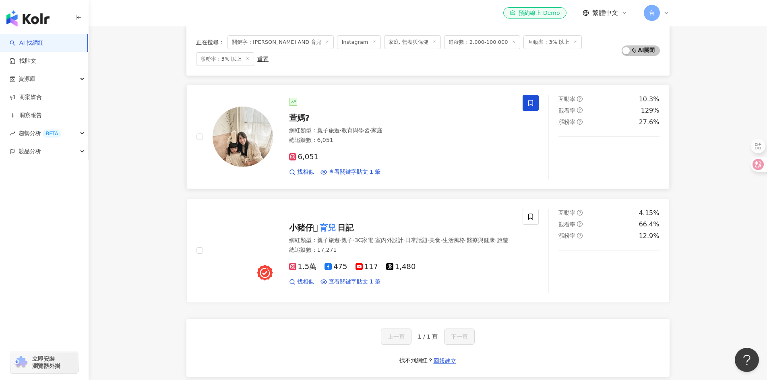
scroll to position [644, 0]
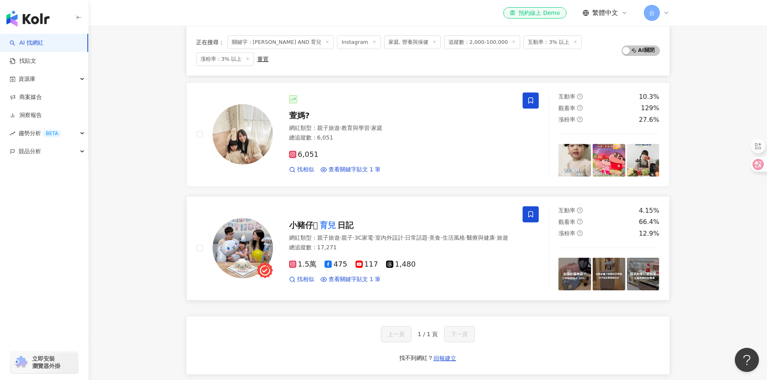
click at [526, 207] on span at bounding box center [531, 215] width 16 height 16
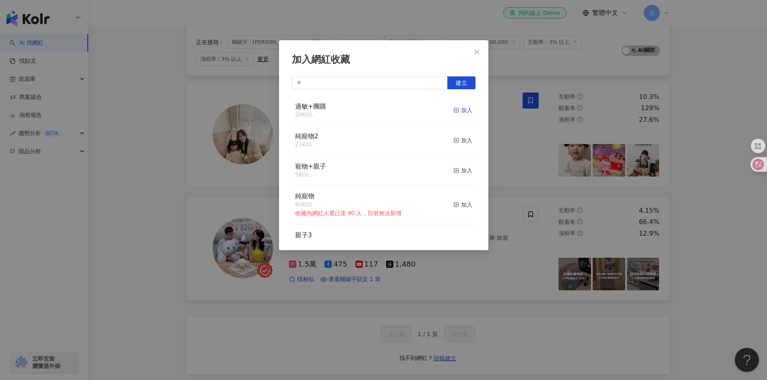
click at [454, 109] on div "加入" at bounding box center [462, 110] width 19 height 9
click at [476, 52] on icon "close" at bounding box center [476, 52] width 6 height 6
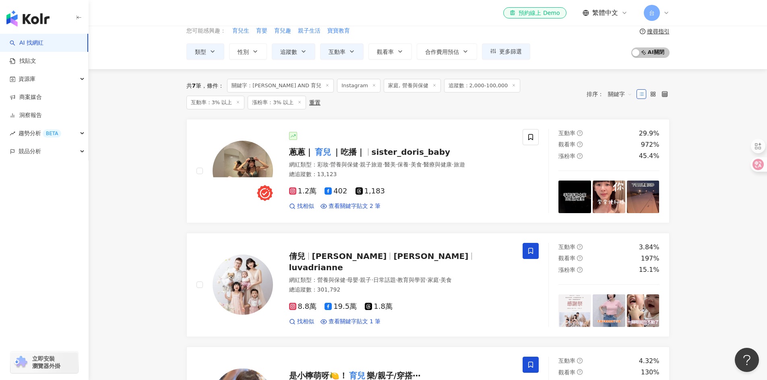
scroll to position [0, 0]
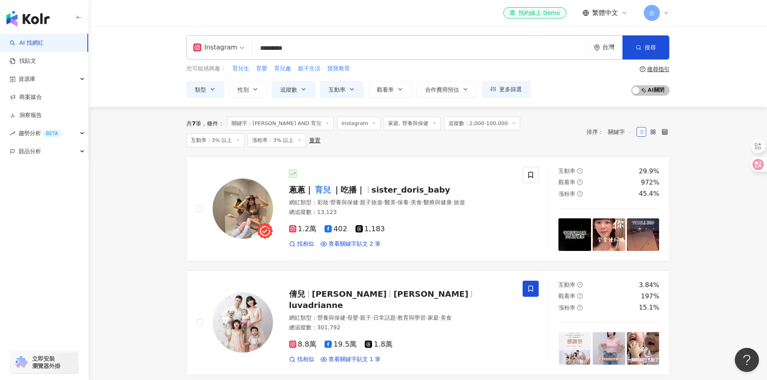
drag, startPoint x: 300, startPoint y: 47, endPoint x: 307, endPoint y: 43, distance: 8.5
click at [302, 47] on input "*********" at bounding box center [421, 48] width 331 height 15
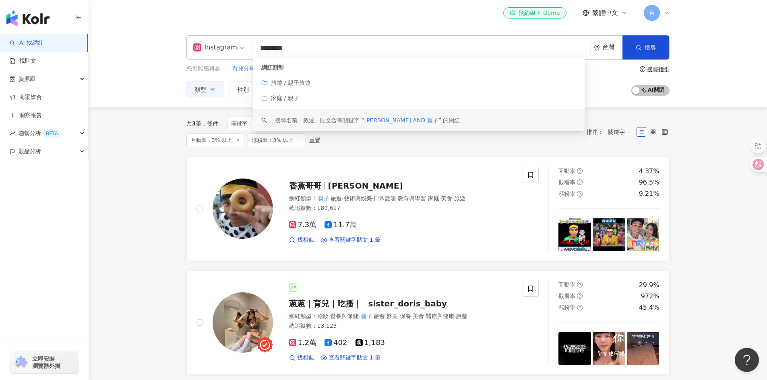
drag, startPoint x: 268, startPoint y: 48, endPoint x: 236, endPoint y: 51, distance: 32.3
click at [236, 51] on div "Instagram ********* 台灣 搜尋 customizedTag keyword 網紅類型 旅遊 / 親子旅遊 家庭 / 親子 搜尋名稱、敘述、…" at bounding box center [427, 47] width 483 height 24
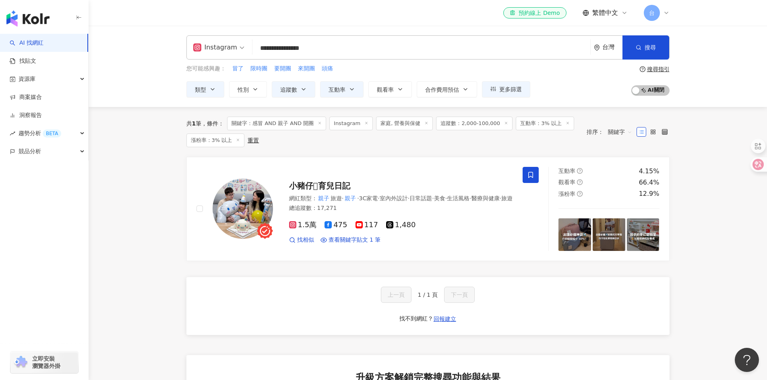
click at [142, 231] on main "**********" at bounding box center [428, 290] width 678 height 529
click at [167, 226] on main "**********" at bounding box center [428, 290] width 678 height 529
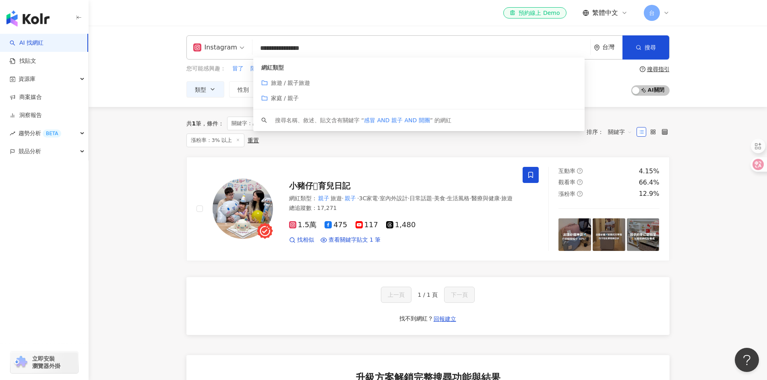
drag, startPoint x: 258, startPoint y: 48, endPoint x: 298, endPoint y: 44, distance: 40.0
click at [298, 44] on input "**********" at bounding box center [421, 48] width 331 height 15
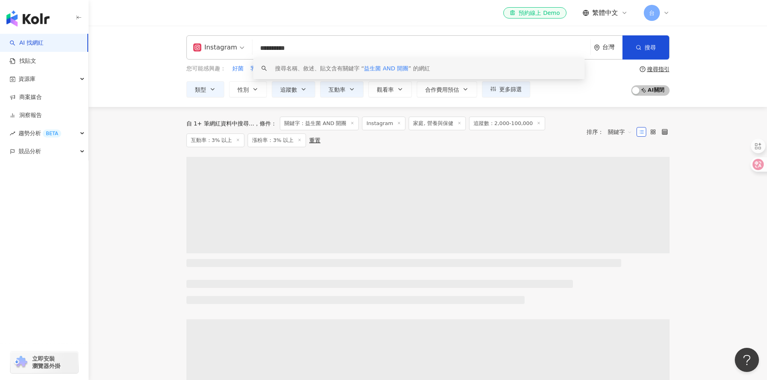
click at [258, 50] on input "**********" at bounding box center [421, 48] width 331 height 15
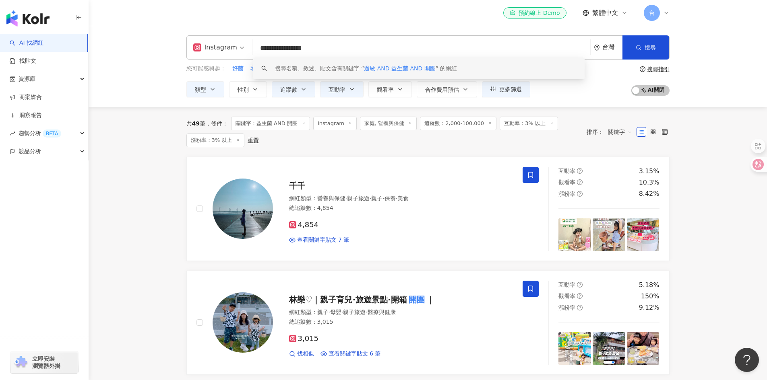
click at [368, 51] on input "**********" at bounding box center [421, 48] width 331 height 15
click at [663, 53] on button "搜尋" at bounding box center [645, 47] width 46 height 24
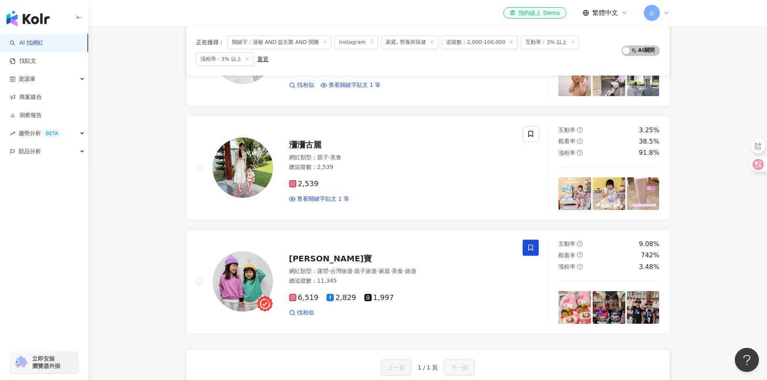
scroll to position [161, 0]
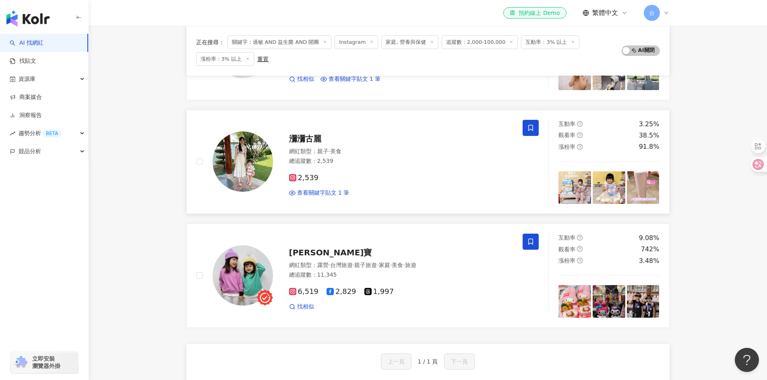
click at [531, 128] on icon at bounding box center [530, 127] width 7 height 7
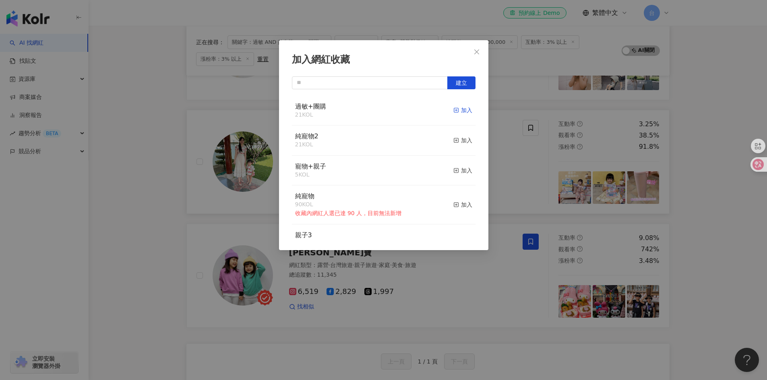
click at [458, 111] on div "加入" at bounding box center [462, 110] width 19 height 9
click at [475, 52] on icon "close" at bounding box center [476, 52] width 6 height 6
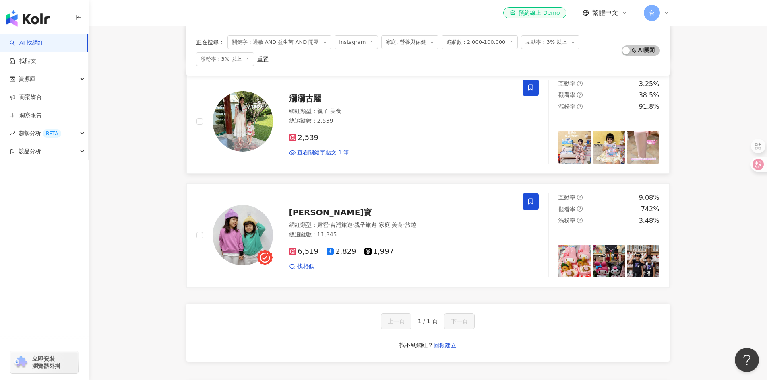
scroll to position [0, 0]
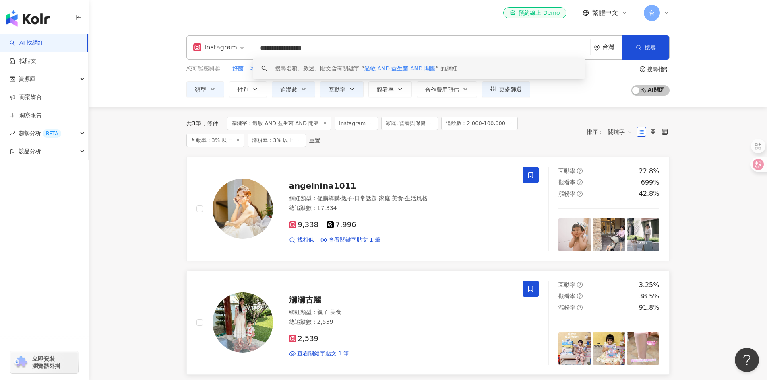
drag, startPoint x: 225, startPoint y: 42, endPoint x: 199, endPoint y: 39, distance: 26.4
click at [199, 39] on div "**********" at bounding box center [427, 47] width 483 height 24
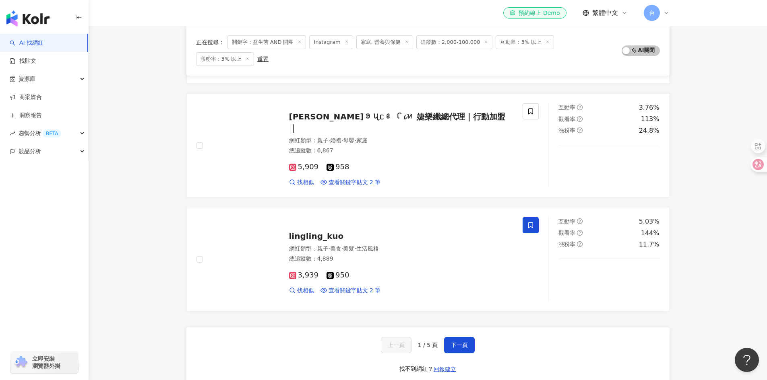
scroll to position [1208, 0]
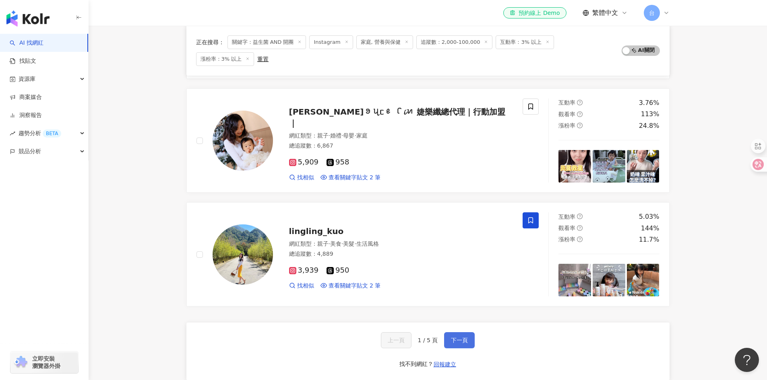
click at [459, 337] on span "下一頁" at bounding box center [459, 340] width 17 height 6
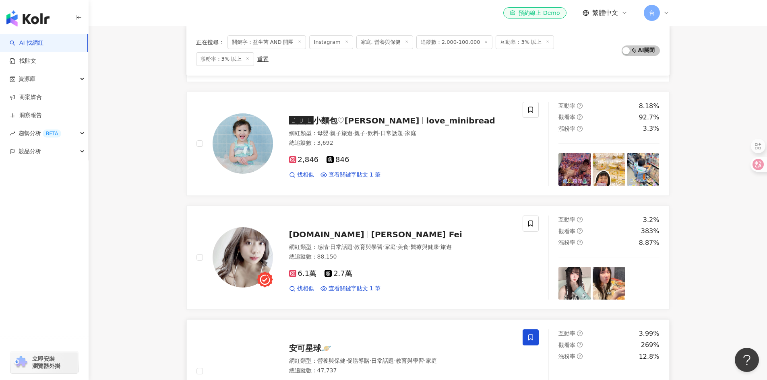
scroll to position [0, 0]
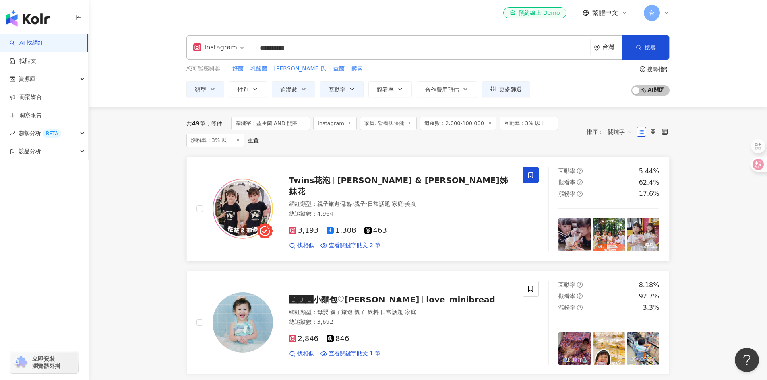
click at [528, 174] on icon at bounding box center [530, 175] width 7 height 7
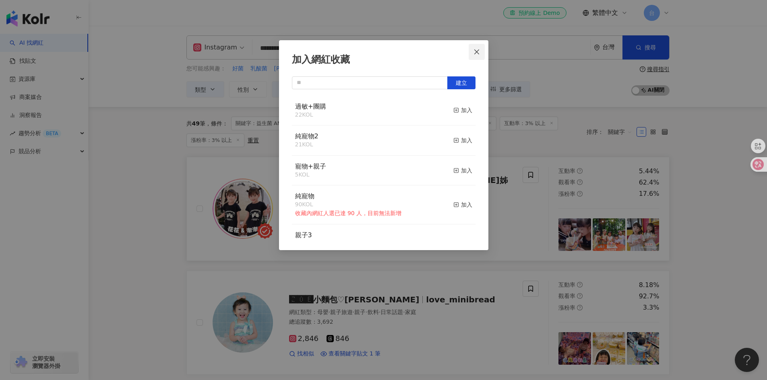
click at [476, 50] on icon "close" at bounding box center [476, 52] width 6 height 6
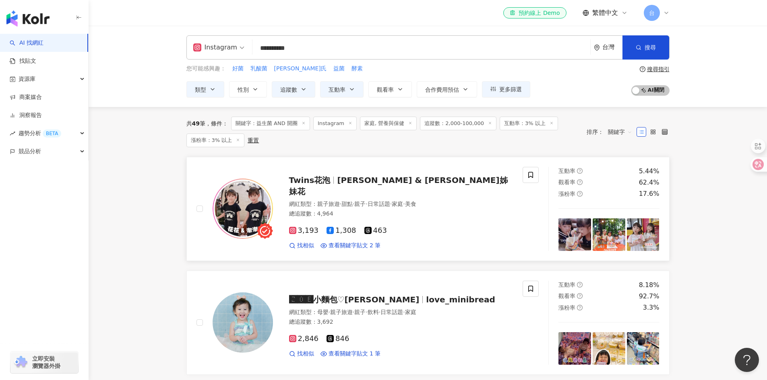
click at [261, 50] on input "**********" at bounding box center [421, 48] width 331 height 15
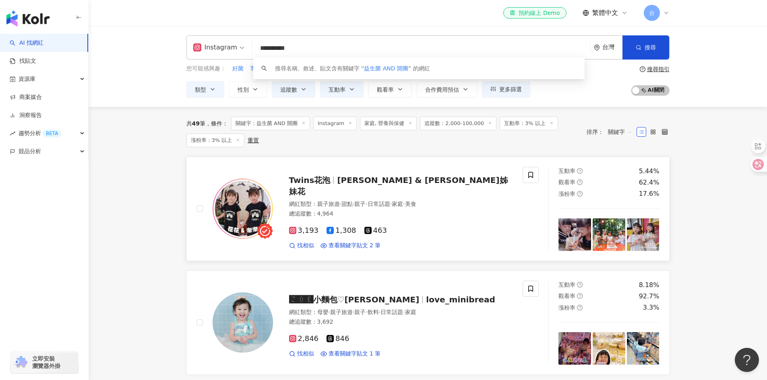
click at [258, 50] on input "**********" at bounding box center [421, 48] width 331 height 15
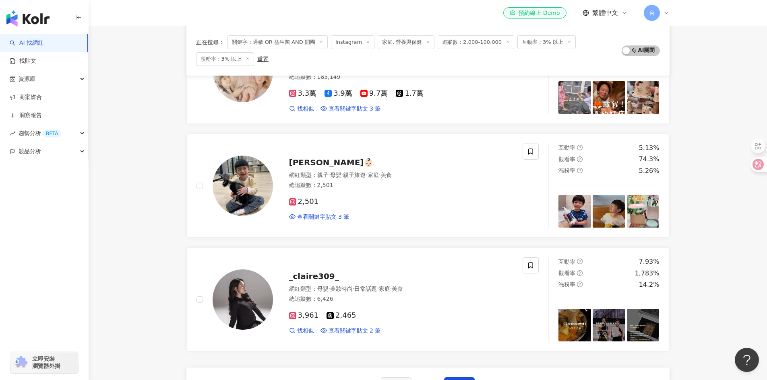
scroll to position [1169, 0]
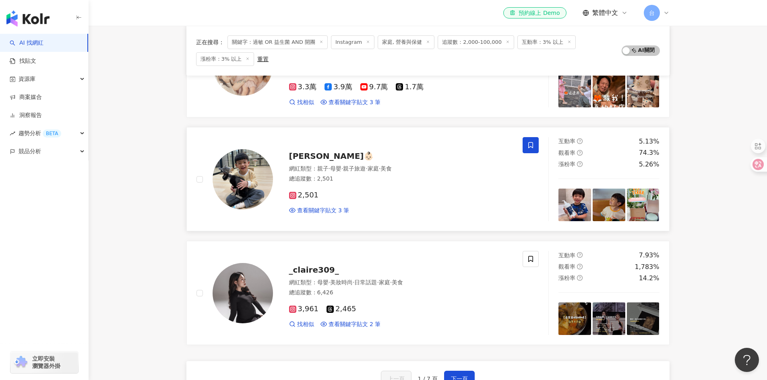
type input "**********"
click at [527, 143] on icon at bounding box center [530, 145] width 7 height 7
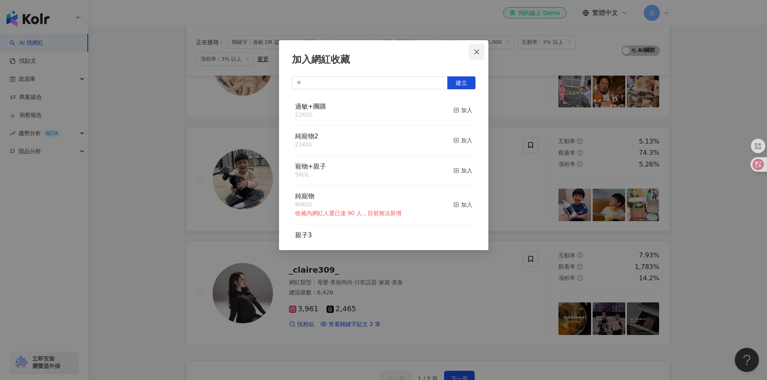
click at [476, 51] on icon "close" at bounding box center [476, 51] width 5 height 5
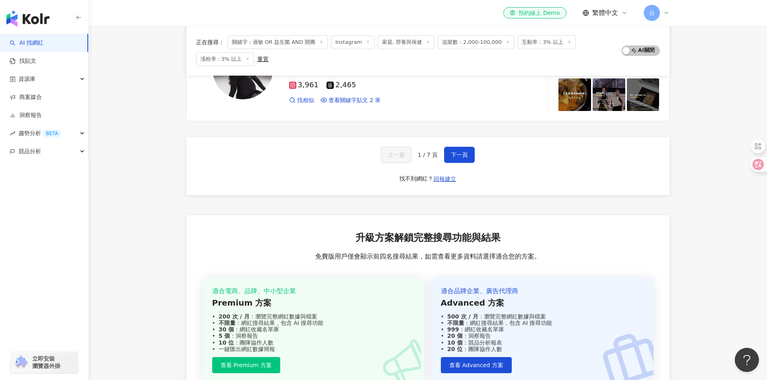
scroll to position [1152, 0]
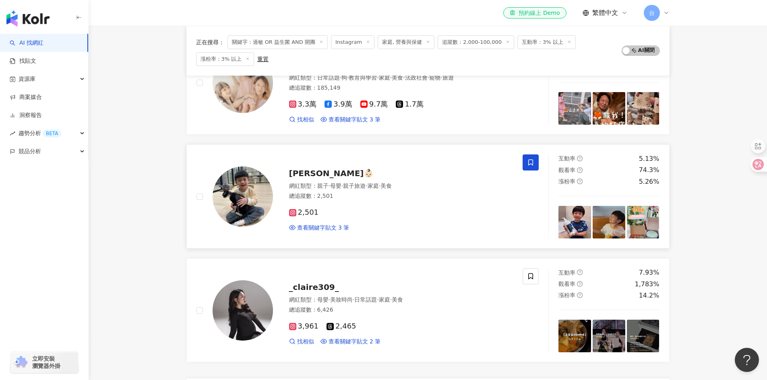
click at [534, 164] on span at bounding box center [531, 163] width 16 height 16
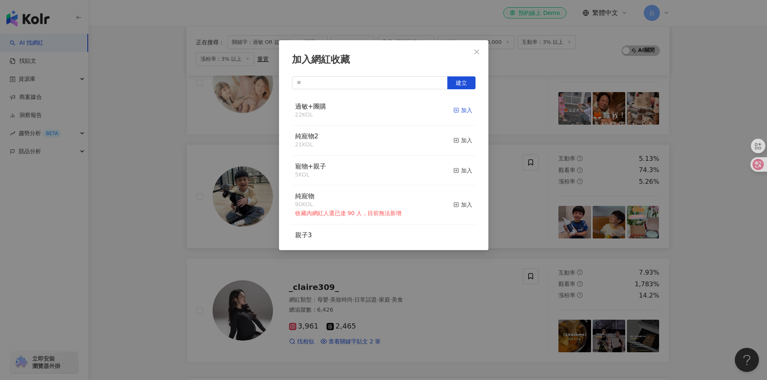
click at [453, 107] on span "button" at bounding box center [456, 110] width 6 height 6
click at [477, 50] on icon "close" at bounding box center [476, 52] width 6 height 6
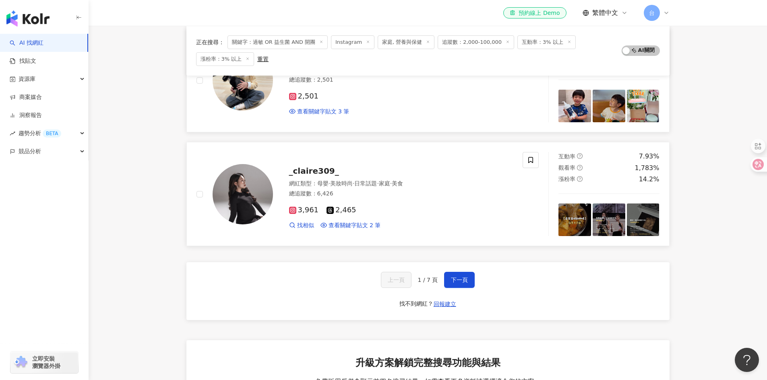
scroll to position [1273, 0]
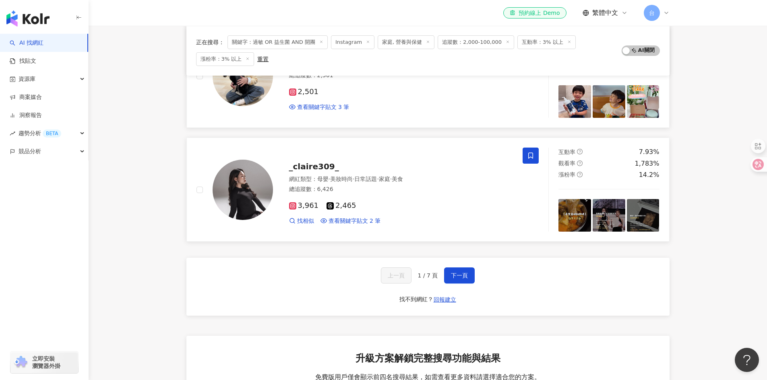
click at [535, 155] on span at bounding box center [531, 156] width 16 height 16
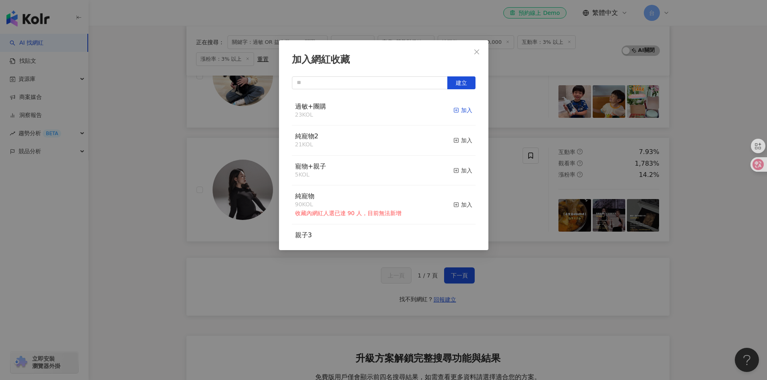
click at [457, 109] on div "加入" at bounding box center [462, 110] width 19 height 9
click at [478, 56] on button "Close" at bounding box center [477, 52] width 16 height 16
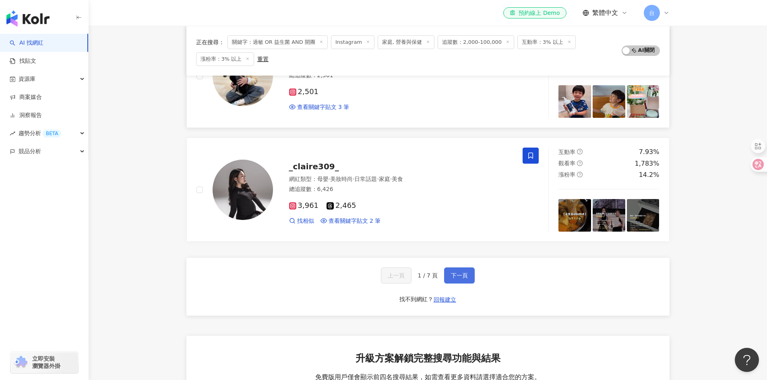
click at [459, 273] on span "下一頁" at bounding box center [459, 276] width 17 height 6
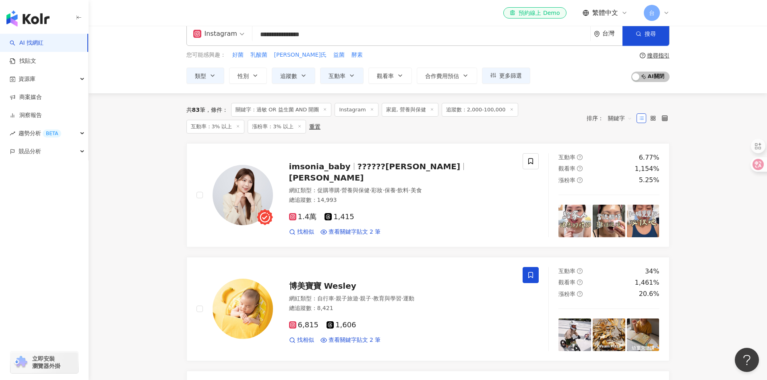
scroll to position [22, 0]
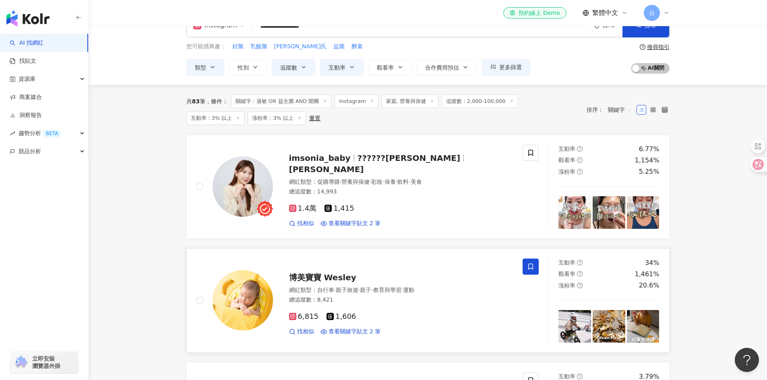
drag, startPoint x: 139, startPoint y: 211, endPoint x: 198, endPoint y: 250, distance: 70.5
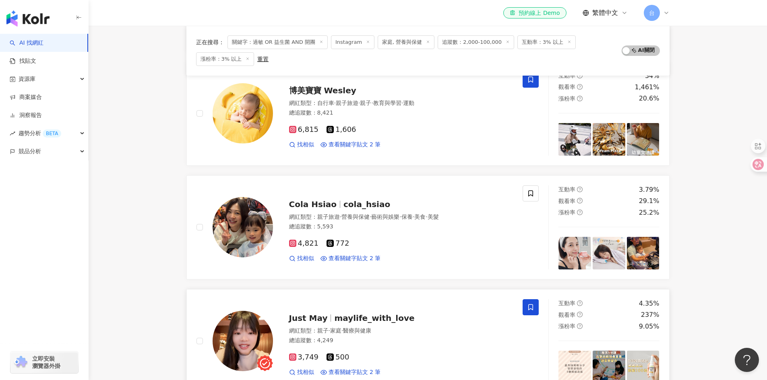
scroll to position [223, 0]
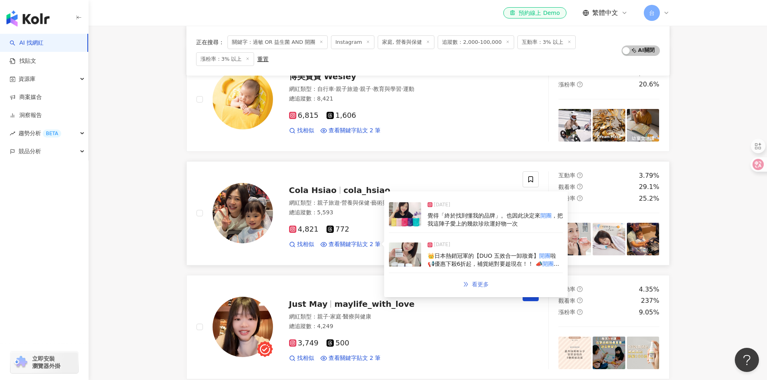
click at [478, 285] on span "看更多" at bounding box center [480, 284] width 17 height 6
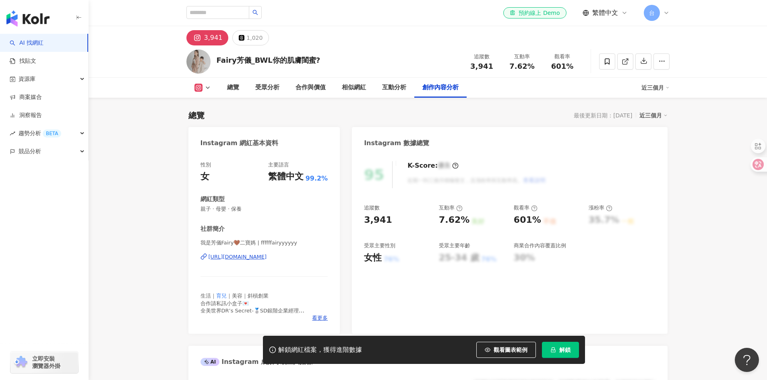
scroll to position [2430, 0]
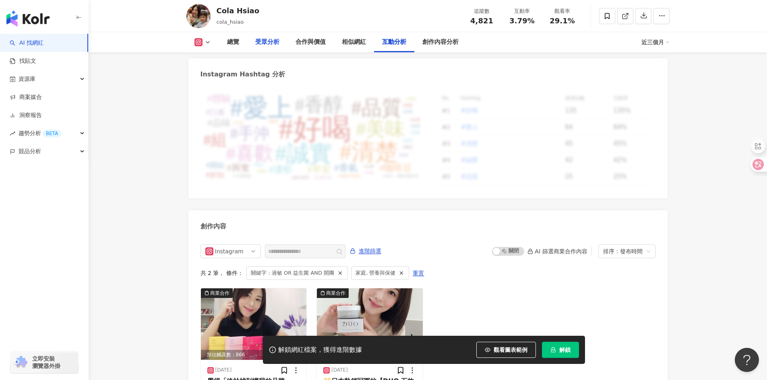
scroll to position [2124, 0]
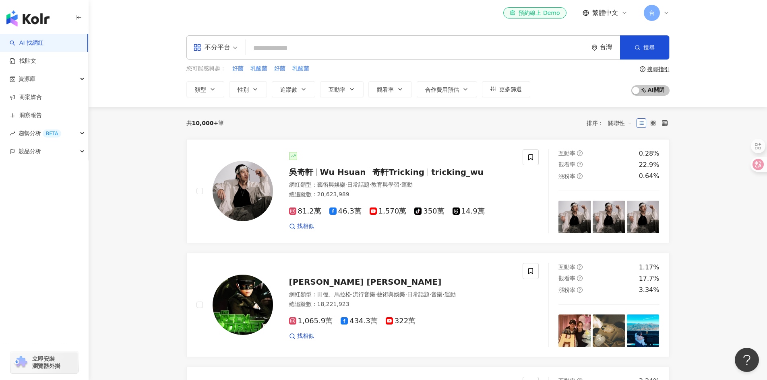
click at [202, 50] on div "不分平台" at bounding box center [211, 47] width 37 height 13
click at [204, 91] on div "Instagram" at bounding box center [217, 84] width 55 height 15
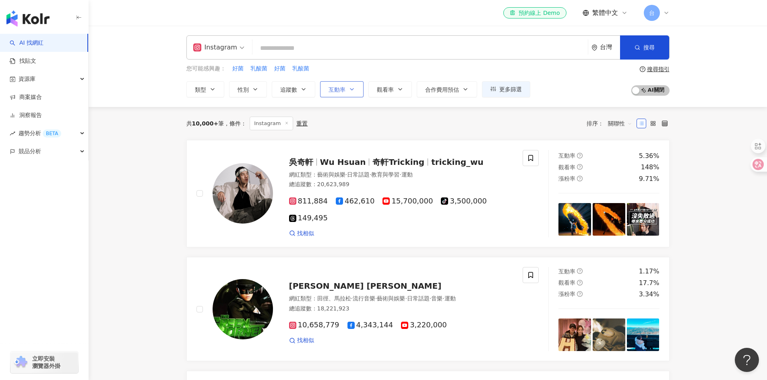
click at [347, 86] on button "互動率" at bounding box center [341, 89] width 43 height 16
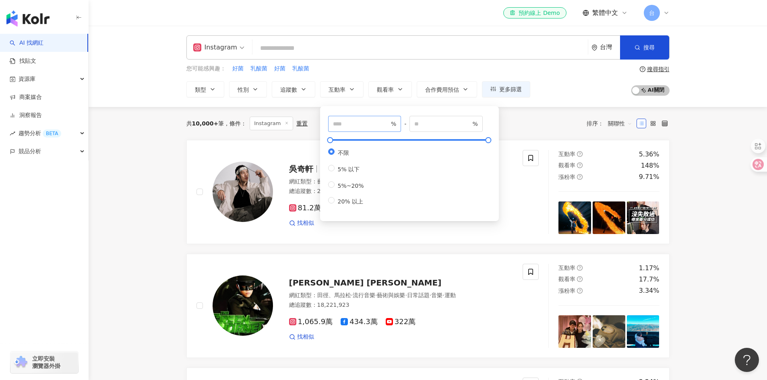
click at [347, 129] on span "%" at bounding box center [364, 124] width 73 height 16
click at [348, 126] on input "number" at bounding box center [361, 124] width 56 height 9
type input "*"
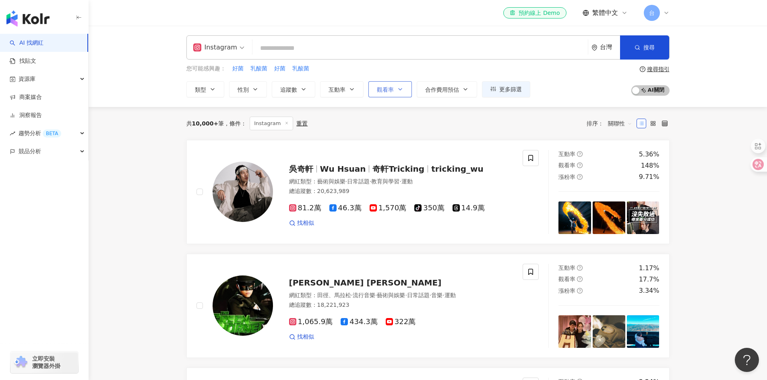
click at [380, 89] on span "觀看率" at bounding box center [385, 90] width 17 height 6
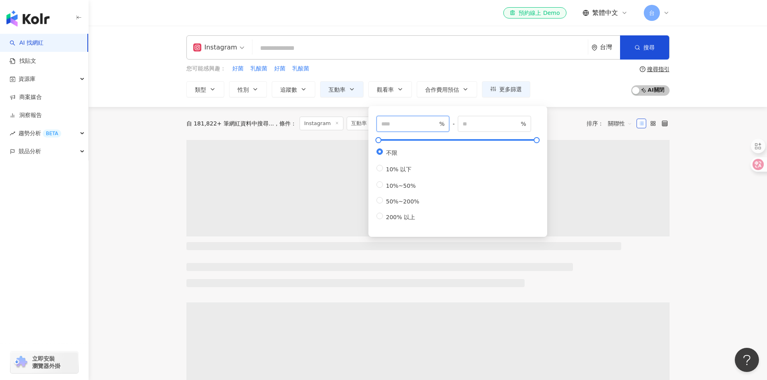
click at [392, 124] on input "number" at bounding box center [409, 124] width 56 height 9
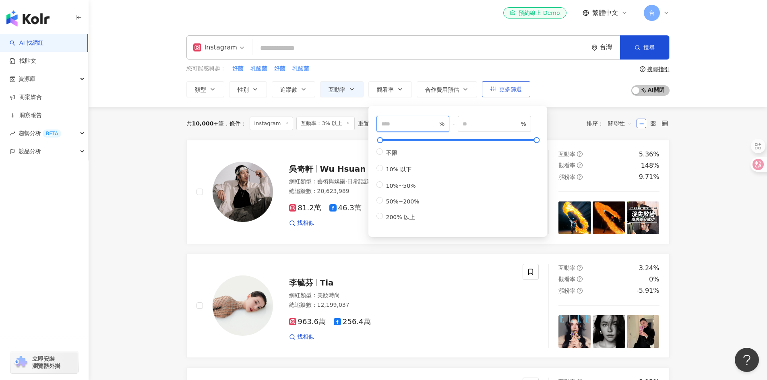
type input "***"
click at [504, 92] on span "更多篩選" at bounding box center [510, 89] width 23 height 6
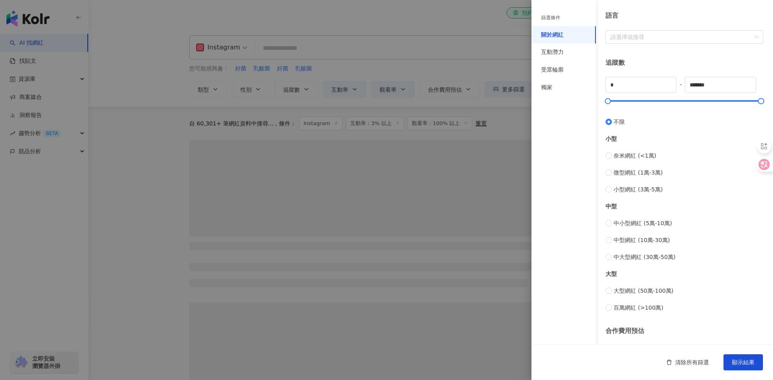
scroll to position [227, 0]
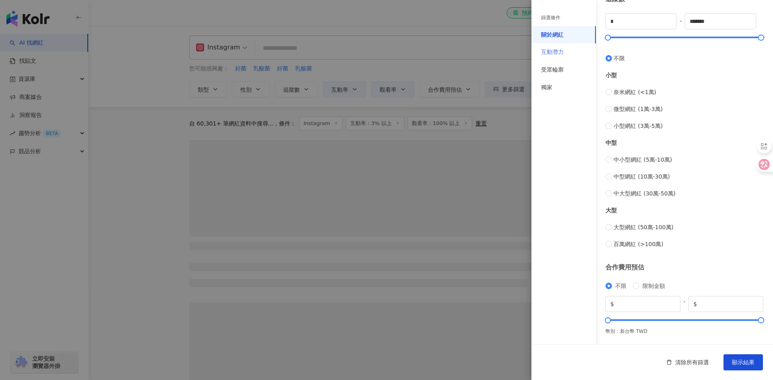
click at [547, 47] on div "互動潛力" at bounding box center [563, 52] width 64 height 18
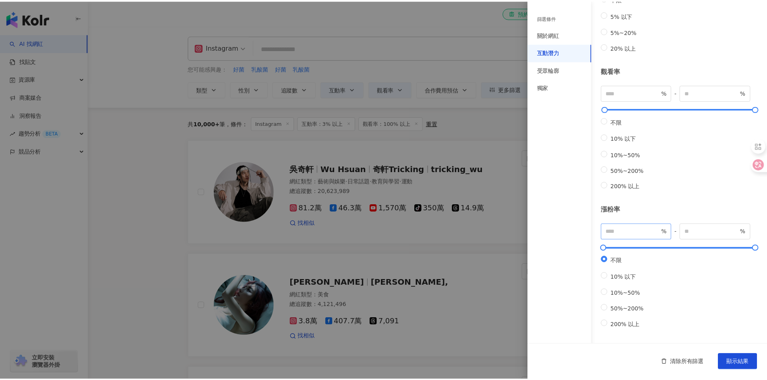
scroll to position [159, 0]
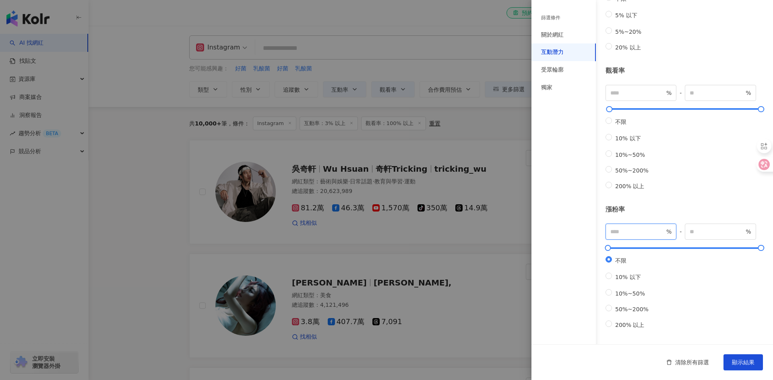
click at [628, 227] on input "number" at bounding box center [637, 231] width 54 height 9
type input "*"
click at [748, 366] on span "顯示結果" at bounding box center [743, 363] width 23 height 6
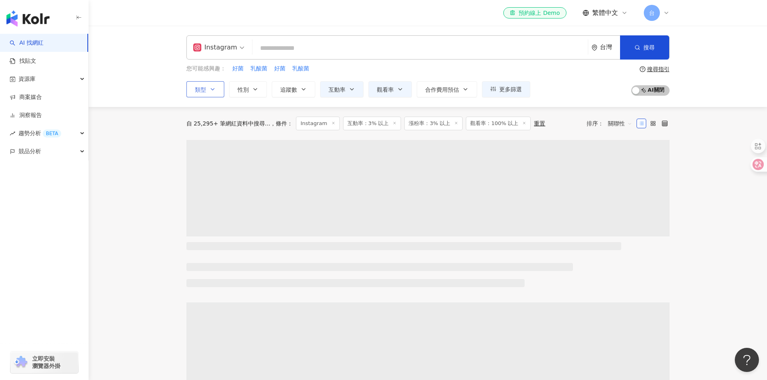
click at [197, 93] on span "類型" at bounding box center [200, 90] width 11 height 6
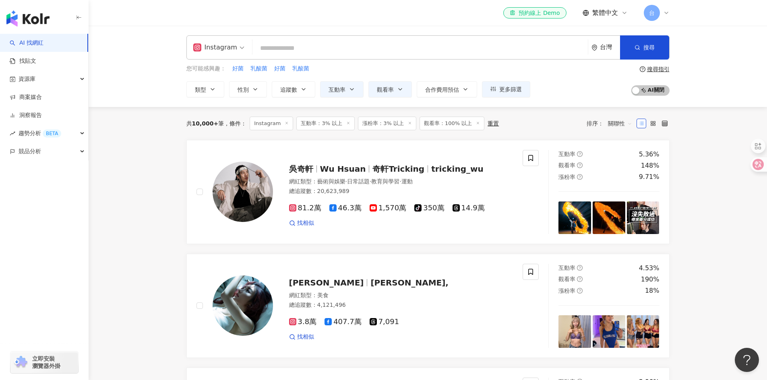
click at [310, 50] on input "search" at bounding box center [420, 48] width 329 height 15
click at [307, 91] on button "追蹤數" at bounding box center [293, 89] width 43 height 16
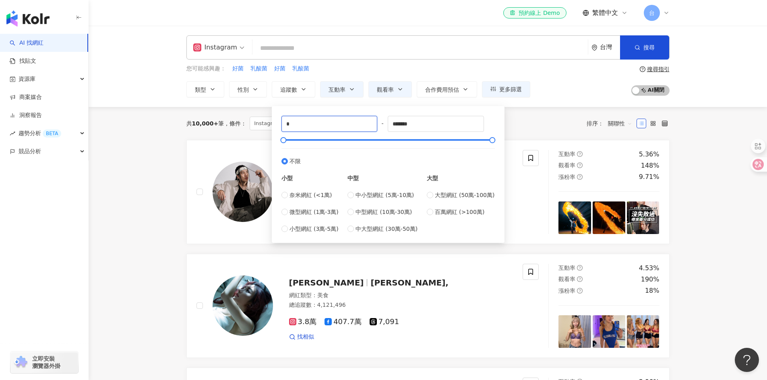
drag, startPoint x: 329, startPoint y: 120, endPoint x: 292, endPoint y: 110, distance: 38.5
click at [277, 117] on div "* - ******* 不限 小型 奈米網紅 (<1萬) 微型網紅 (1萬-3萬) 小型網紅 (3萬-5萬) 中型 中小型網紅 (5萬-10萬) 中型網紅 (…" at bounding box center [388, 174] width 223 height 127
type input "****"
drag, startPoint x: 428, startPoint y: 119, endPoint x: 388, endPoint y: 121, distance: 39.1
click at [388, 121] on div "**** - ******* 不限 小型 奈米網紅 (<1萬) 微型網紅 (1萬-3萬) 小型網紅 (3萬-5萬) 中型 中小型網紅 (5萬-10萬) 中型網…" at bounding box center [387, 175] width 213 height 118
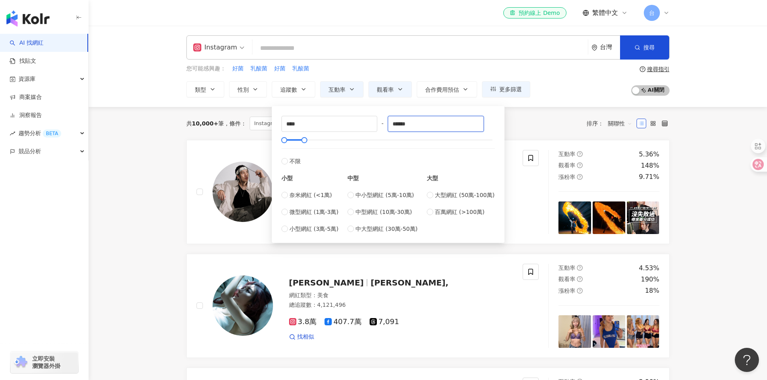
type input "******"
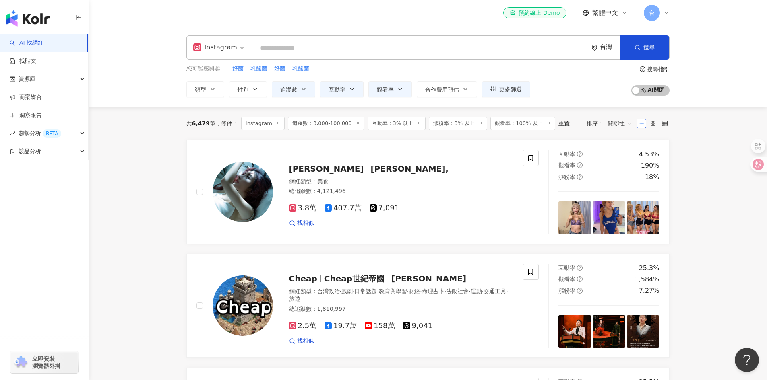
click at [274, 47] on input "search" at bounding box center [420, 48] width 329 height 15
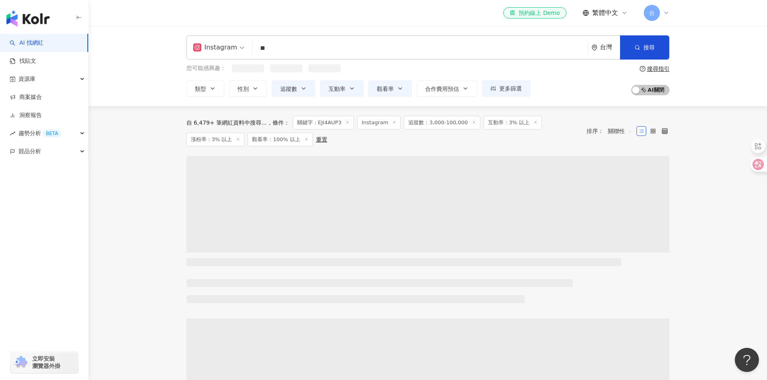
type input "*"
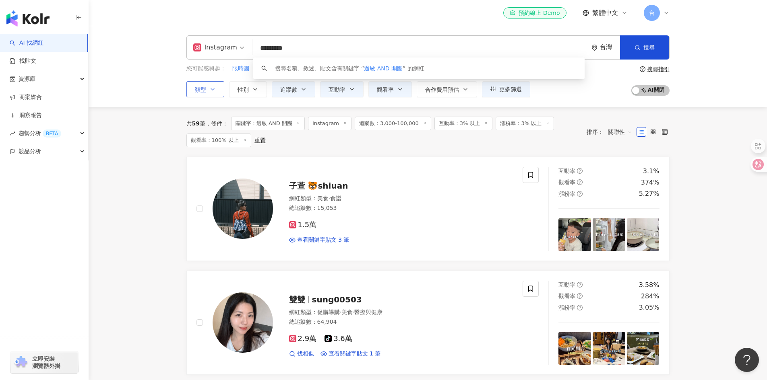
click at [199, 93] on span "類型" at bounding box center [200, 90] width 11 height 6
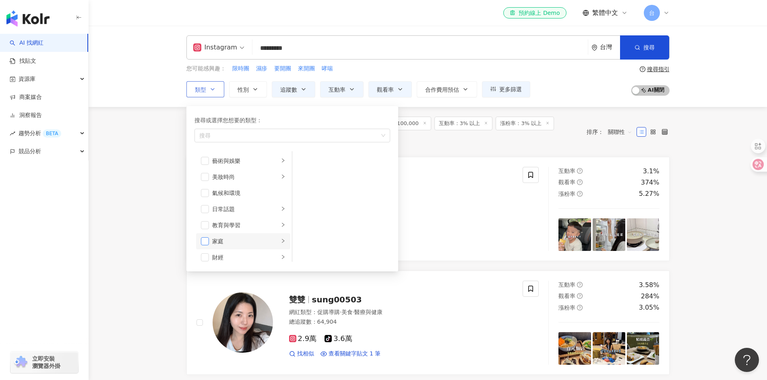
click at [208, 244] on span "button" at bounding box center [205, 242] width 8 height 8
click at [261, 242] on div "家庭" at bounding box center [245, 241] width 67 height 9
click at [236, 205] on div "醫療與健康" at bounding box center [245, 202] width 67 height 9
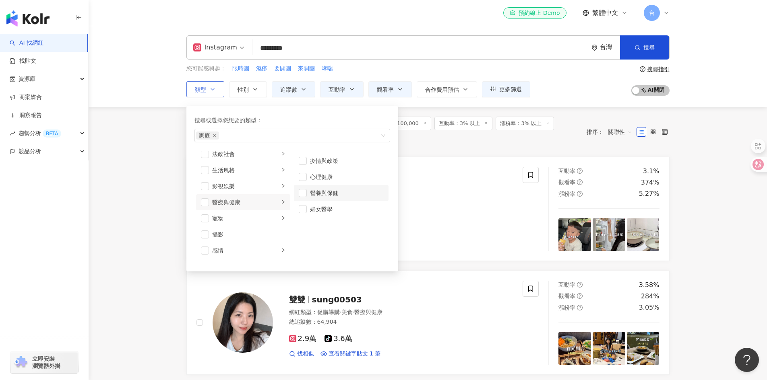
click at [304, 197] on li "營養與保健" at bounding box center [341, 193] width 95 height 16
click at [281, 189] on icon "right" at bounding box center [283, 188] width 5 height 5
click at [304, 162] on span "button" at bounding box center [303, 161] width 8 height 8
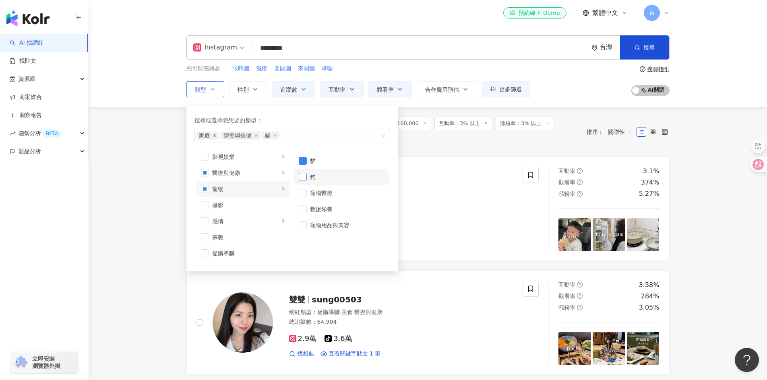
click at [305, 178] on span "button" at bounding box center [303, 177] width 8 height 8
click at [301, 227] on span "button" at bounding box center [303, 225] width 8 height 8
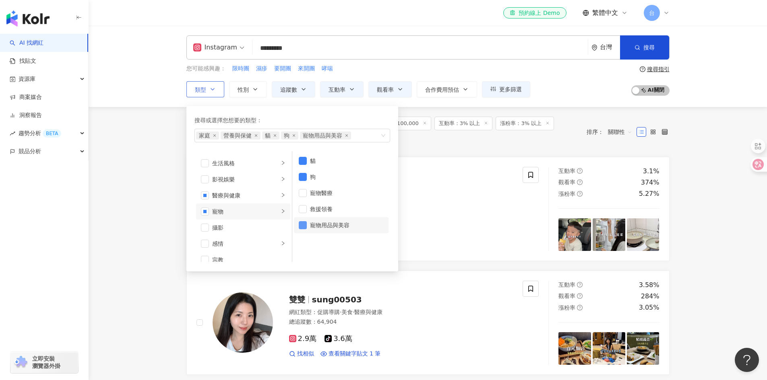
click at [302, 227] on span "button" at bounding box center [303, 225] width 8 height 8
drag, startPoint x: 306, startPoint y: 226, endPoint x: 296, endPoint y: 224, distance: 10.2
click at [305, 226] on span "button" at bounding box center [303, 225] width 8 height 8
click at [305, 161] on span "button" at bounding box center [303, 161] width 8 height 8
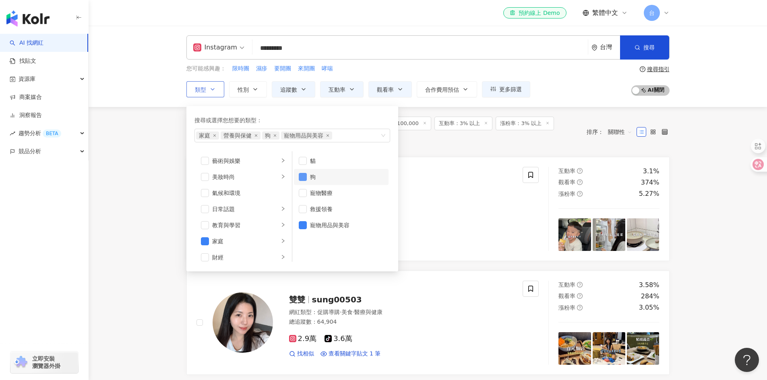
click at [305, 178] on span "button" at bounding box center [303, 177] width 8 height 8
click at [306, 225] on span "button" at bounding box center [303, 225] width 8 height 8
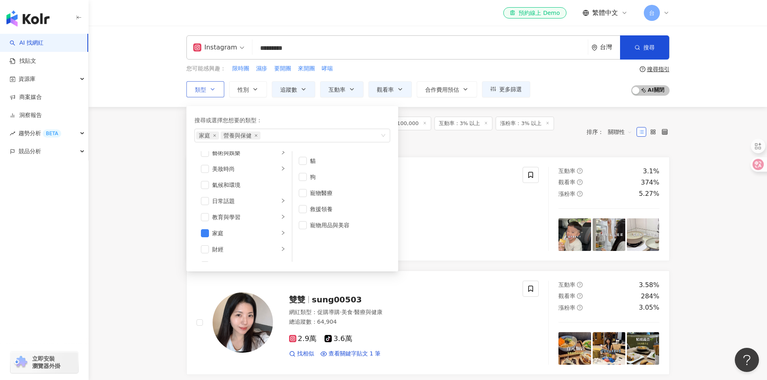
scroll to position [18, 0]
click at [273, 209] on li "教育與學習" at bounding box center [243, 207] width 94 height 16
click at [201, 208] on span "button" at bounding box center [205, 207] width 8 height 8
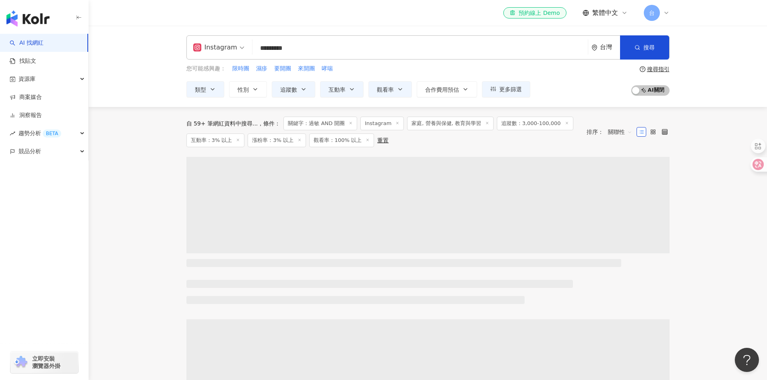
click at [621, 134] on span "關聯性" at bounding box center [620, 132] width 24 height 13
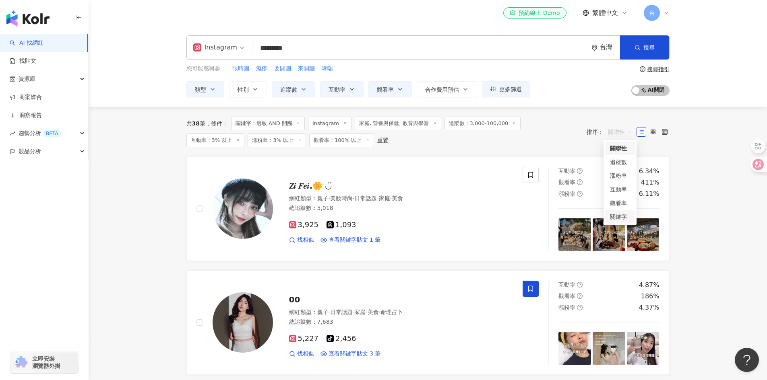
click at [622, 214] on div "關鍵字" at bounding box center [620, 217] width 20 height 9
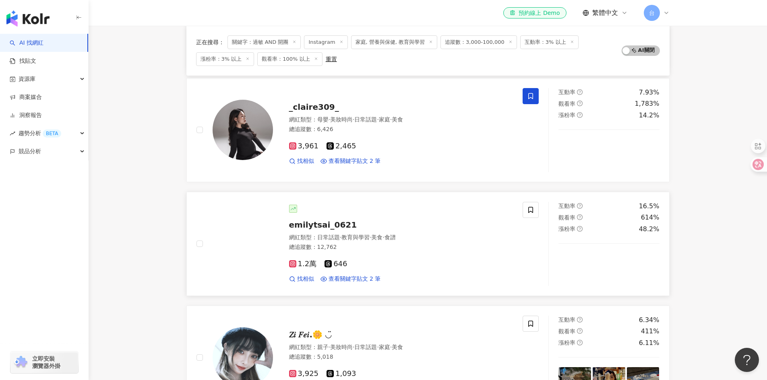
scroll to position [725, 0]
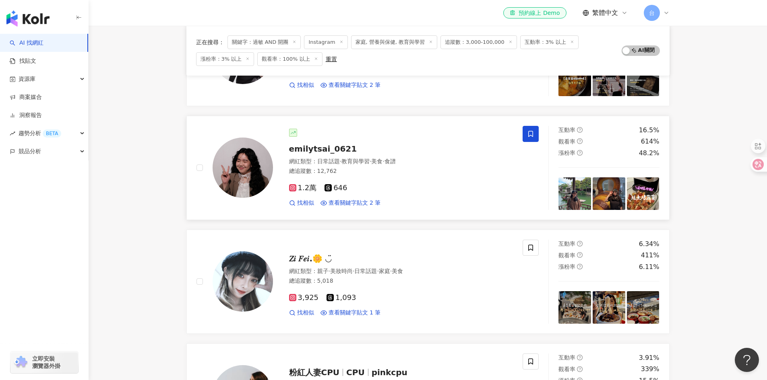
click at [529, 132] on icon at bounding box center [530, 133] width 7 height 7
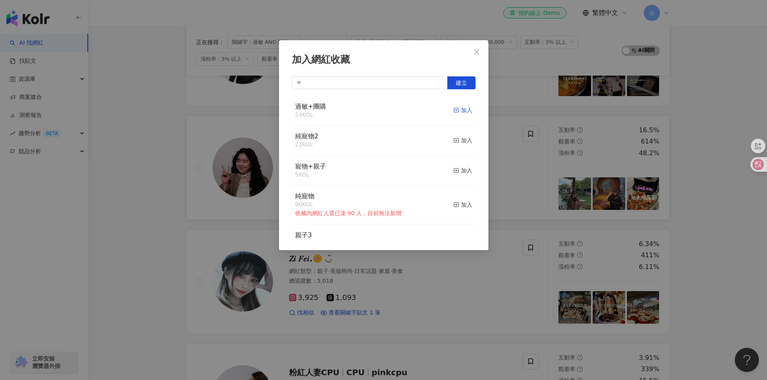
click at [454, 108] on div "加入" at bounding box center [462, 110] width 19 height 9
click at [473, 52] on icon "close" at bounding box center [476, 52] width 6 height 6
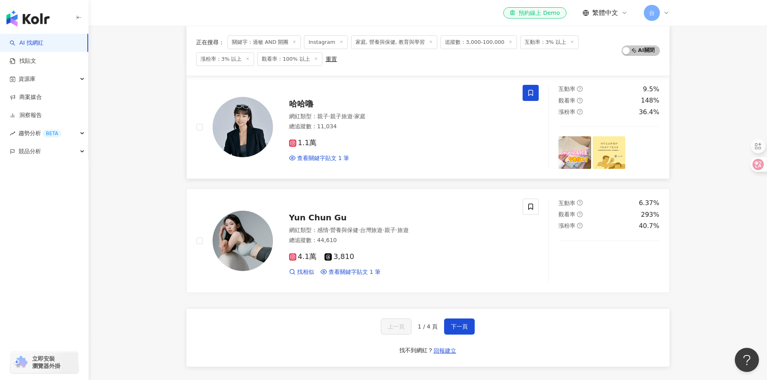
scroll to position [1248, 0]
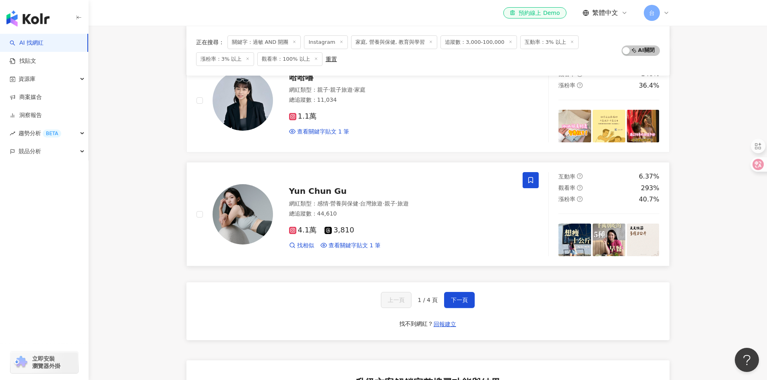
click at [531, 180] on icon at bounding box center [530, 180] width 7 height 7
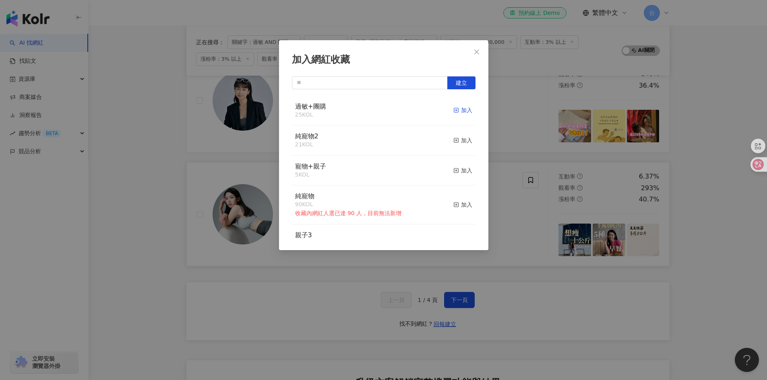
click at [456, 111] on div "加入" at bounding box center [462, 110] width 19 height 9
click at [473, 51] on icon "close" at bounding box center [476, 52] width 6 height 6
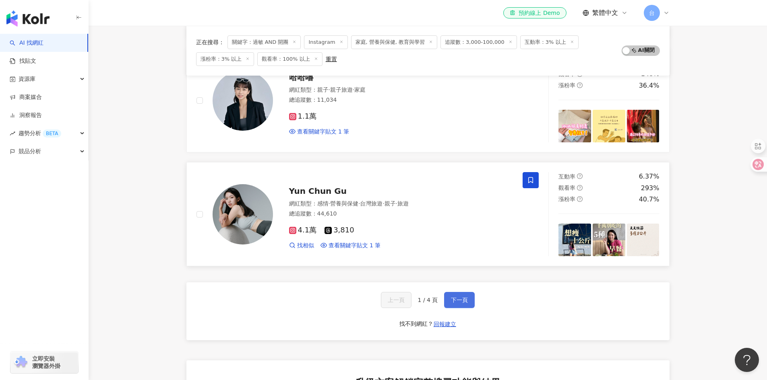
click at [461, 302] on span "下一頁" at bounding box center [459, 300] width 17 height 6
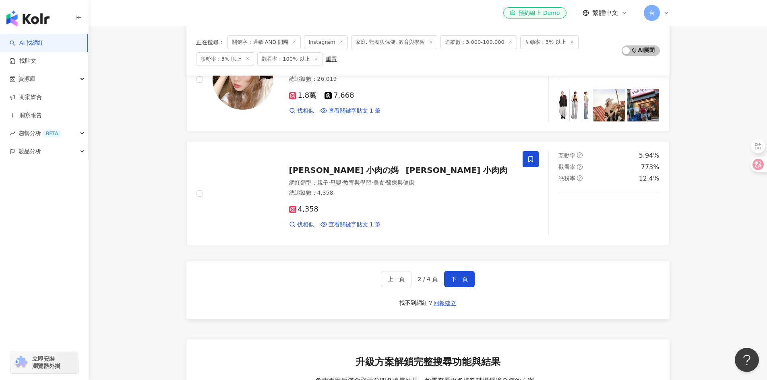
scroll to position [1288, 0]
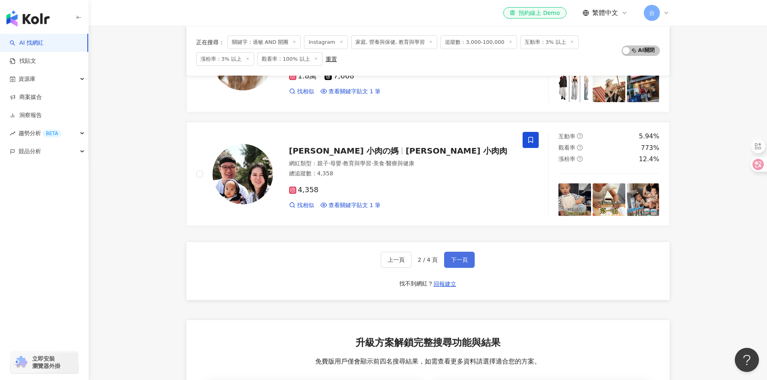
click at [460, 259] on span "下一頁" at bounding box center [459, 260] width 17 height 6
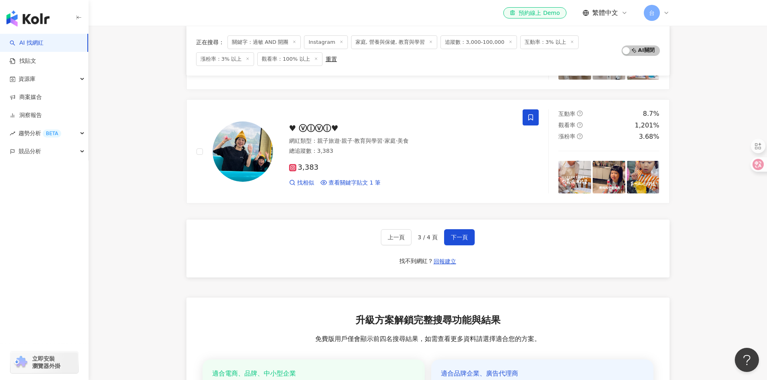
scroll to position [1329, 0]
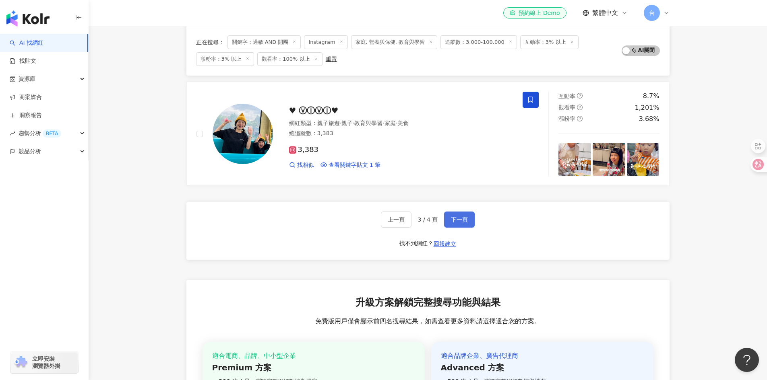
click at [457, 215] on button "下一頁" at bounding box center [459, 220] width 31 height 16
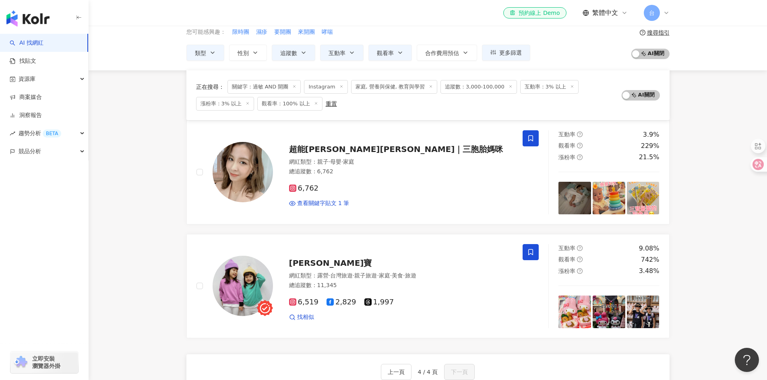
scroll to position [0, 0]
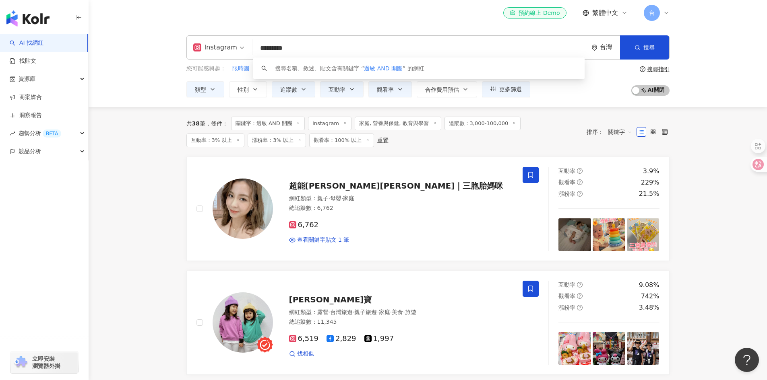
drag, startPoint x: 262, startPoint y: 50, endPoint x: 221, endPoint y: 50, distance: 41.9
click at [221, 50] on div "Instagram ********* 台灣 搜尋 keyword 搜尋名稱、敘述、貼文含有關鍵字 “ 過敏 AND 開團 ” 的網紅" at bounding box center [427, 47] width 483 height 24
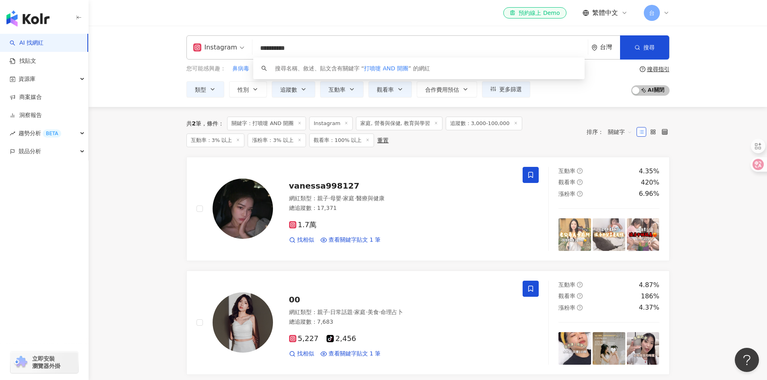
type input "**********"
drag, startPoint x: 140, startPoint y: 214, endPoint x: 145, endPoint y: 217, distance: 5.0
click at [140, 214] on main "**********" at bounding box center [428, 347] width 678 height 643
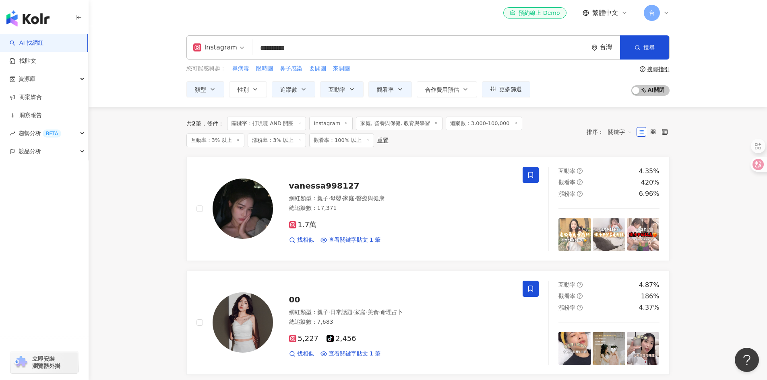
drag, startPoint x: 130, startPoint y: 269, endPoint x: 149, endPoint y: 279, distance: 22.0
click at [130, 268] on main "**********" at bounding box center [428, 347] width 678 height 643
